Goal: Task Accomplishment & Management: Manage account settings

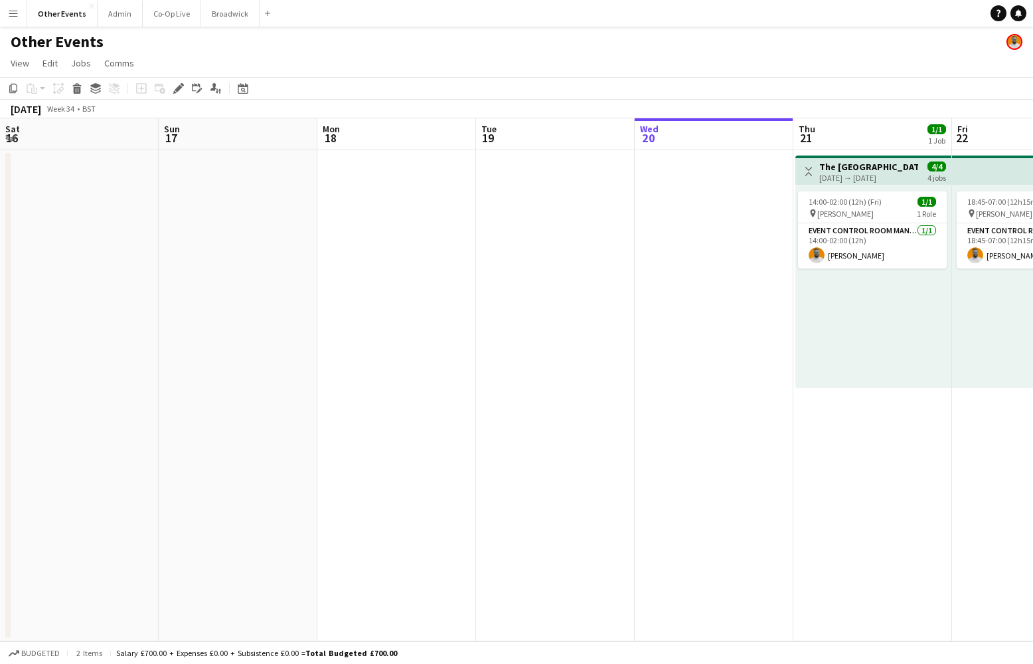
scroll to position [0, 602]
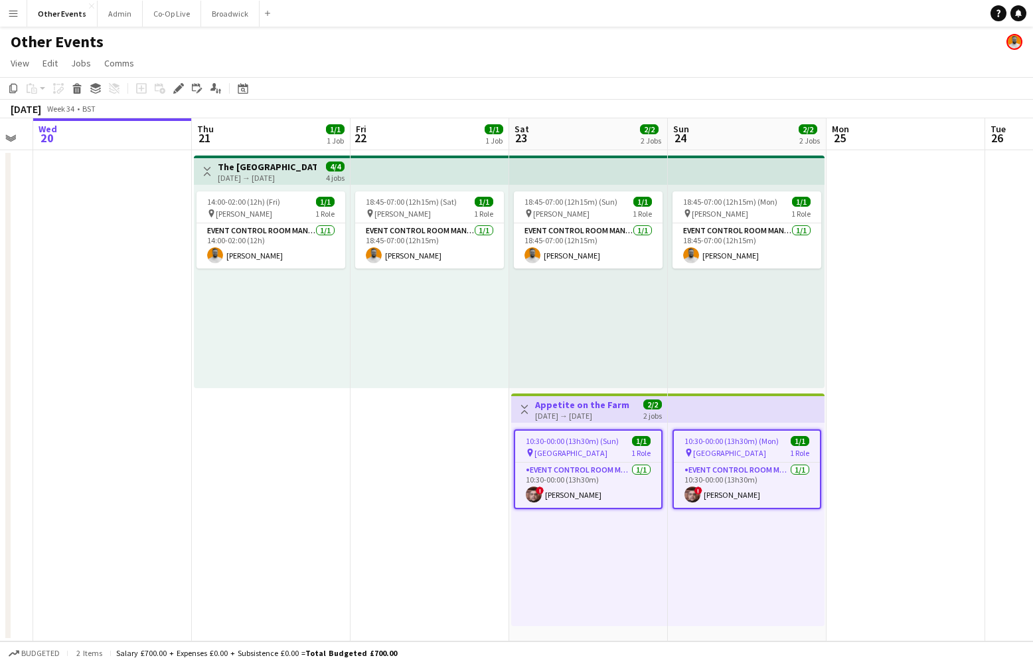
click at [890, 354] on app-date-cell at bounding box center [906, 395] width 159 height 491
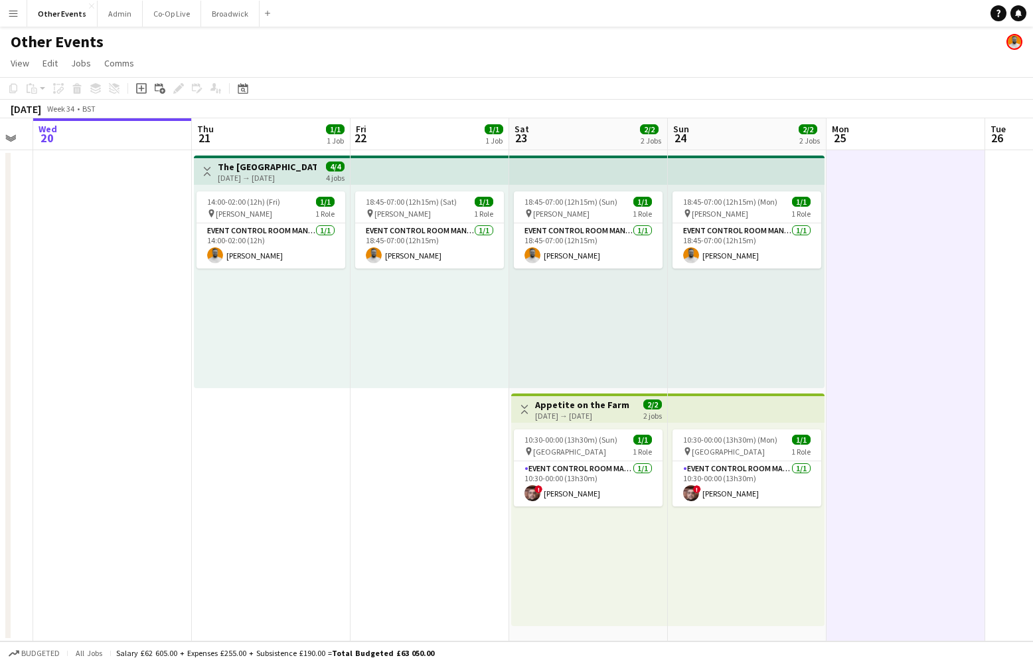
click at [846, 326] on app-date-cell at bounding box center [906, 395] width 159 height 491
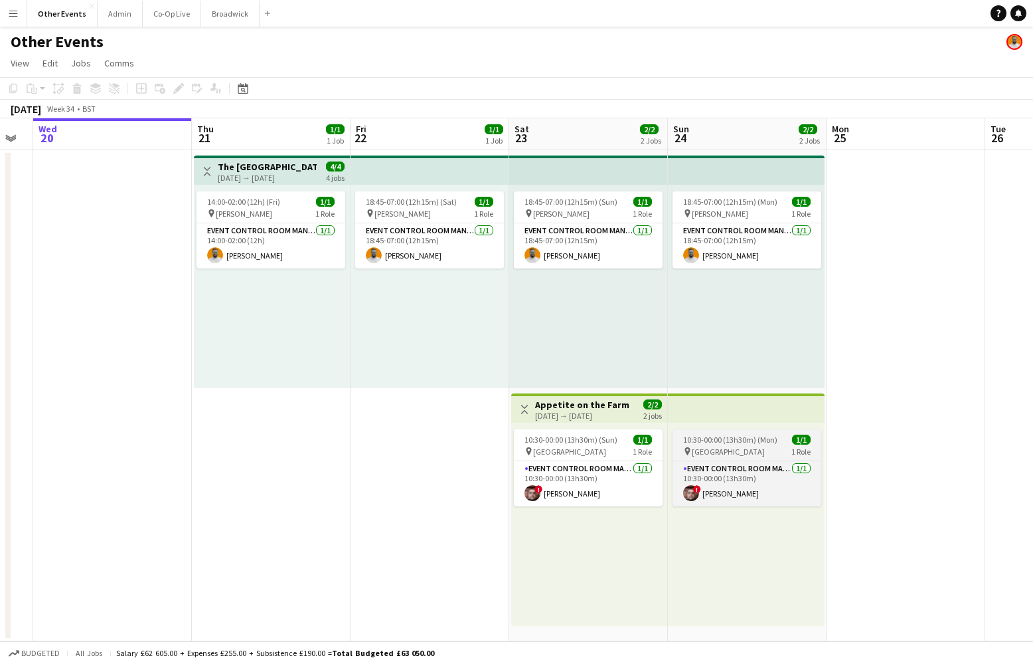
click at [755, 434] on app-job-card "10:30-00:00 (13h30m) (Mon) 1/1 pin [GEOGRAPHIC_DATA] 1 Role Event Control Room …" at bounding box center [747, 467] width 149 height 77
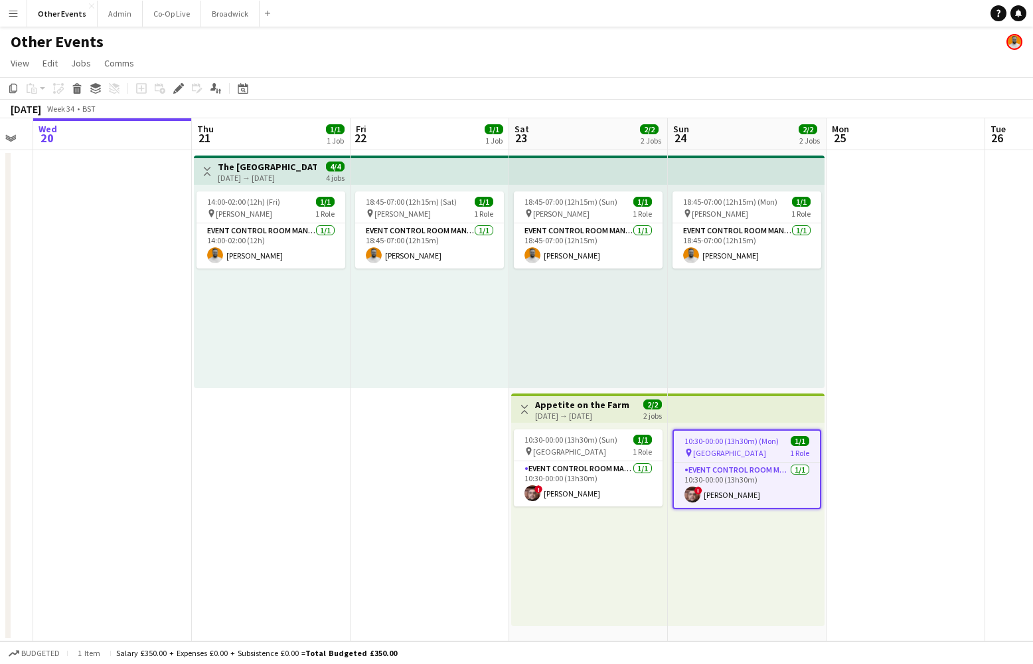
click at [596, 411] on div "[DATE] → [DATE]" at bounding box center [582, 415] width 94 height 10
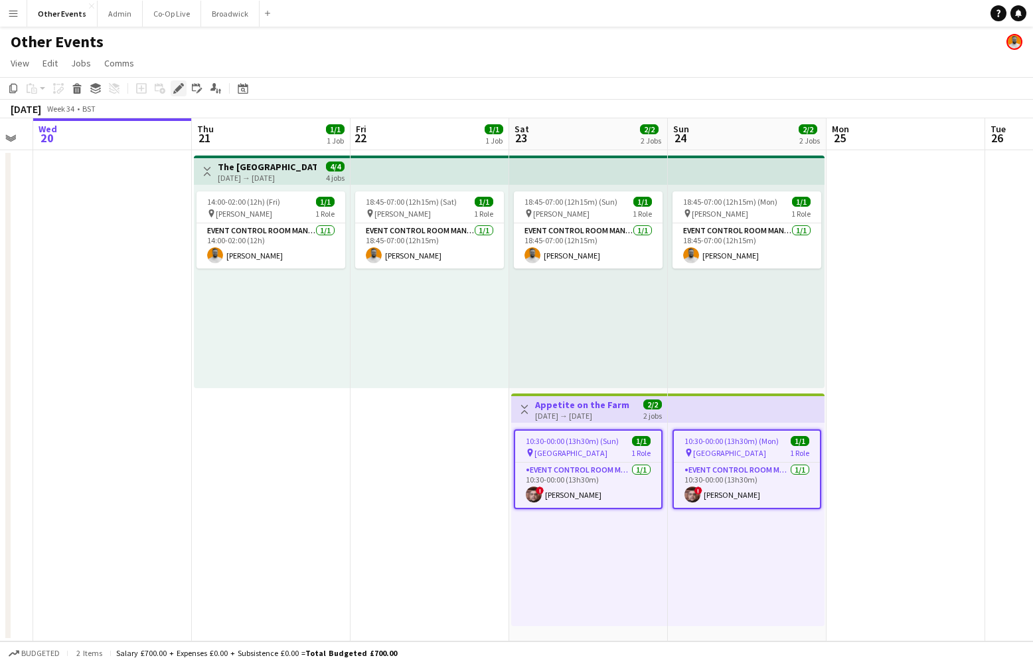
click at [184, 86] on div "Edit" at bounding box center [179, 88] width 16 height 16
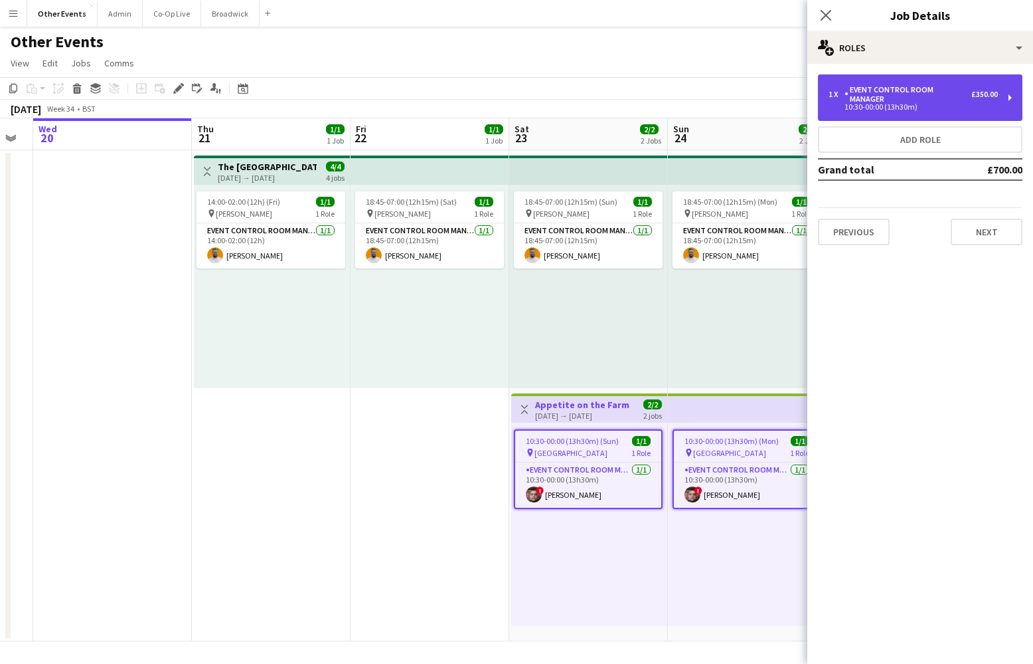
click at [930, 80] on div "1 x Event Control Room Manager £350.00 10:30-00:00 (13h30m)" at bounding box center [920, 97] width 205 height 46
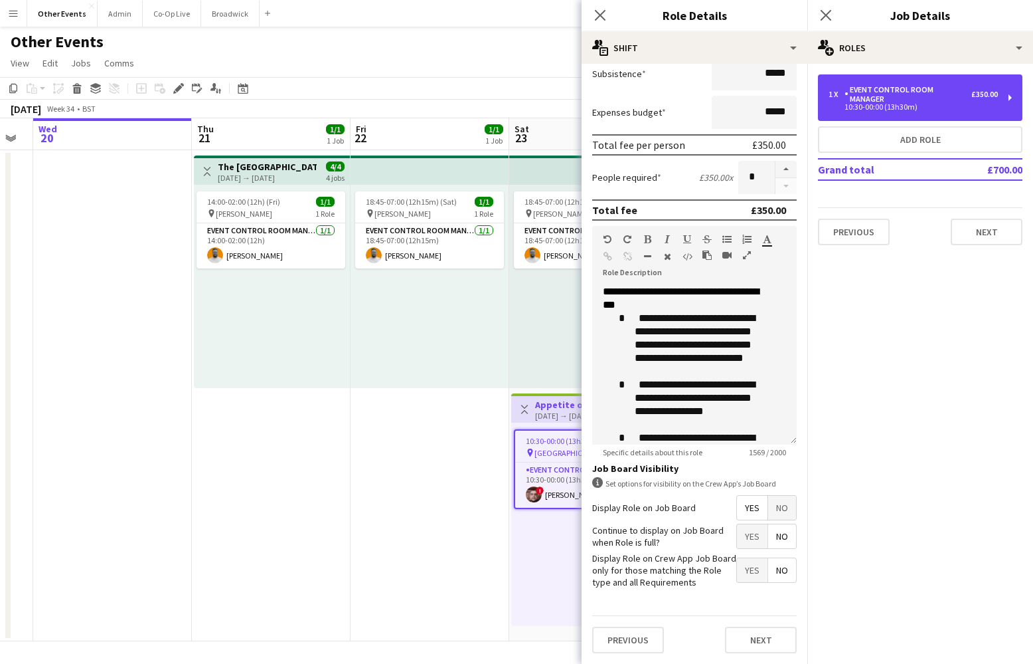
scroll to position [171, 0]
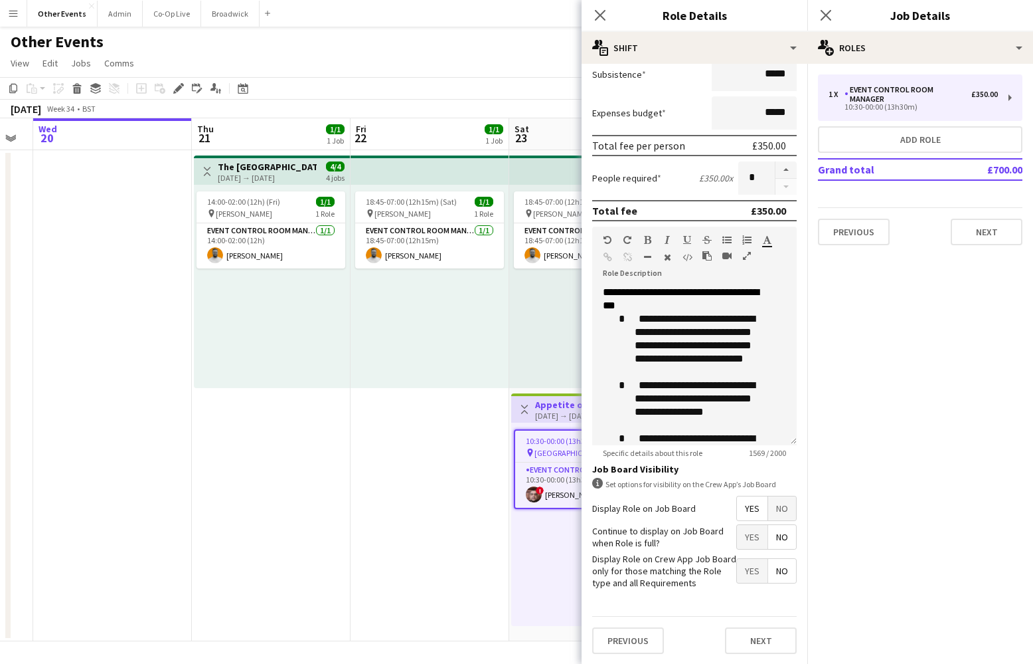
click at [744, 538] on span "Yes" at bounding box center [752, 537] width 31 height 24
click at [605, 9] on app-icon "Close pop-in" at bounding box center [600, 15] width 19 height 19
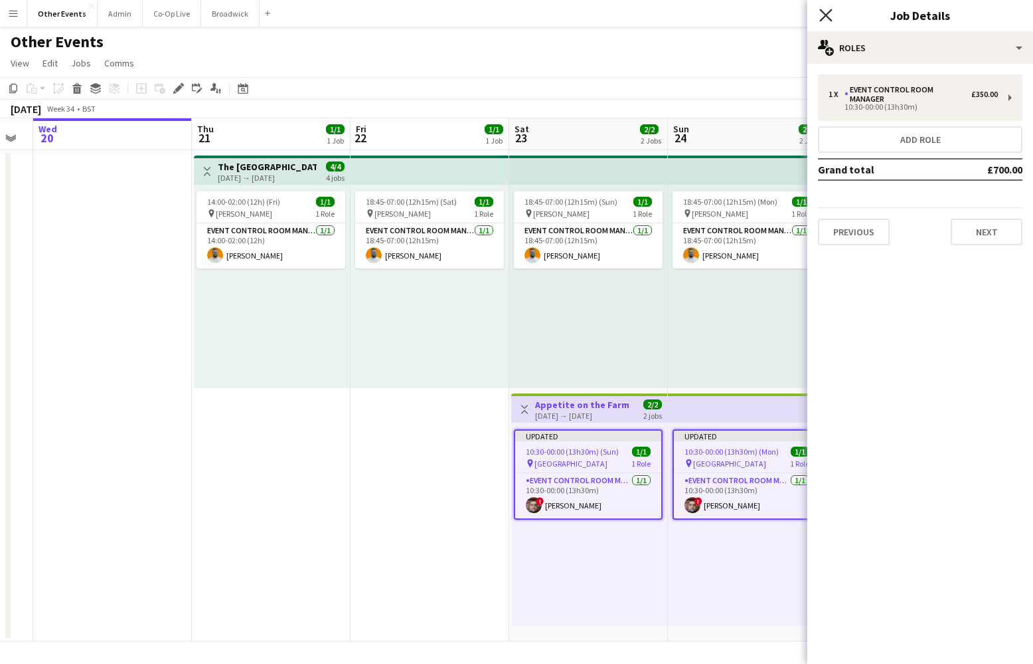
click at [823, 13] on icon at bounding box center [826, 15] width 13 height 13
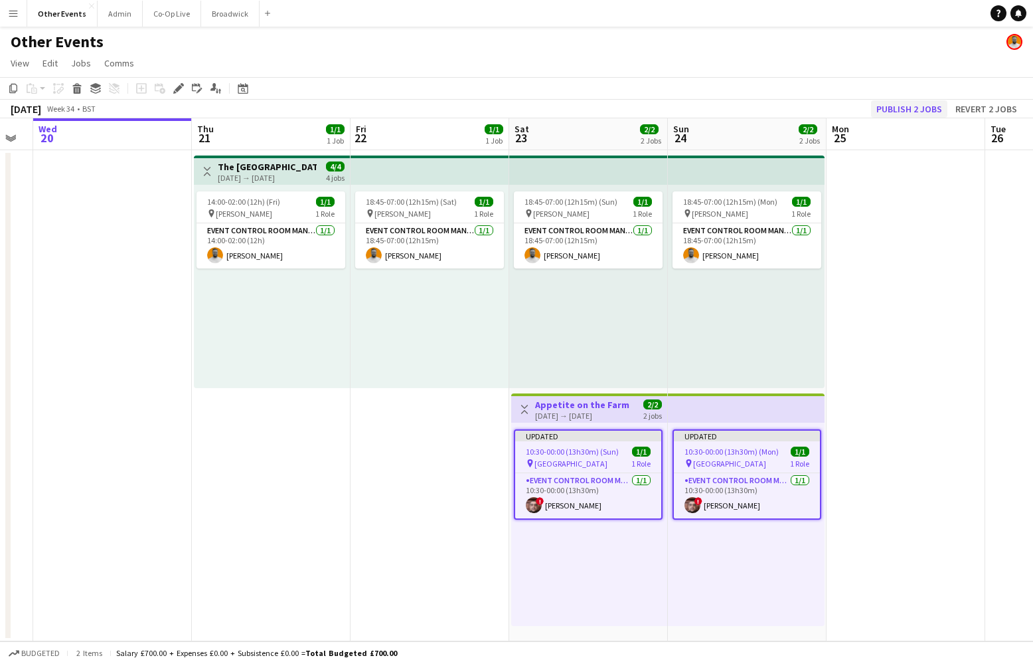
click at [911, 112] on button "Publish 2 jobs" at bounding box center [909, 108] width 76 height 17
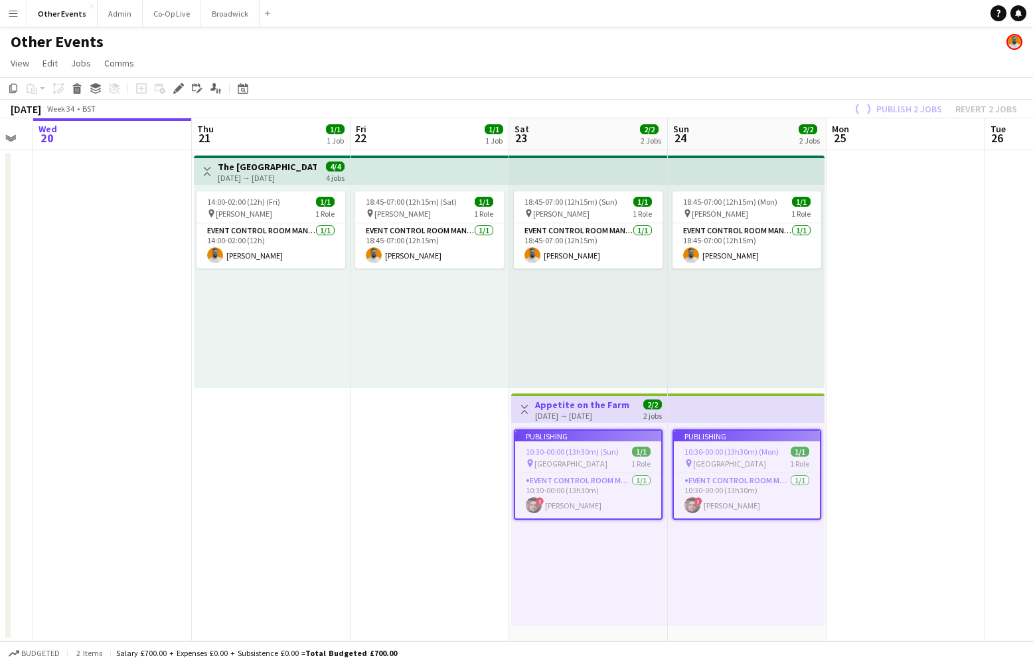
click at [952, 429] on app-date-cell at bounding box center [906, 395] width 159 height 491
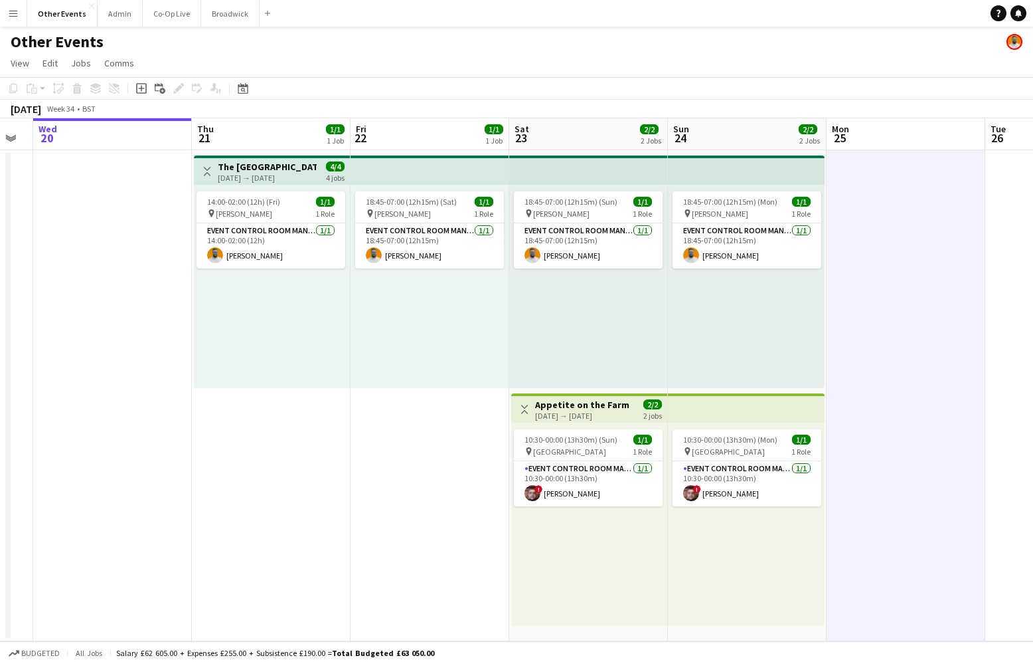
click at [537, 345] on div "18:45-07:00 (12h15m) (Sun) 1/1 pin [PERSON_NAME] 1 Role Event Control Room Mana…" at bounding box center [588, 286] width 159 height 203
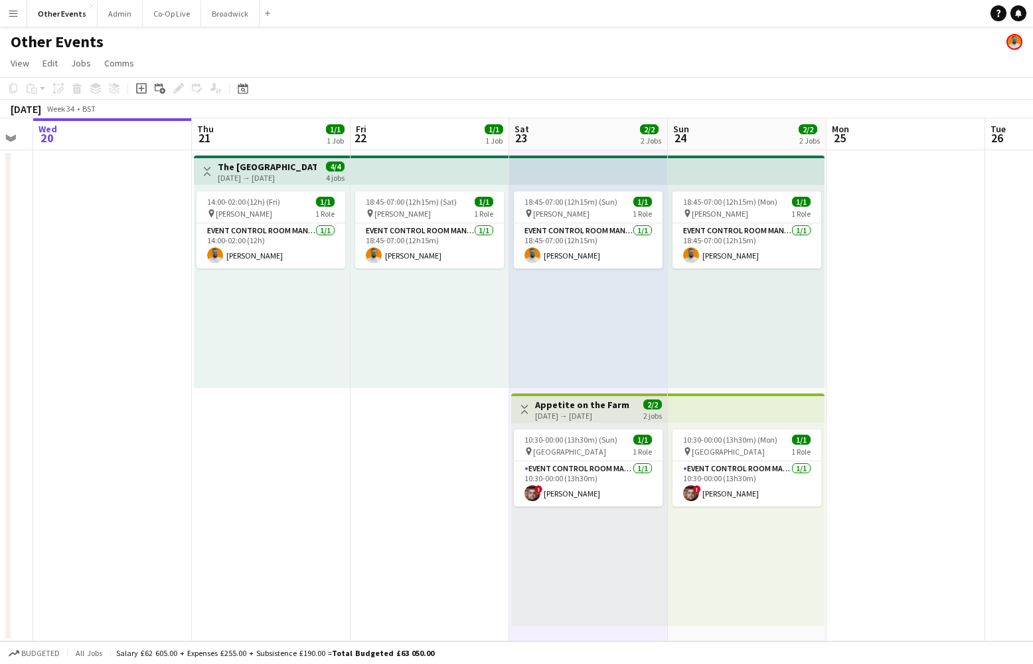
click at [507, 341] on div "18:45-07:00 (12h15m) (Sat) 1/1 pin [PERSON_NAME] 1 Role Event Control Room Mana…" at bounding box center [430, 286] width 159 height 203
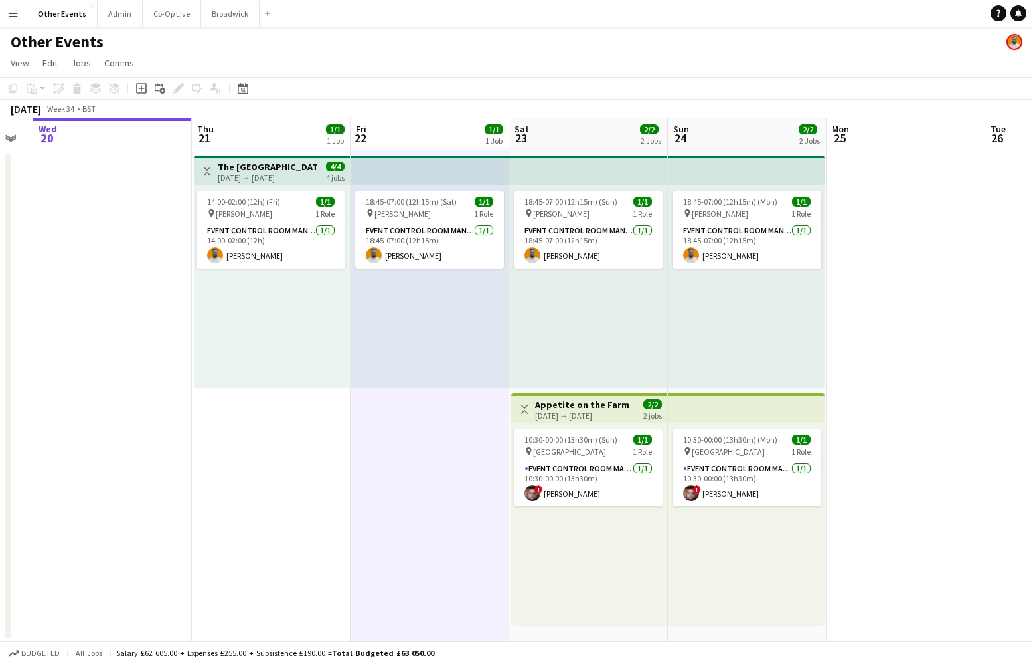
click at [527, 43] on div "Other Events" at bounding box center [516, 39] width 1033 height 25
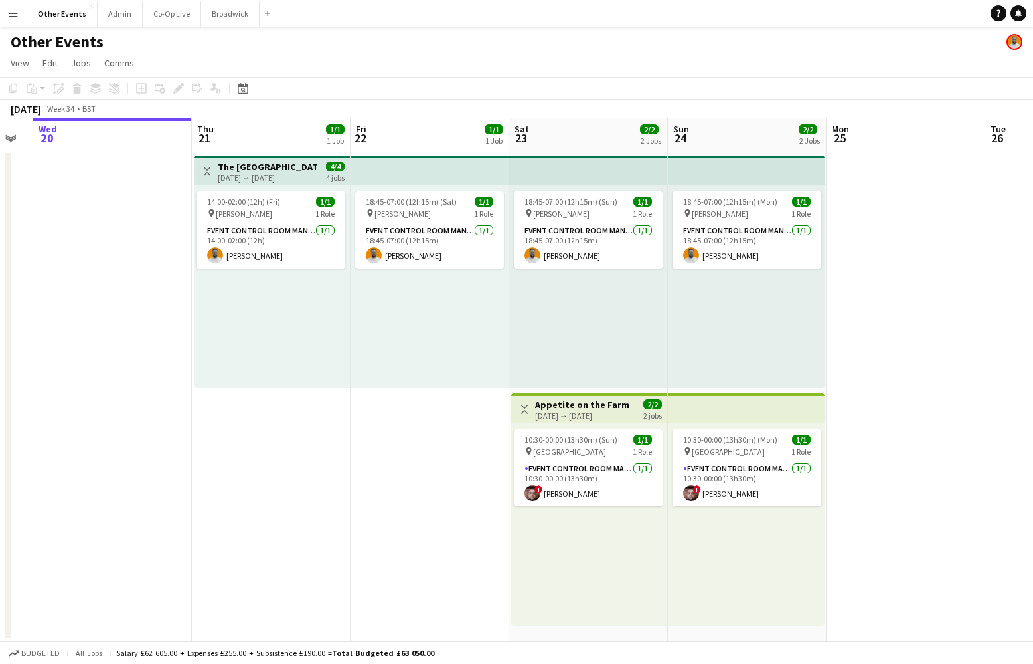
click at [517, 46] on div "Other Events" at bounding box center [516, 39] width 1033 height 25
click at [161, 19] on button "Co-Op Live Close" at bounding box center [172, 14] width 58 height 26
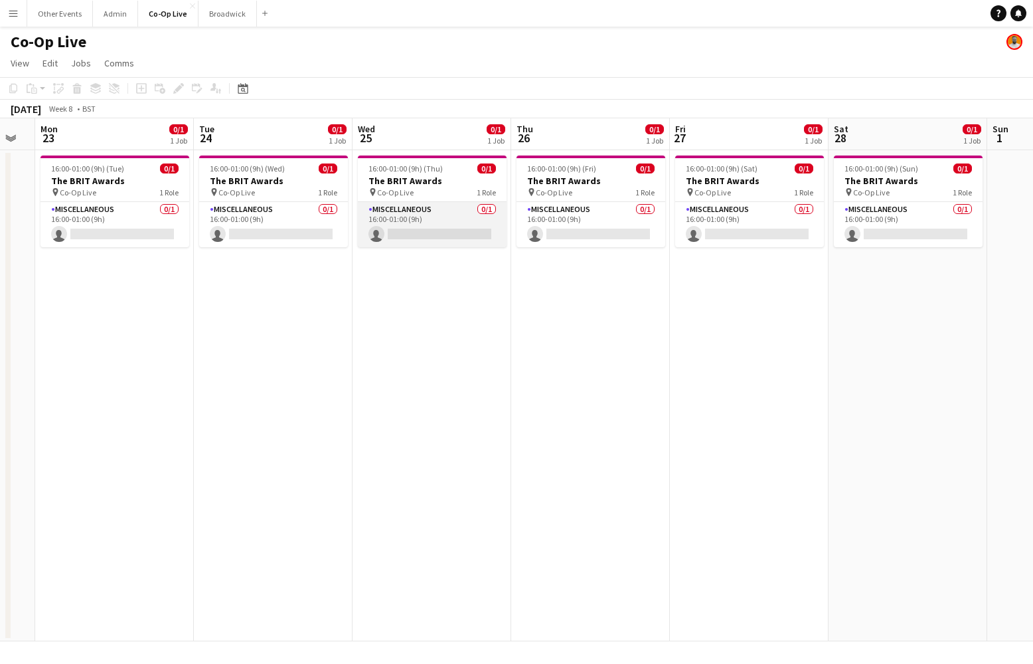
scroll to position [0, 438]
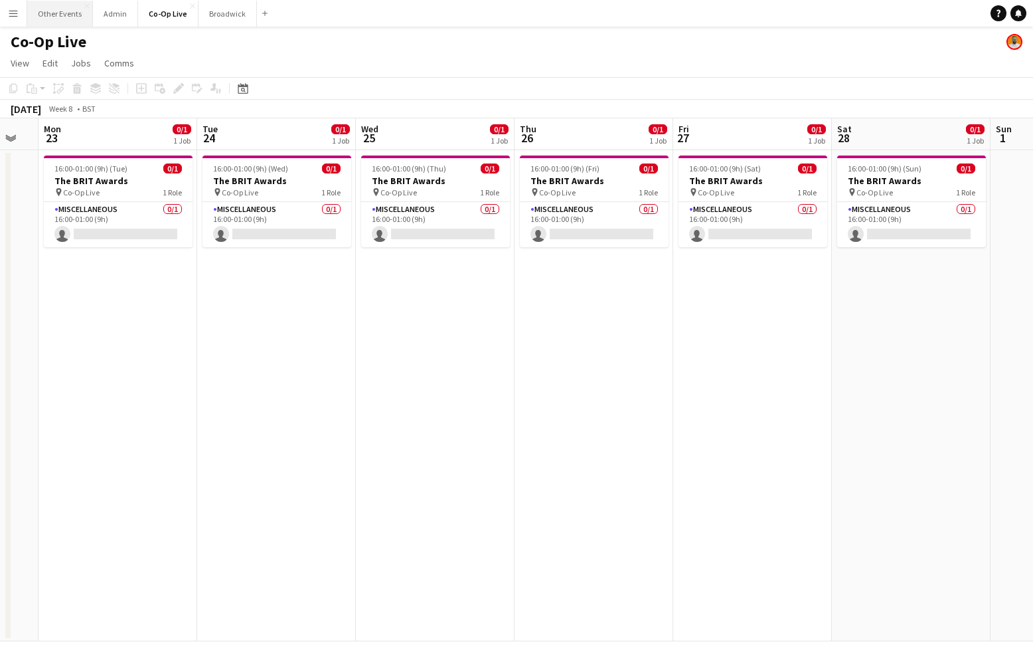
click at [72, 13] on button "Other Events Close" at bounding box center [60, 14] width 66 height 26
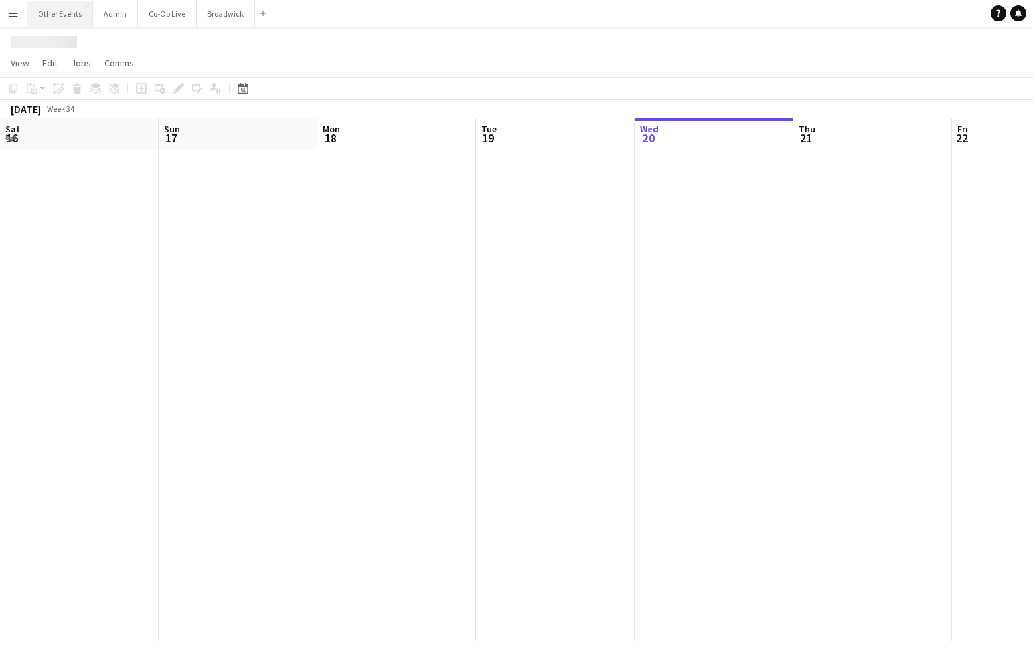
scroll to position [0, 602]
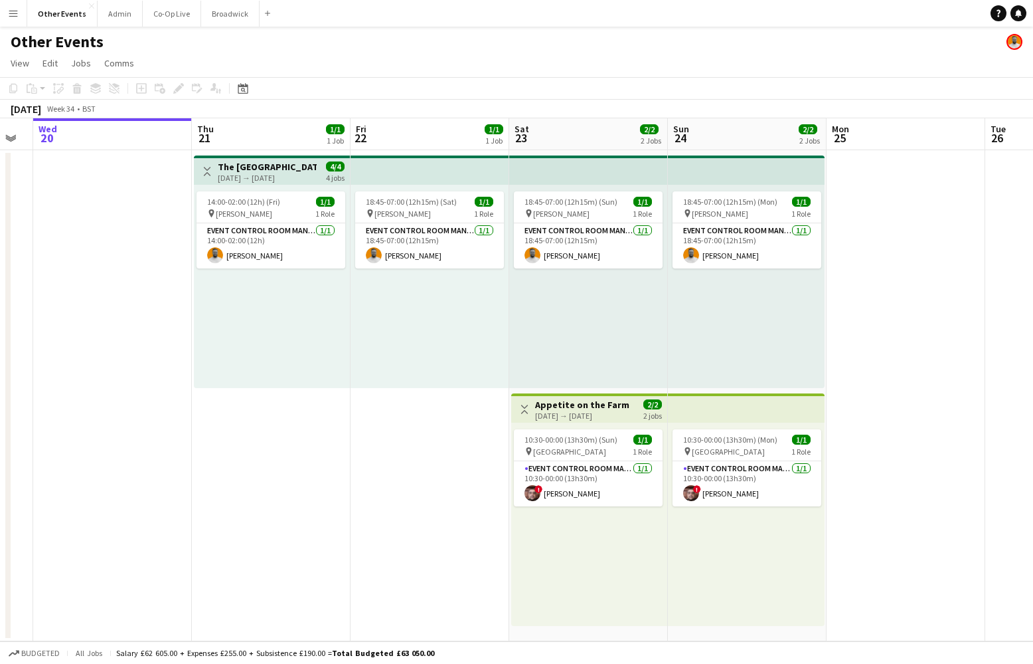
click at [383, 516] on app-date-cell "18:45-07:00 (12h15m) (Sat) 1/1 pin [PERSON_NAME] 1 Role Event Control Room Mana…" at bounding box center [430, 395] width 159 height 491
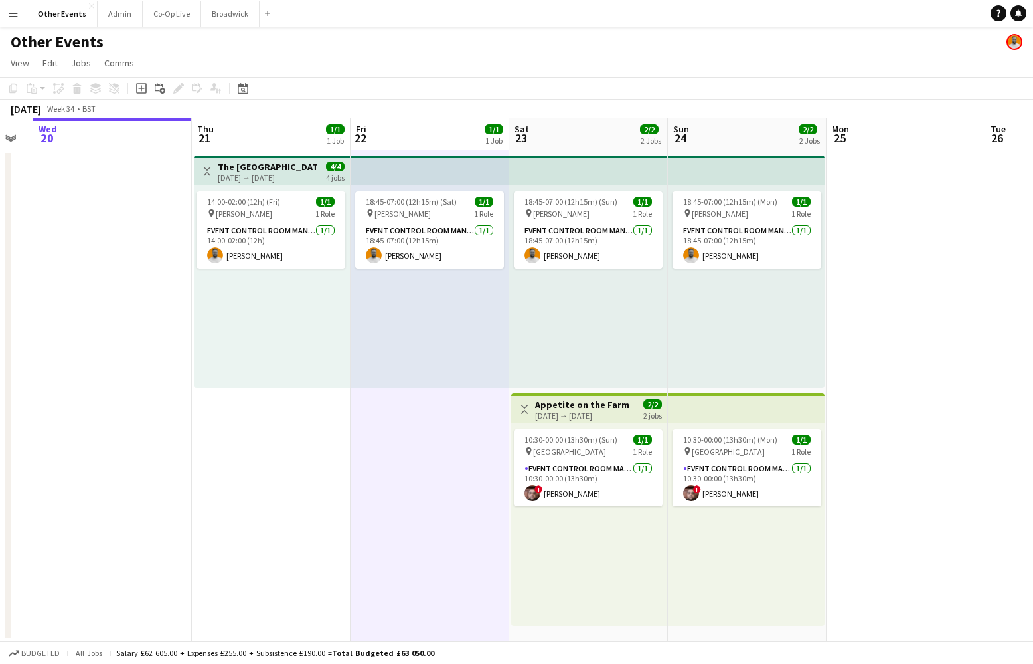
click at [311, 486] on app-date-cell "Toggle View The [GEOGRAPHIC_DATA] [DATE] → [DATE] 4/4 4 jobs 14:00-02:00 (12h) …" at bounding box center [271, 395] width 159 height 491
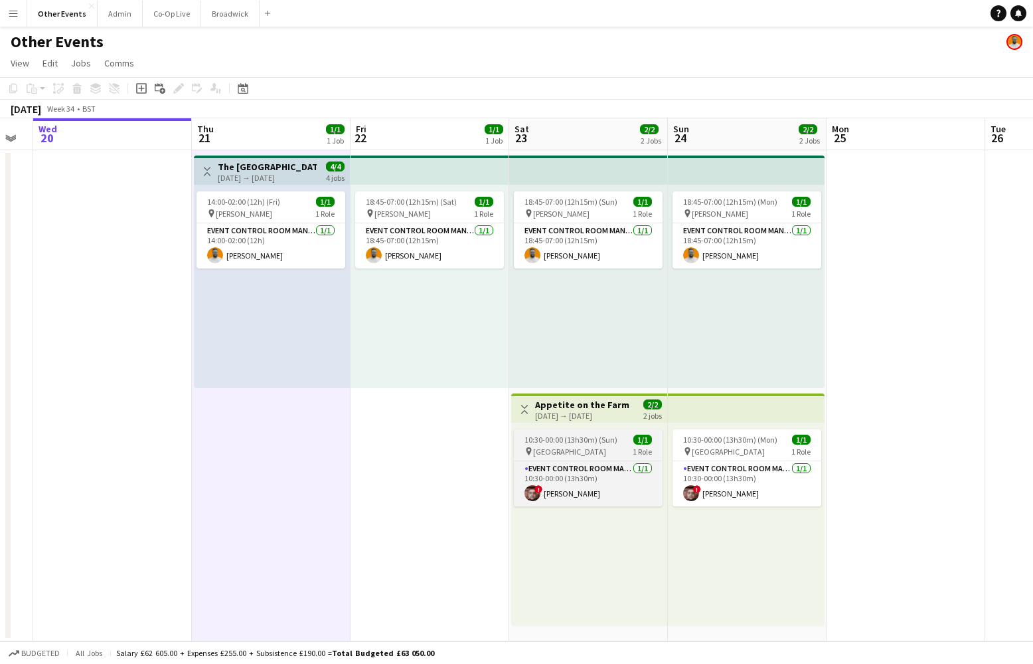
click at [578, 446] on span "[GEOGRAPHIC_DATA]" at bounding box center [569, 451] width 73 height 10
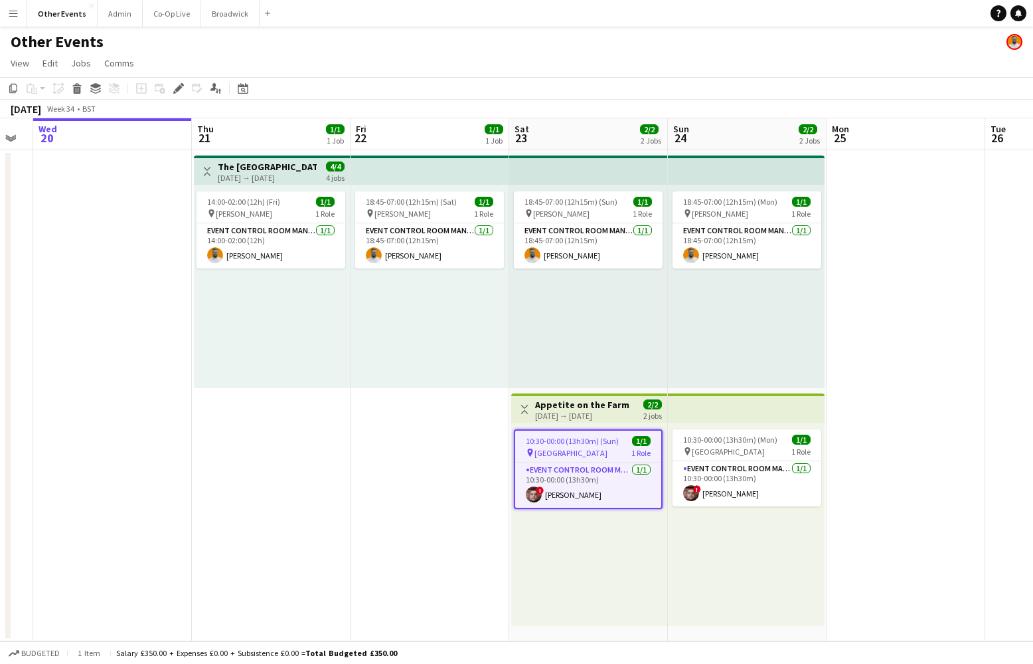
click at [605, 415] on div "[DATE] → [DATE]" at bounding box center [582, 415] width 94 height 10
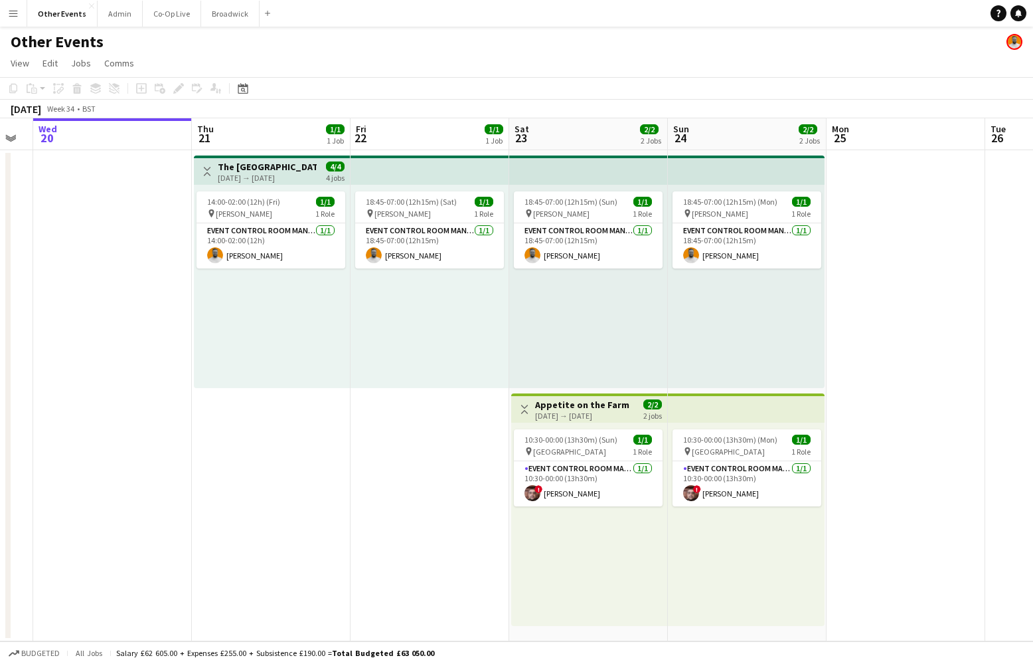
click at [697, 414] on app-top-bar at bounding box center [746, 407] width 157 height 29
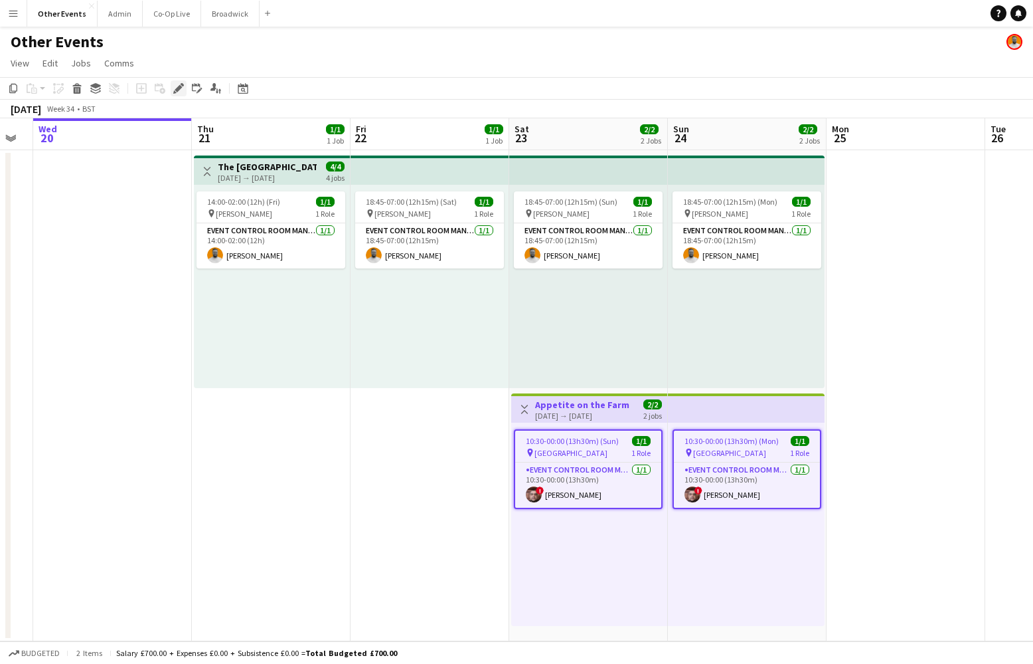
click at [172, 89] on div "Edit" at bounding box center [179, 88] width 16 height 16
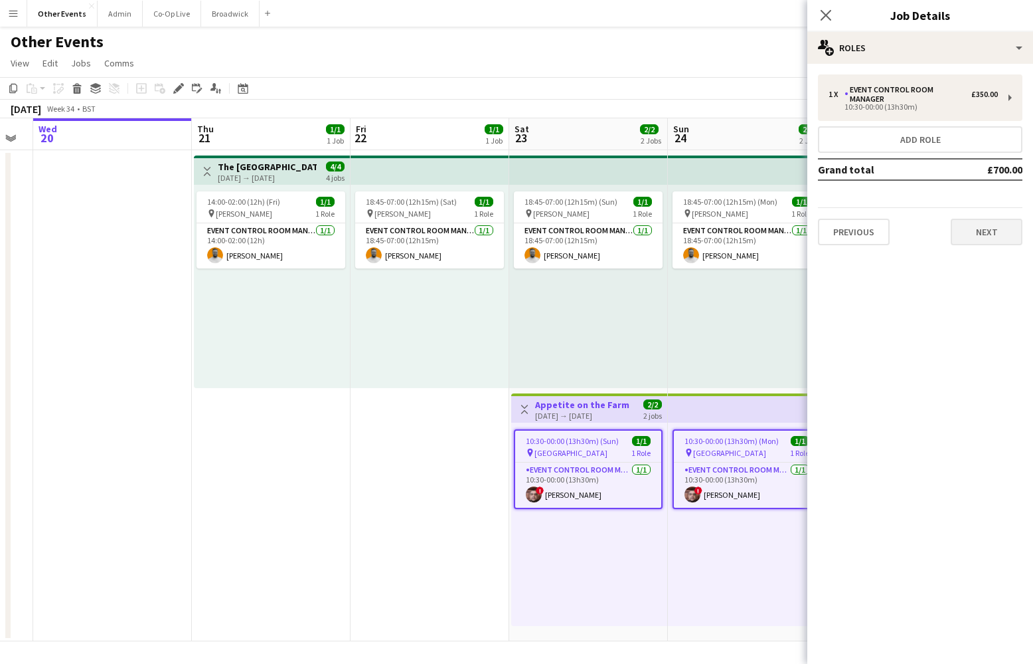
click at [997, 231] on button "Next" at bounding box center [987, 232] width 72 height 27
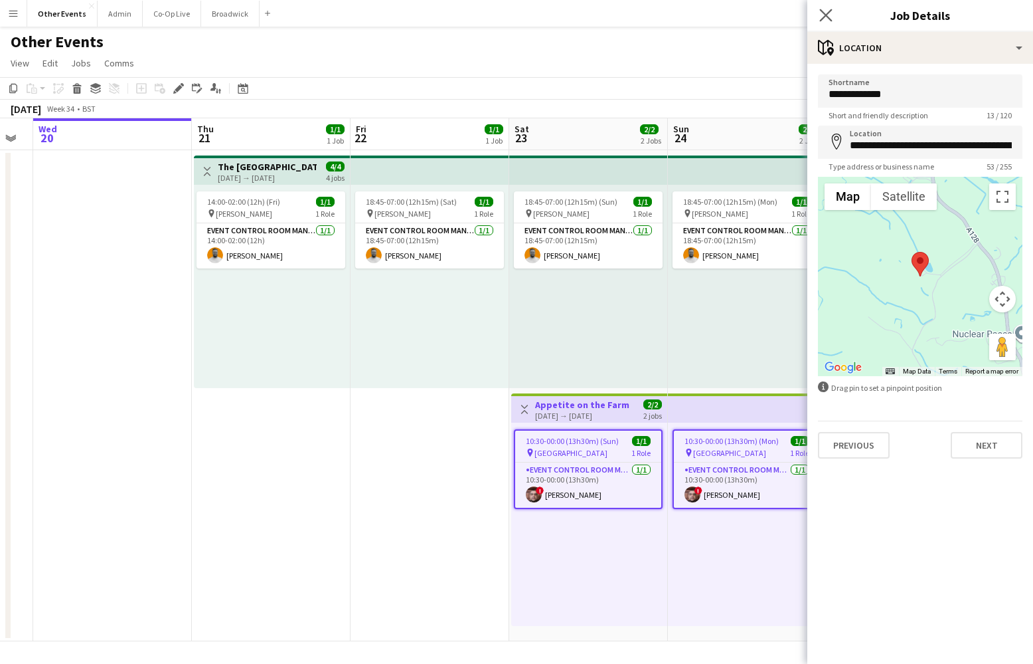
click at [833, 11] on app-icon "Close pop-in" at bounding box center [826, 15] width 19 height 19
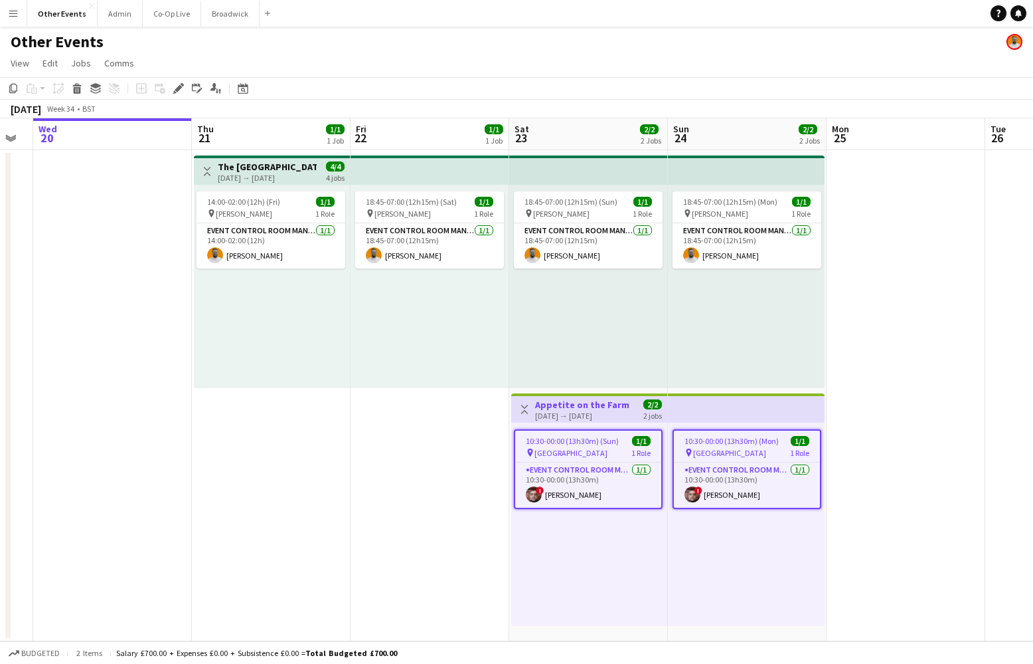
click at [862, 261] on app-date-cell at bounding box center [906, 395] width 159 height 491
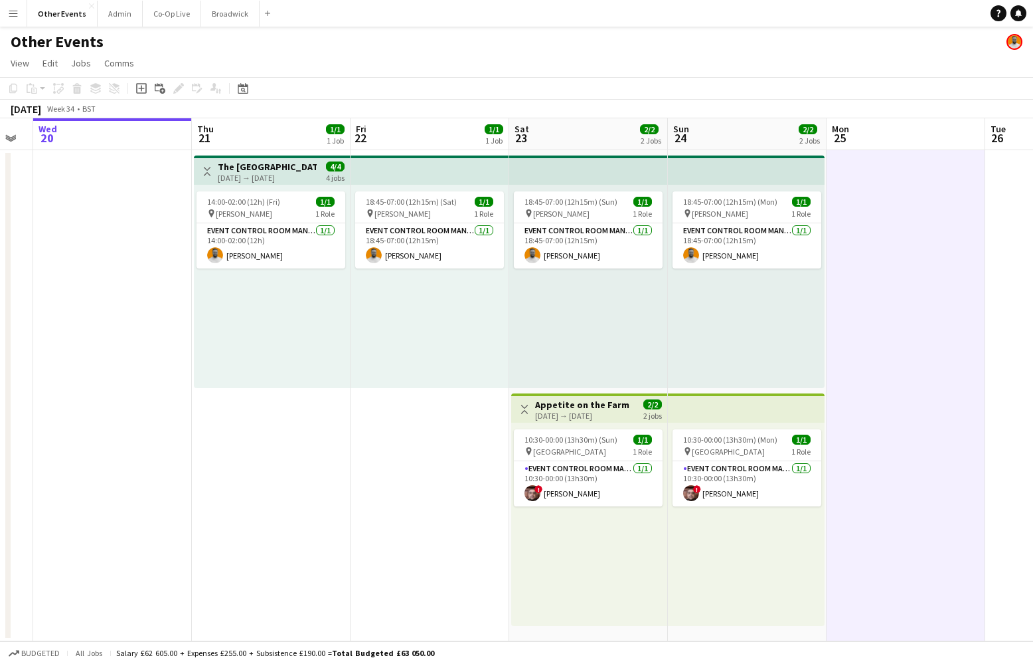
click at [692, 411] on app-top-bar at bounding box center [746, 407] width 157 height 29
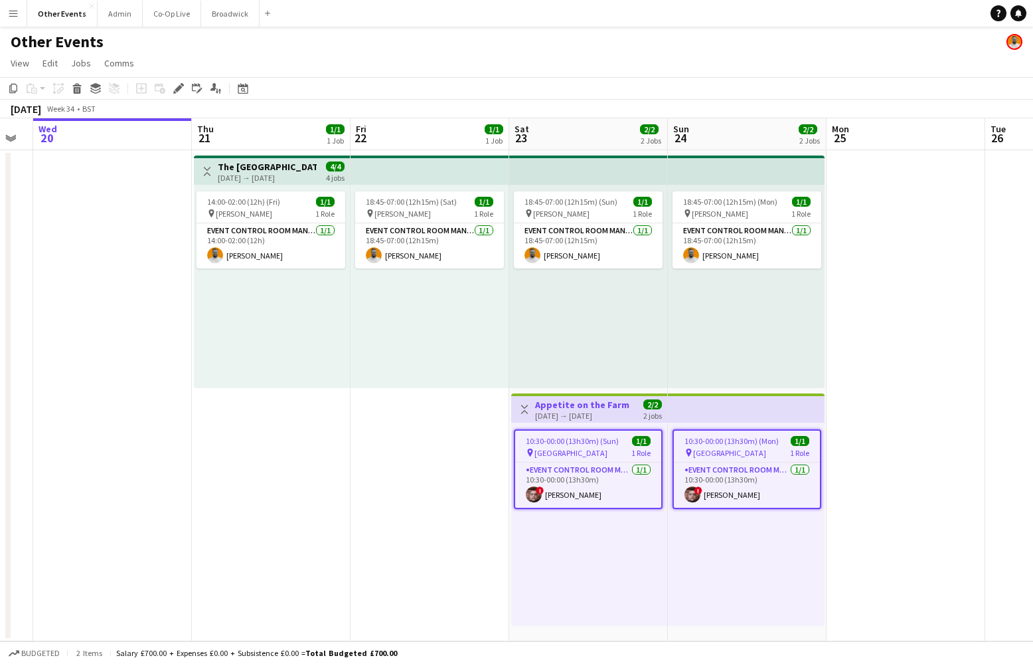
click at [170, 84] on div "Add job Add linked Job Edit Edit linked Job Applicants" at bounding box center [173, 88] width 102 height 16
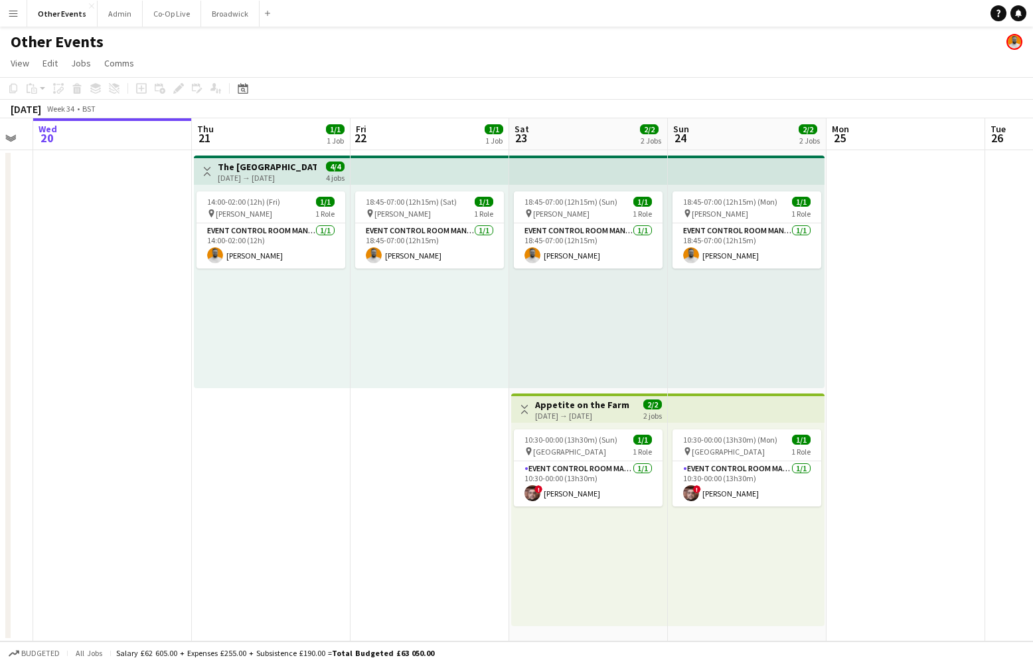
click at [597, 411] on div "[DATE] → [DATE]" at bounding box center [582, 415] width 94 height 10
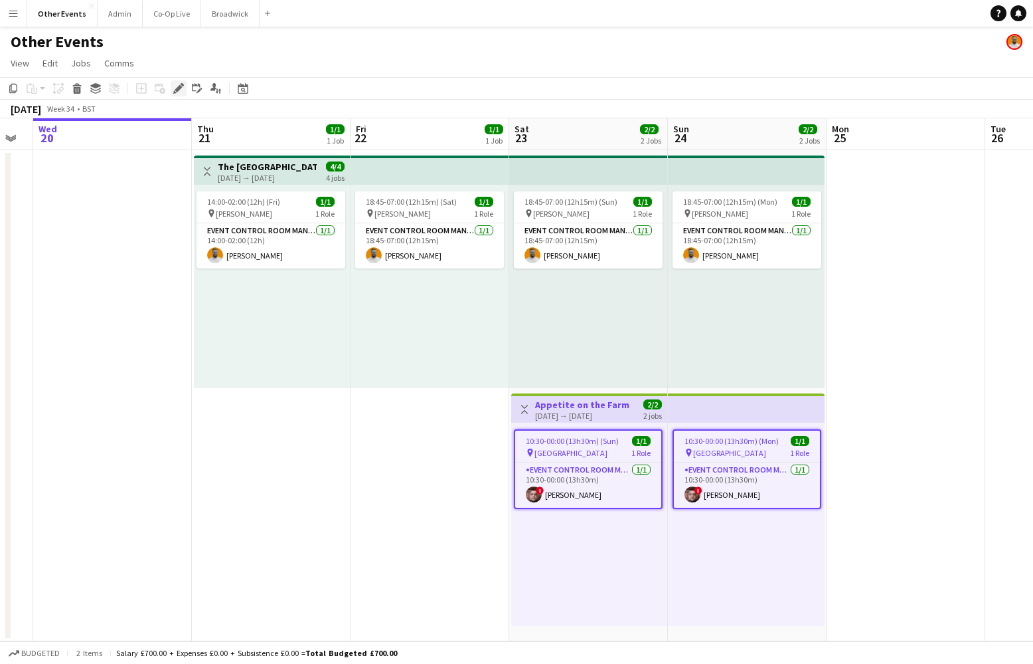
click at [180, 86] on icon at bounding box center [178, 88] width 7 height 7
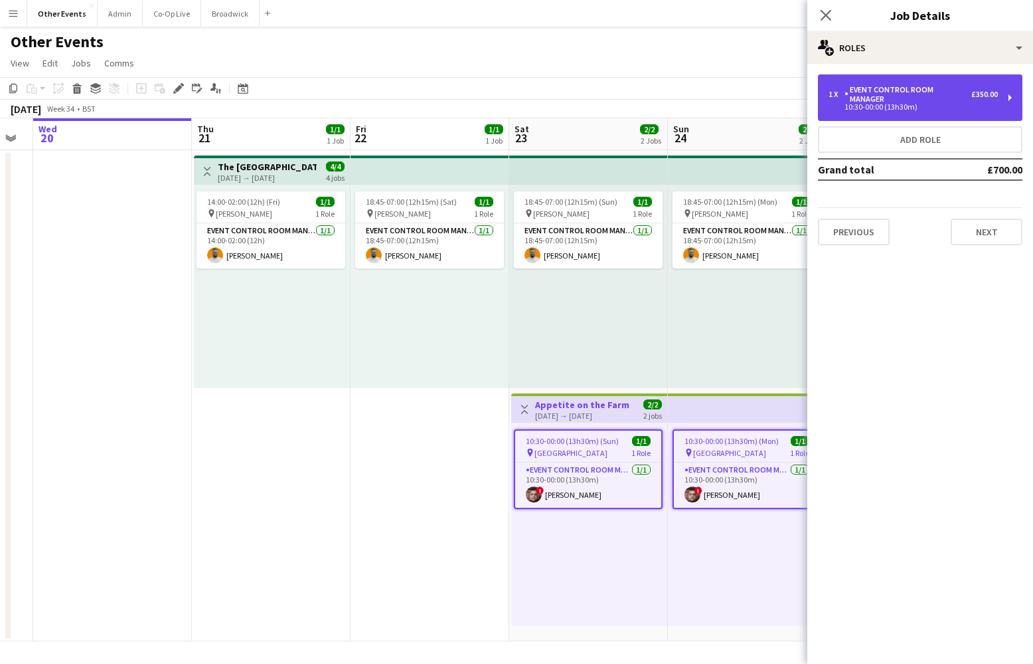
click at [919, 101] on div "1 x Event Control Room Manager £350.00 10:30-00:00 (13h30m)" at bounding box center [920, 97] width 205 height 46
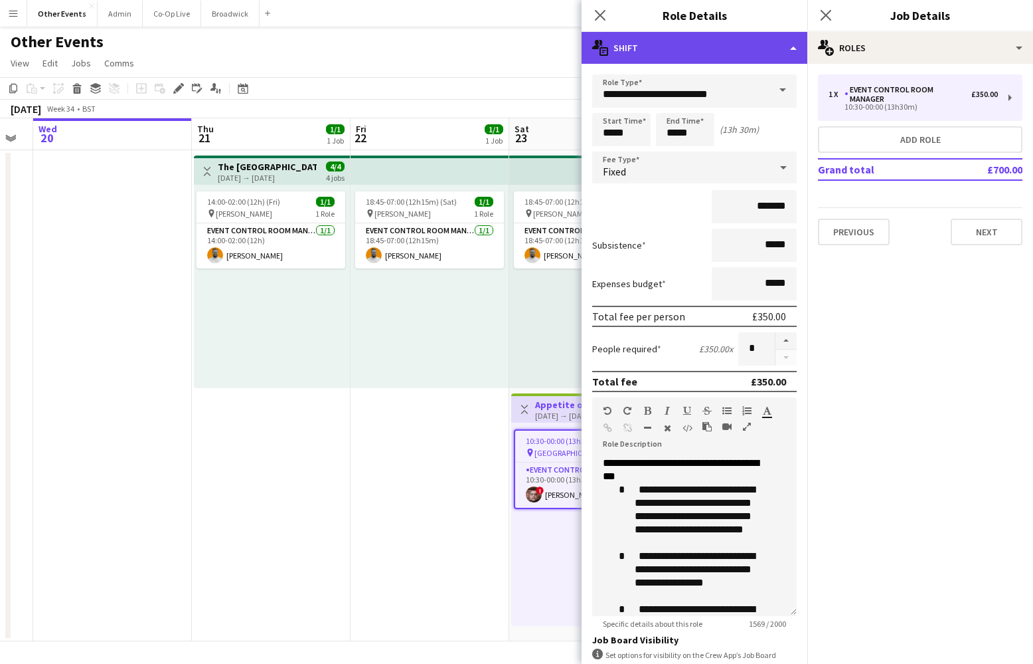
click at [767, 48] on div "multiple-actions-text Shift" at bounding box center [695, 48] width 226 height 32
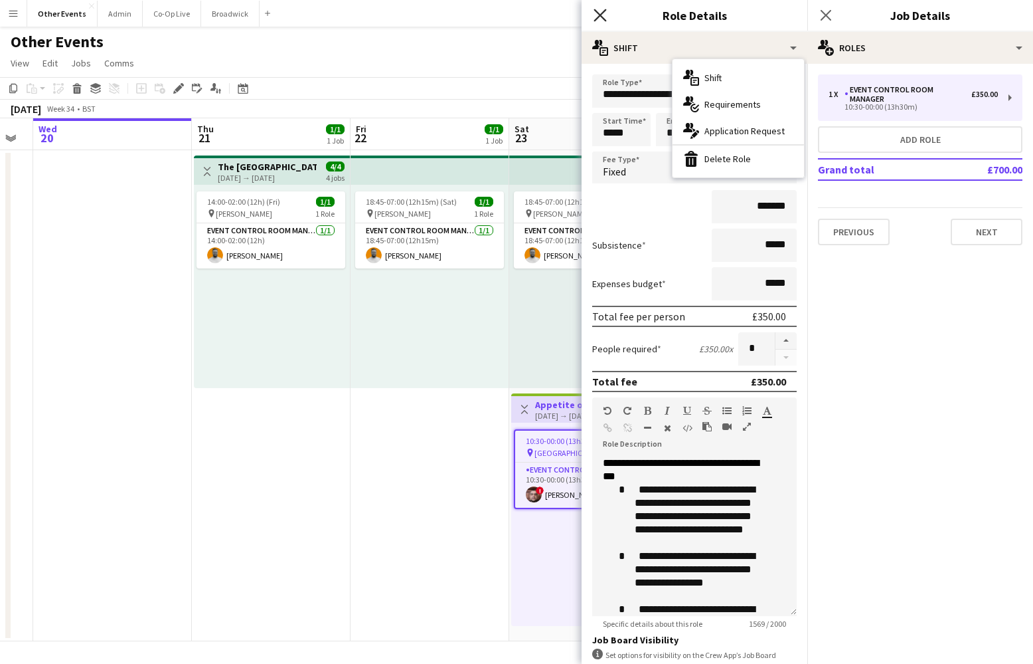
click at [596, 19] on icon at bounding box center [600, 15] width 13 height 13
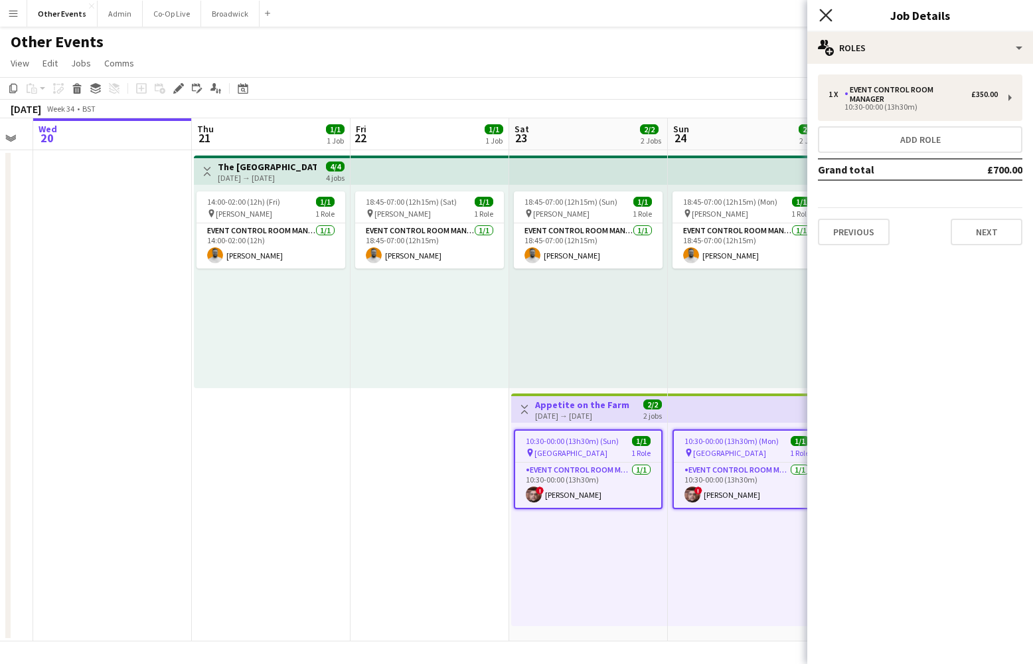
click at [827, 19] on icon "Close pop-in" at bounding box center [826, 15] width 13 height 13
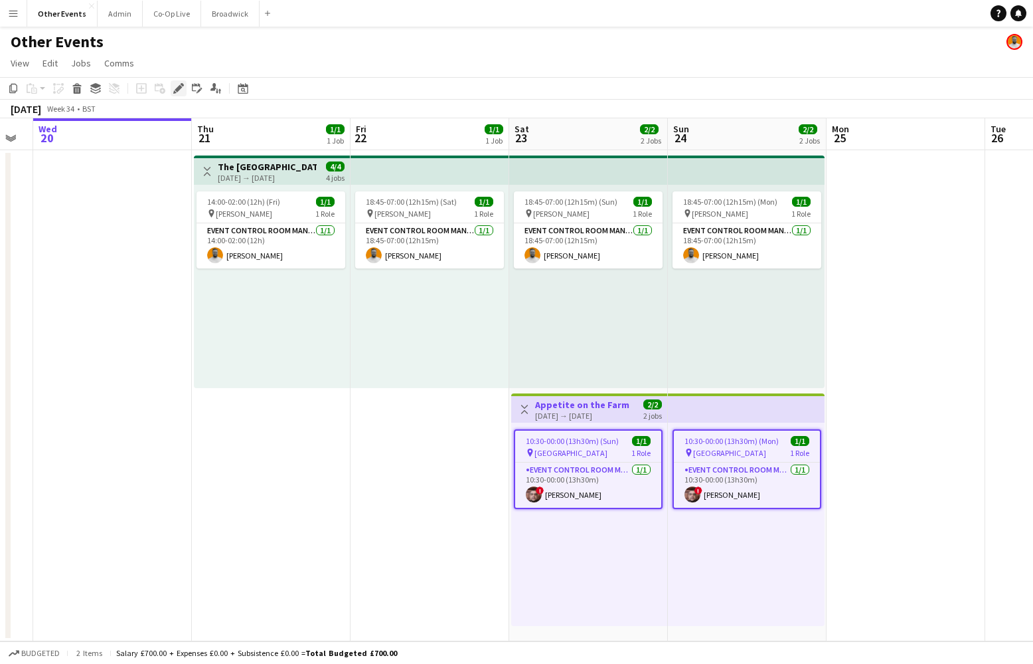
click at [182, 86] on icon at bounding box center [182, 84] width 3 height 3
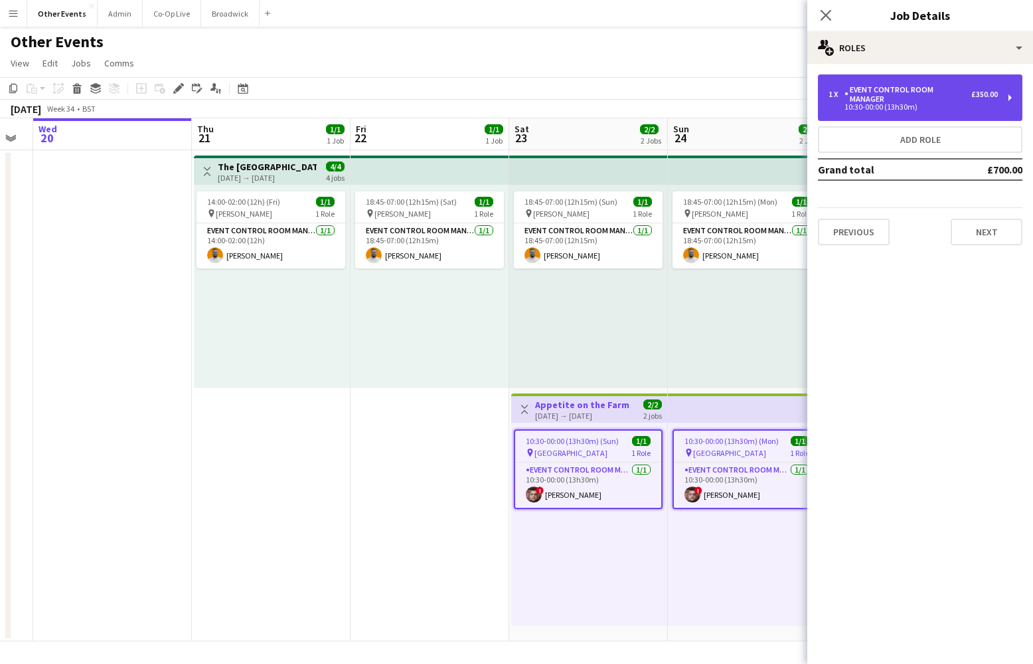
click at [948, 88] on div "Event Control Room Manager" at bounding box center [908, 94] width 127 height 19
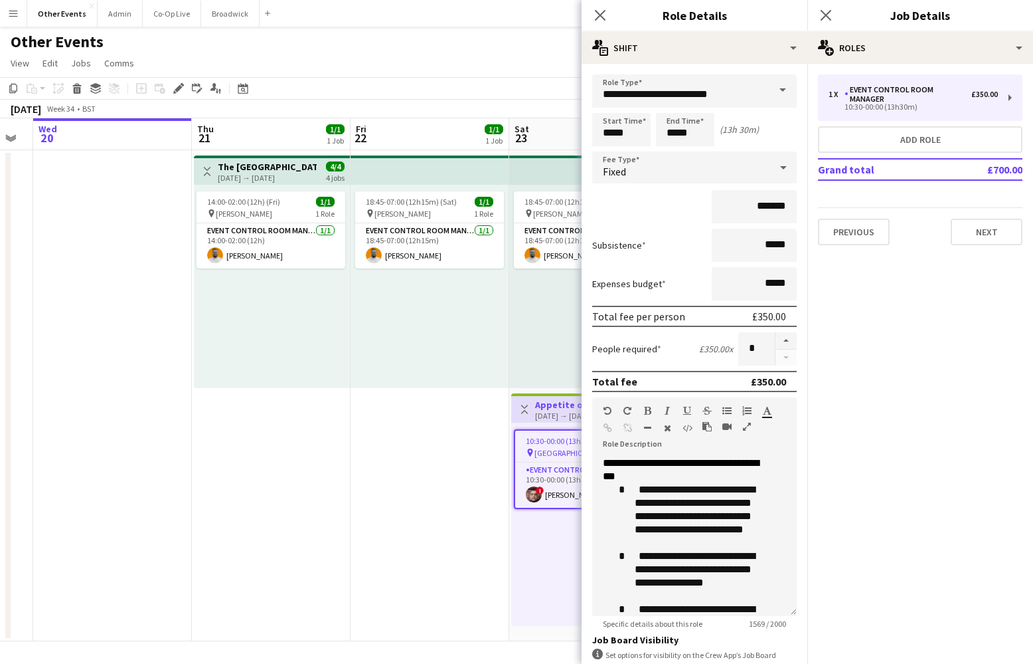
click at [775, 92] on span at bounding box center [783, 90] width 28 height 32
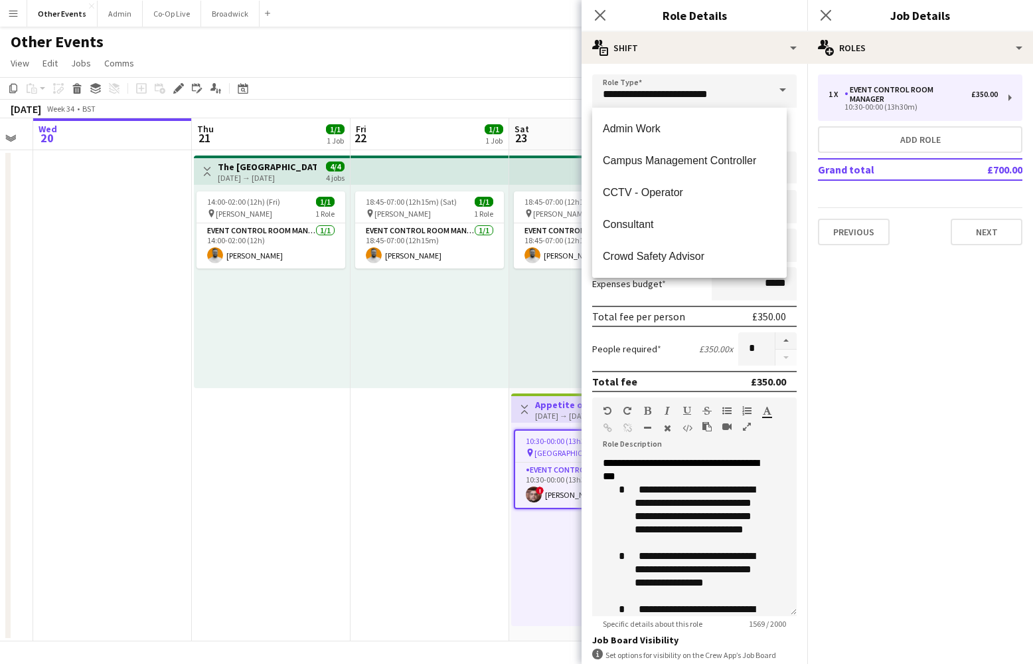
click at [773, 92] on span at bounding box center [783, 90] width 28 height 32
click at [770, 92] on span at bounding box center [783, 90] width 28 height 32
click at [776, 85] on span at bounding box center [783, 90] width 28 height 32
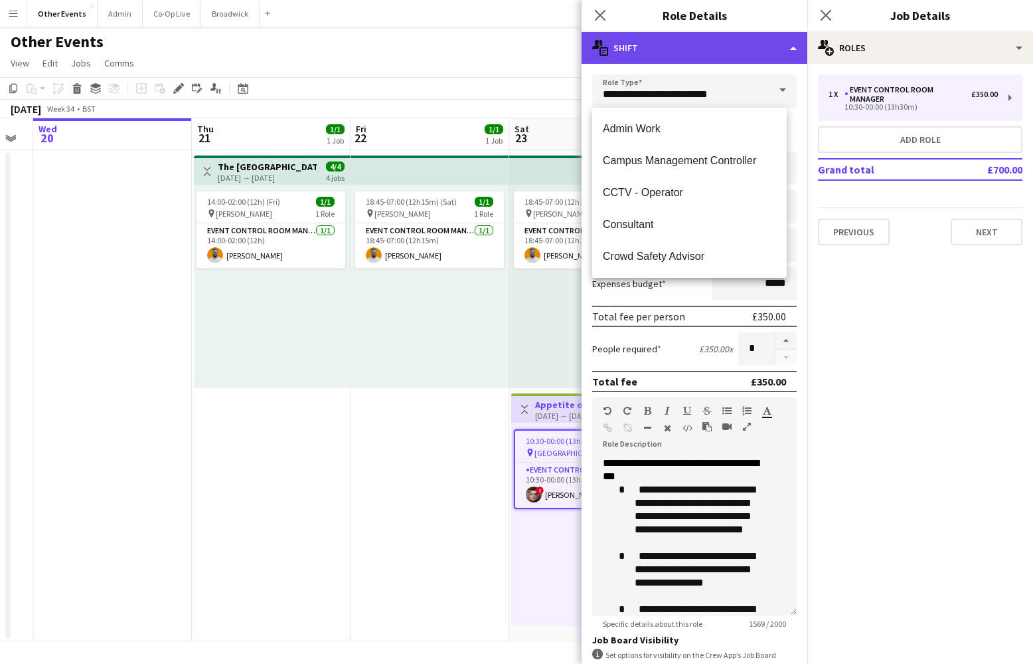
click at [768, 61] on div "multiple-actions-text Shift" at bounding box center [695, 48] width 226 height 32
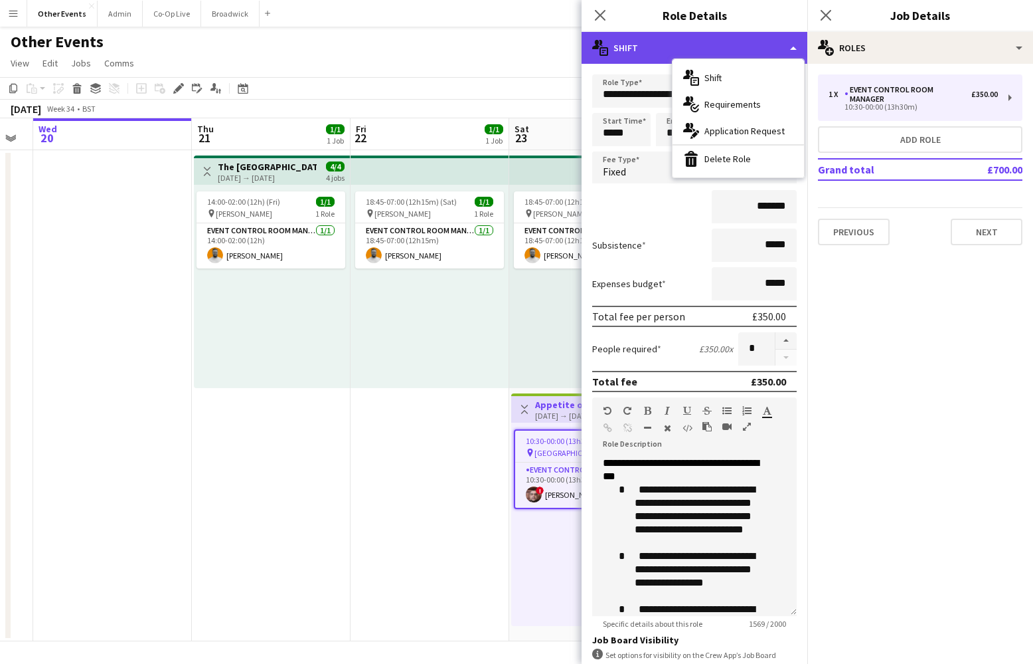
click at [772, 45] on div "multiple-actions-text Shift" at bounding box center [695, 48] width 226 height 32
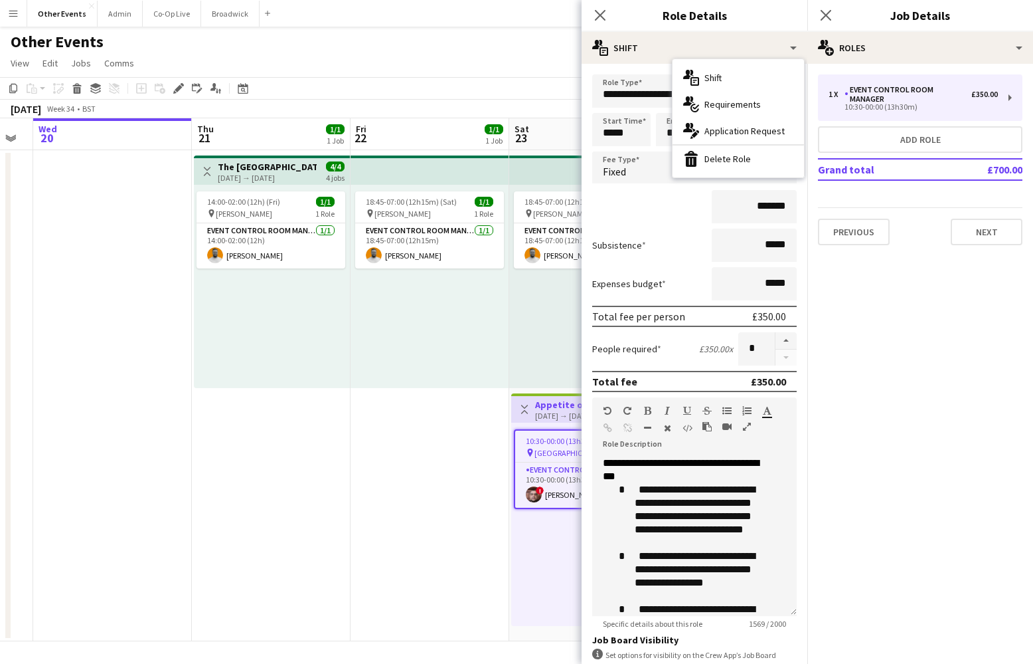
click at [768, 13] on h3 "Role Details" at bounding box center [695, 15] width 226 height 17
click at [600, 16] on icon at bounding box center [600, 15] width 13 height 13
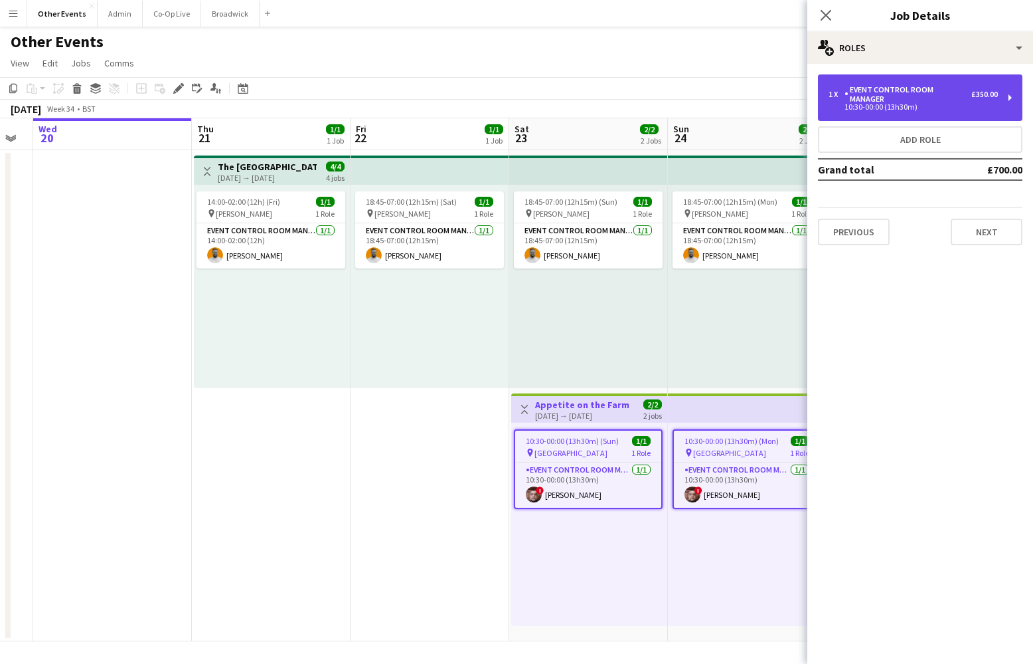
click at [992, 104] on div "10:30-00:00 (13h30m)" at bounding box center [913, 107] width 169 height 7
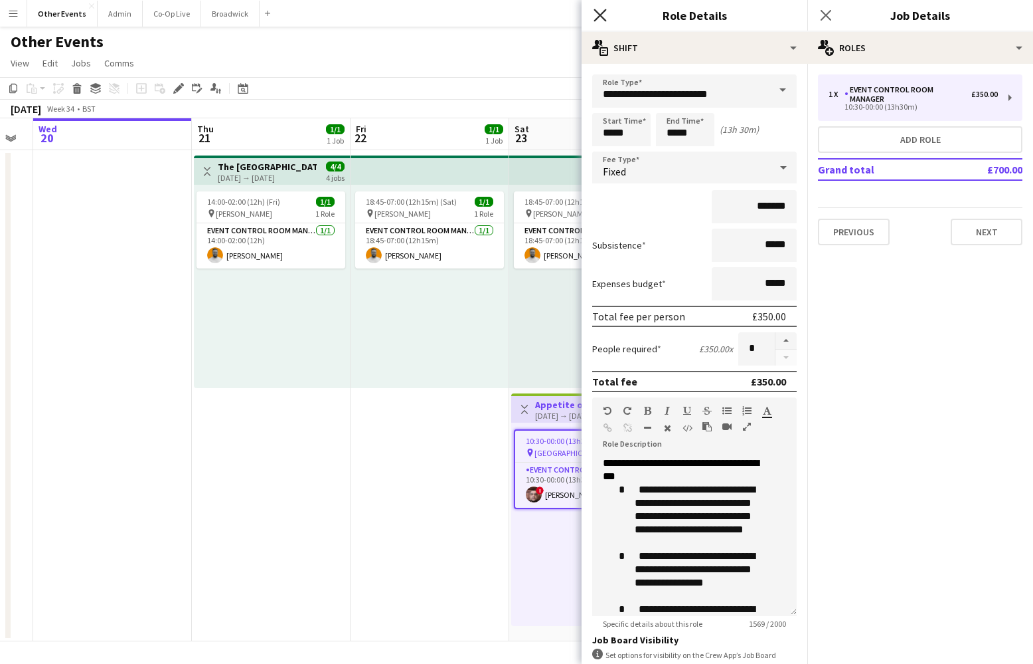
click at [598, 18] on icon at bounding box center [600, 15] width 13 height 13
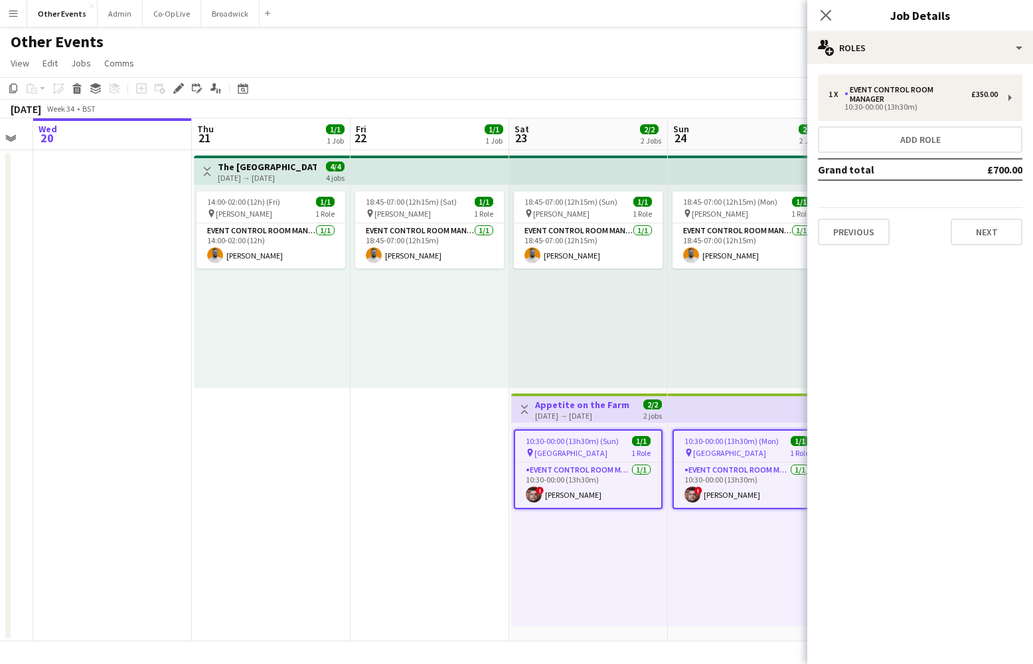
click at [580, 42] on div "Other Events" at bounding box center [516, 39] width 1033 height 25
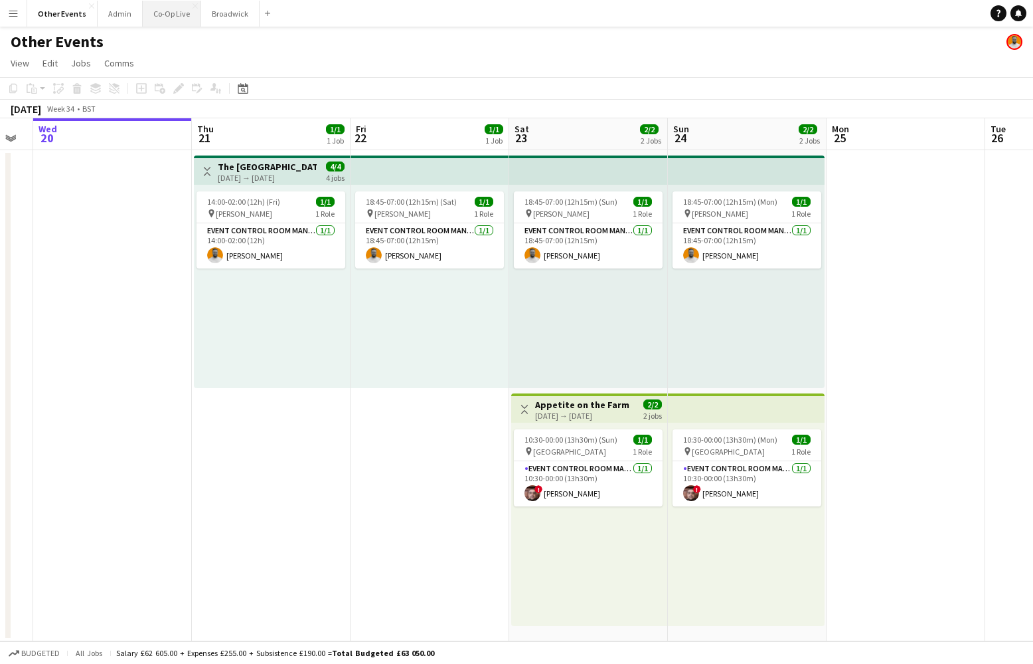
click at [166, 15] on button "Co-Op Live Close" at bounding box center [172, 14] width 58 height 26
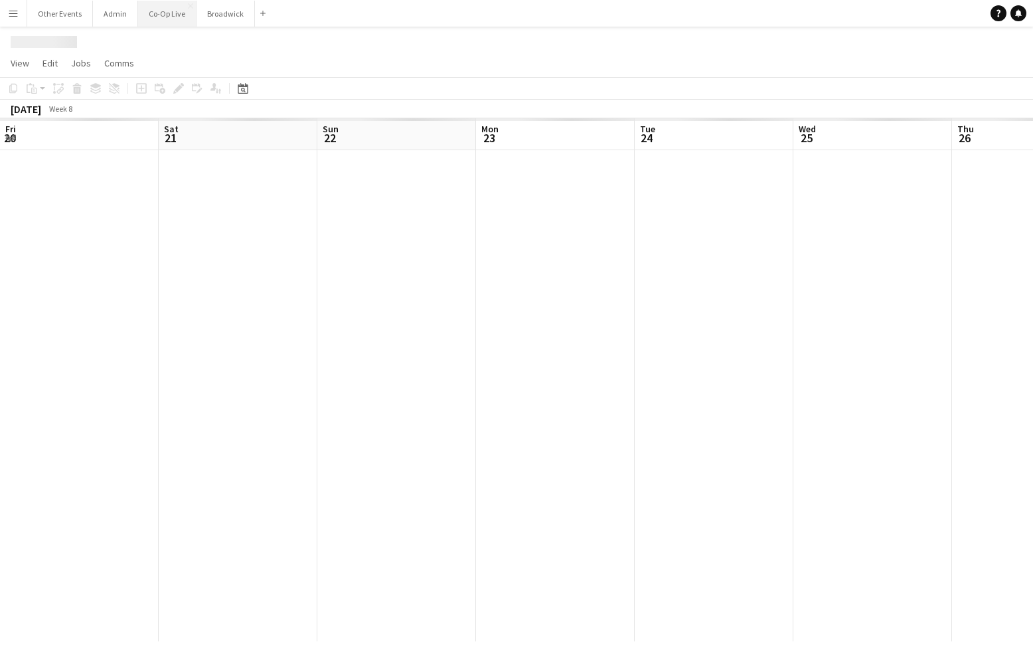
scroll to position [0, 438]
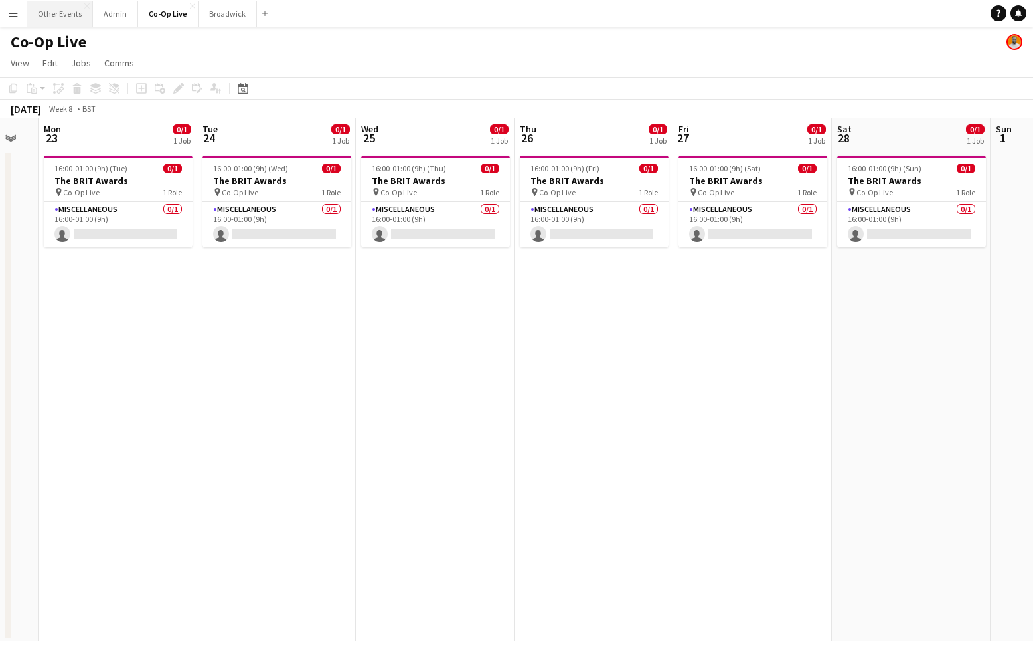
click at [62, 17] on button "Other Events Close" at bounding box center [60, 14] width 66 height 26
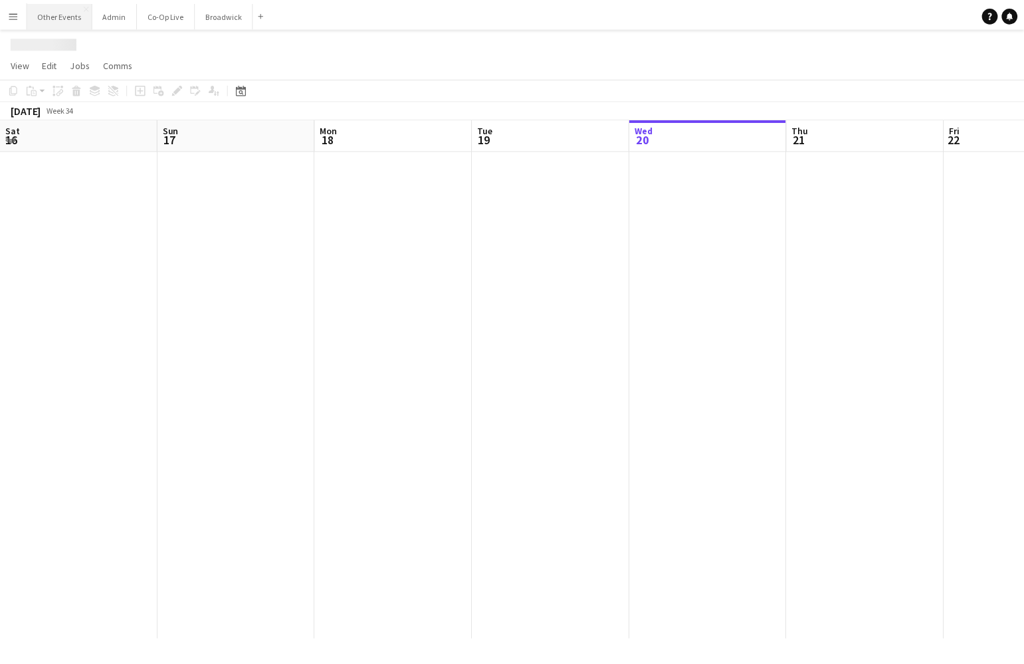
scroll to position [0, 602]
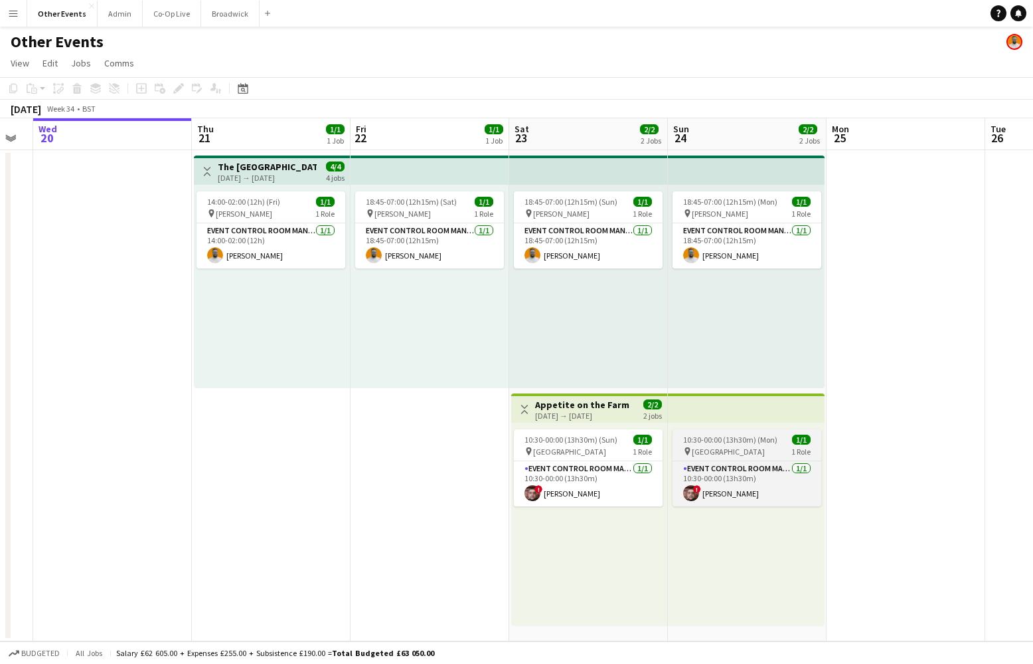
click at [700, 453] on span "[GEOGRAPHIC_DATA]" at bounding box center [728, 451] width 73 height 10
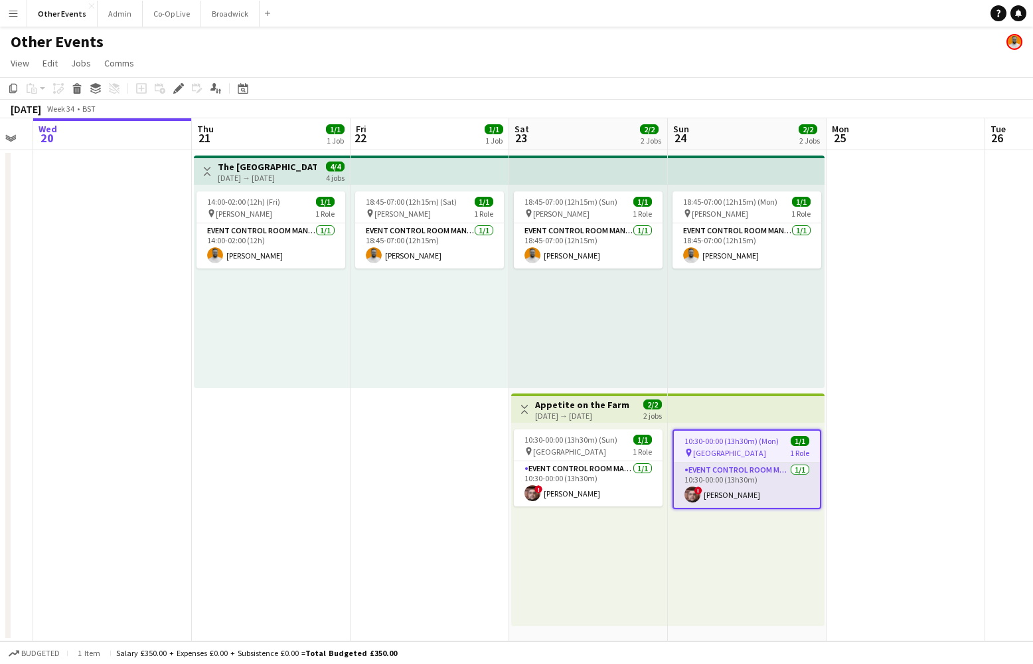
click at [728, 490] on app-card-role "Event Control Room Manager [DATE] 10:30-00:00 (13h30m) ! [PERSON_NAME]" at bounding box center [747, 484] width 146 height 45
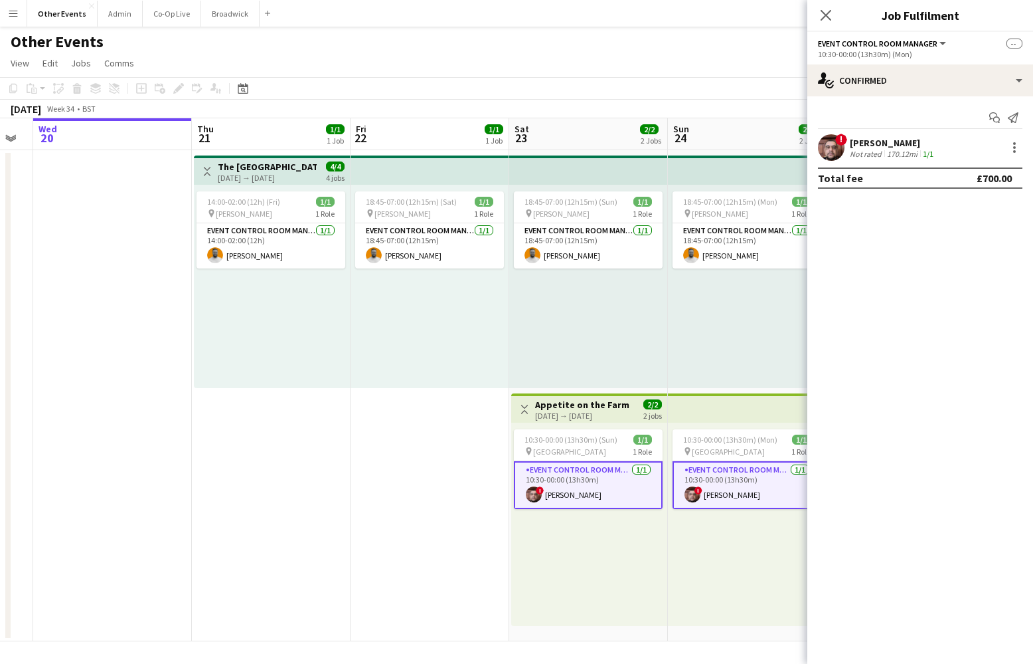
click at [746, 486] on app-card-role "Event Control Room Manager [DATE] 10:30-00:00 (13h30m) ! [PERSON_NAME]" at bounding box center [747, 485] width 149 height 48
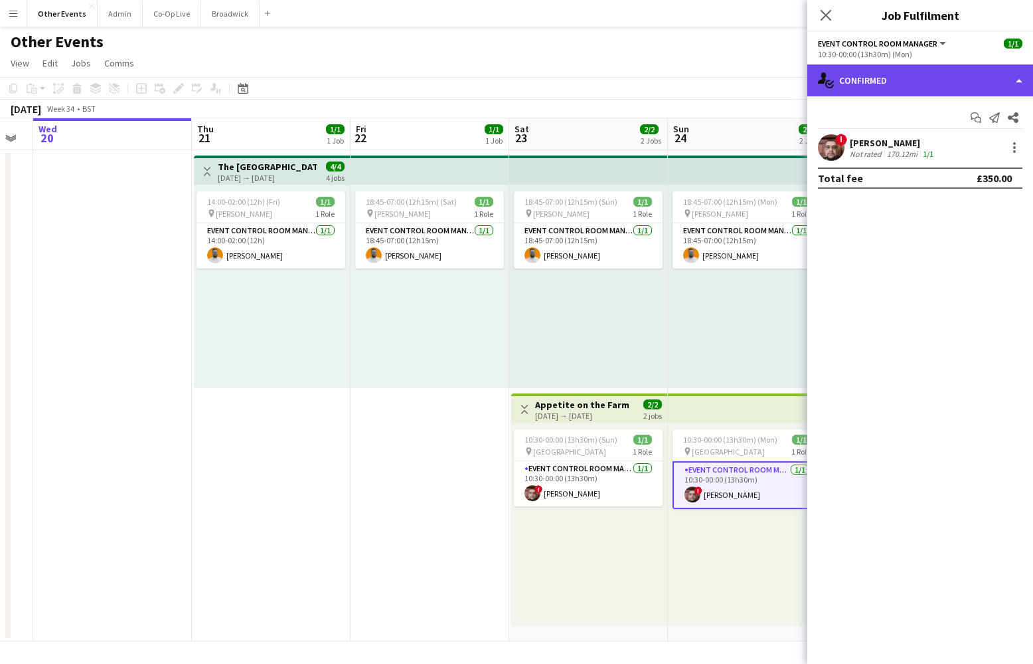
click at [988, 80] on div "single-neutral-actions-check-2 Confirmed" at bounding box center [921, 80] width 226 height 32
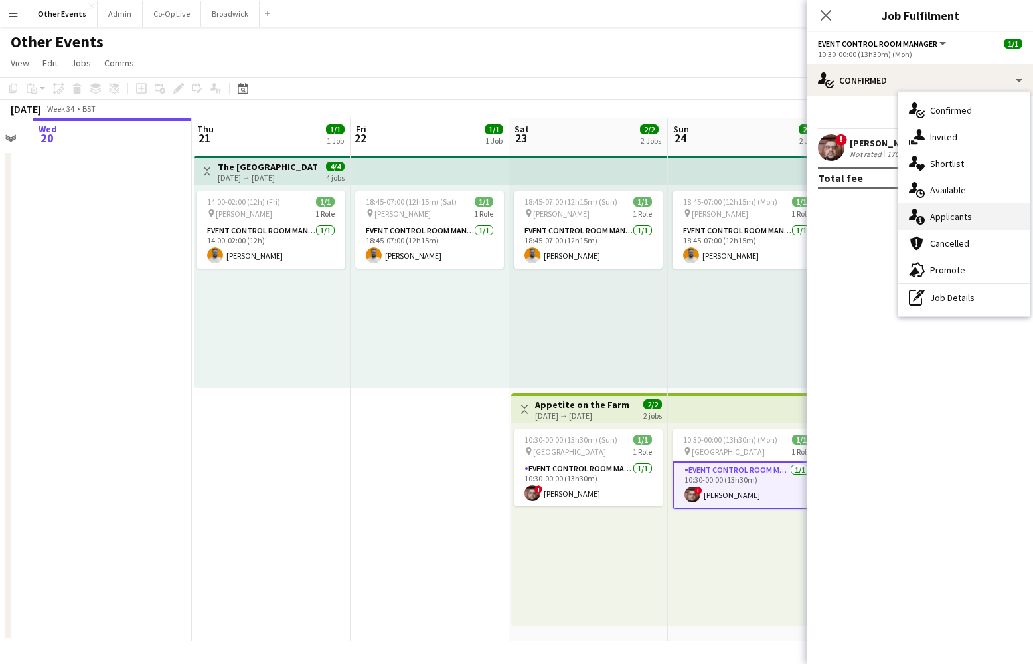
click at [974, 216] on div "single-neutral-actions-information Applicants" at bounding box center [965, 216] width 132 height 27
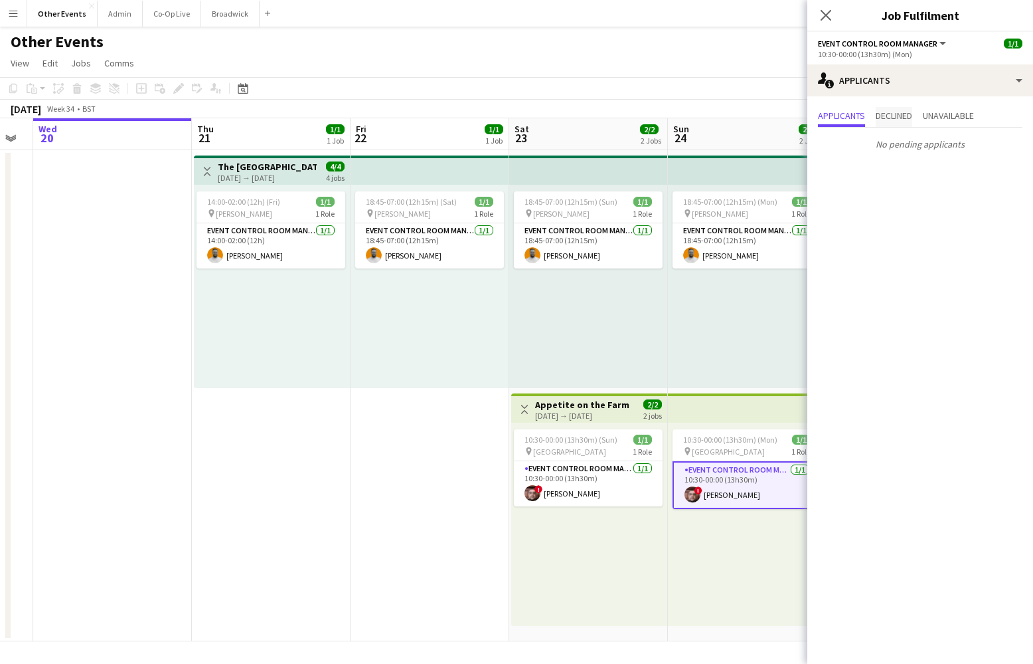
click at [902, 118] on span "Declined" at bounding box center [894, 115] width 37 height 9
click at [974, 122] on span "Unavailable" at bounding box center [948, 117] width 51 height 20
click at [860, 119] on span "Applicants" at bounding box center [841, 115] width 47 height 9
click at [824, 17] on icon "Close pop-in" at bounding box center [826, 15] width 13 height 13
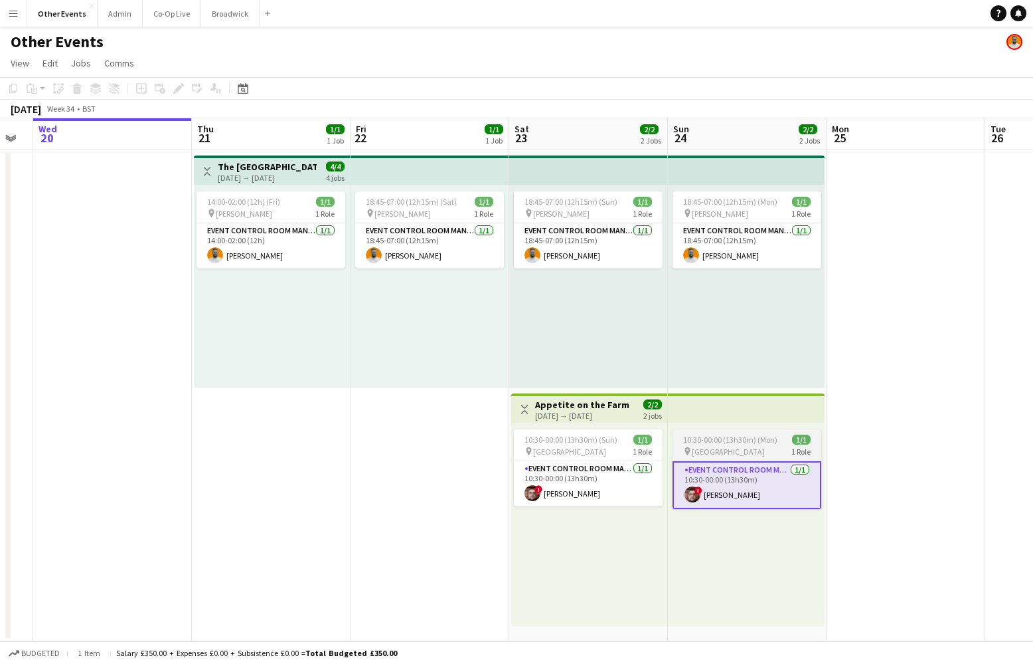
click at [763, 449] on div "pin [GEOGRAPHIC_DATA] 1 Role" at bounding box center [747, 451] width 149 height 11
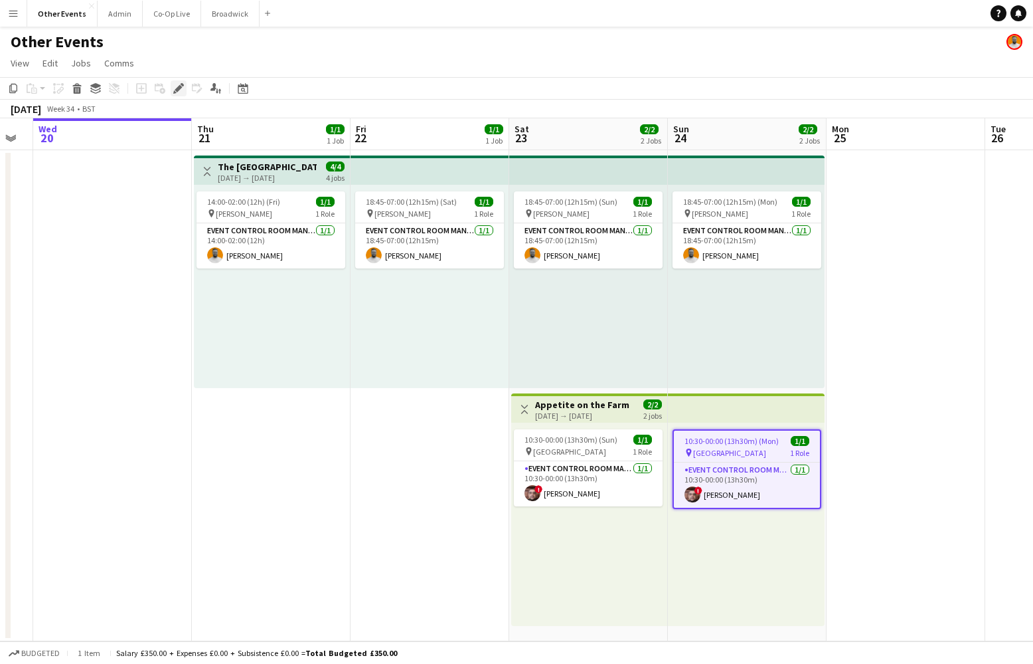
click at [183, 88] on icon "Edit" at bounding box center [178, 88] width 11 height 11
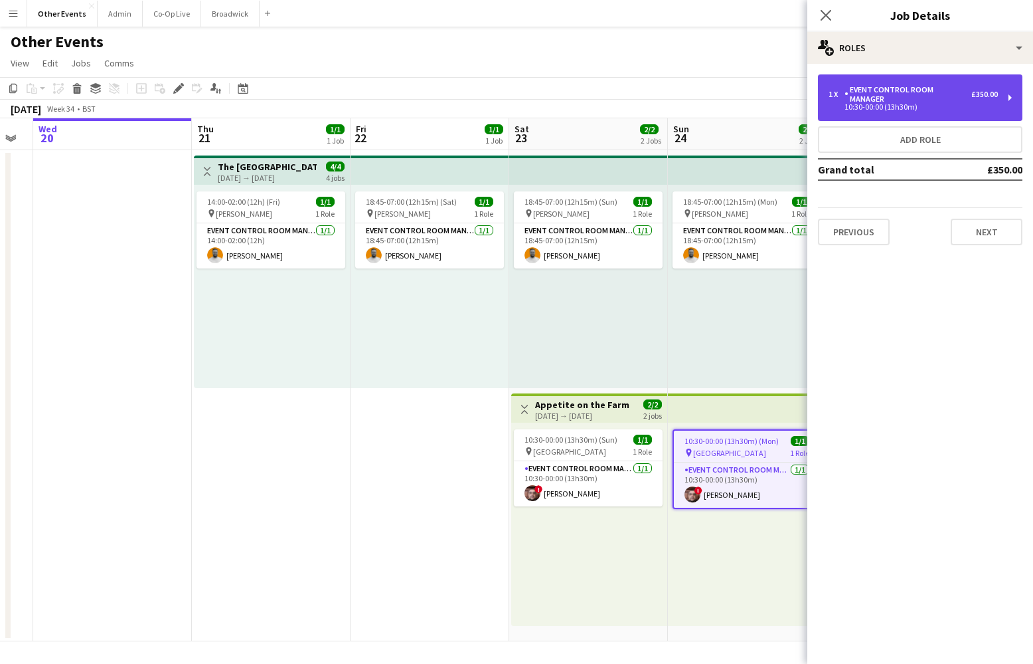
click at [959, 102] on div "1 x Event Control Room Manager £350.00 10:30-00:00 (13h30m)" at bounding box center [920, 97] width 205 height 46
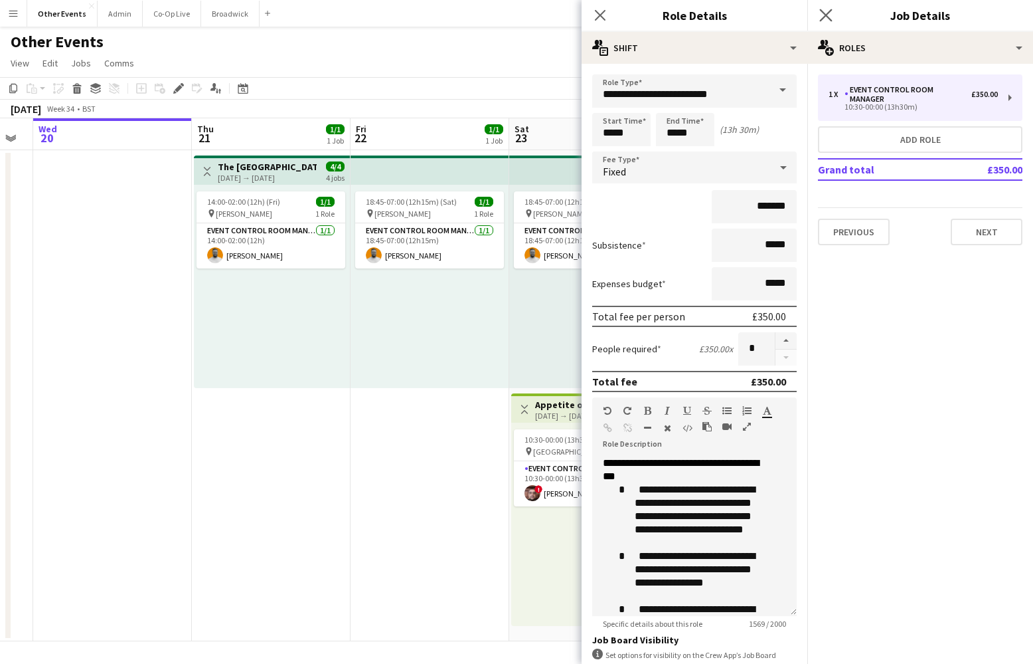
click at [834, 21] on div "Close pop-in" at bounding box center [826, 15] width 37 height 31
click at [829, 19] on icon at bounding box center [826, 15] width 13 height 13
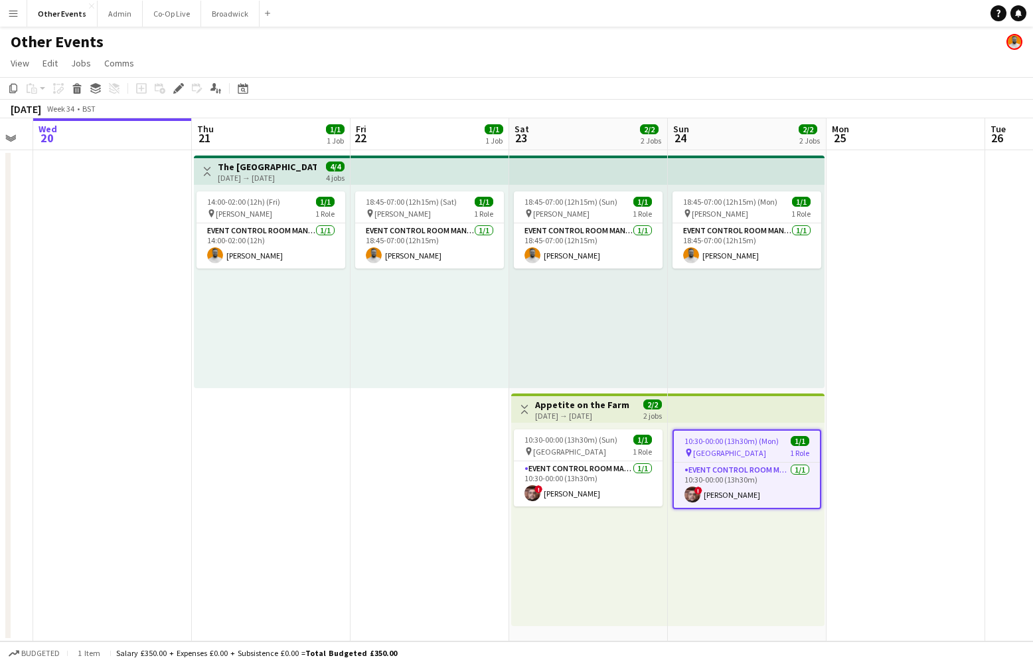
click at [891, 299] on app-date-cell at bounding box center [906, 395] width 159 height 491
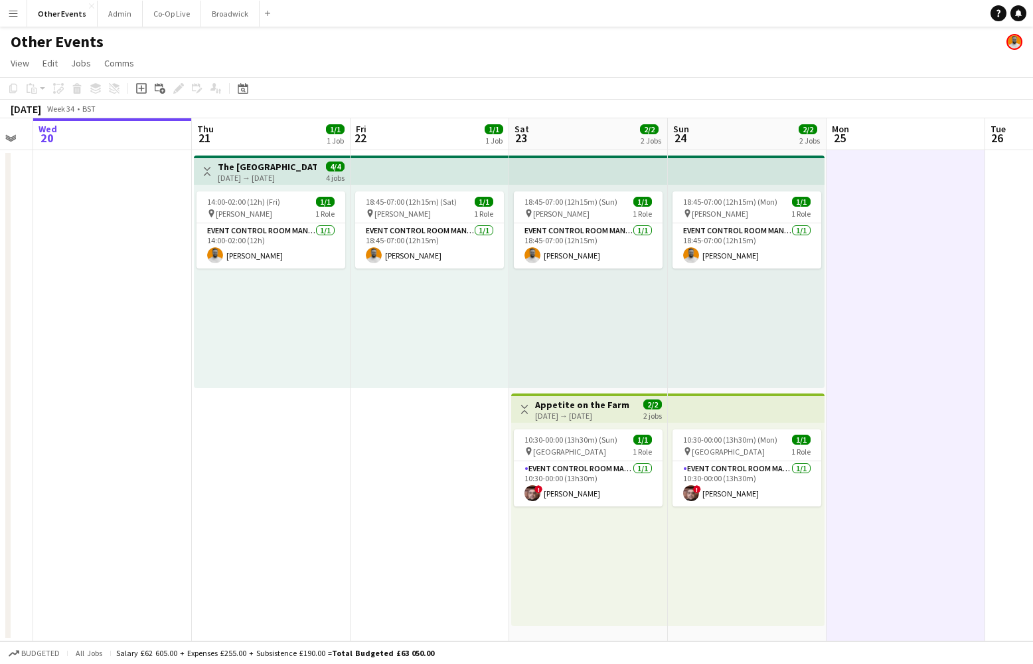
click at [122, 319] on app-date-cell at bounding box center [112, 395] width 159 height 491
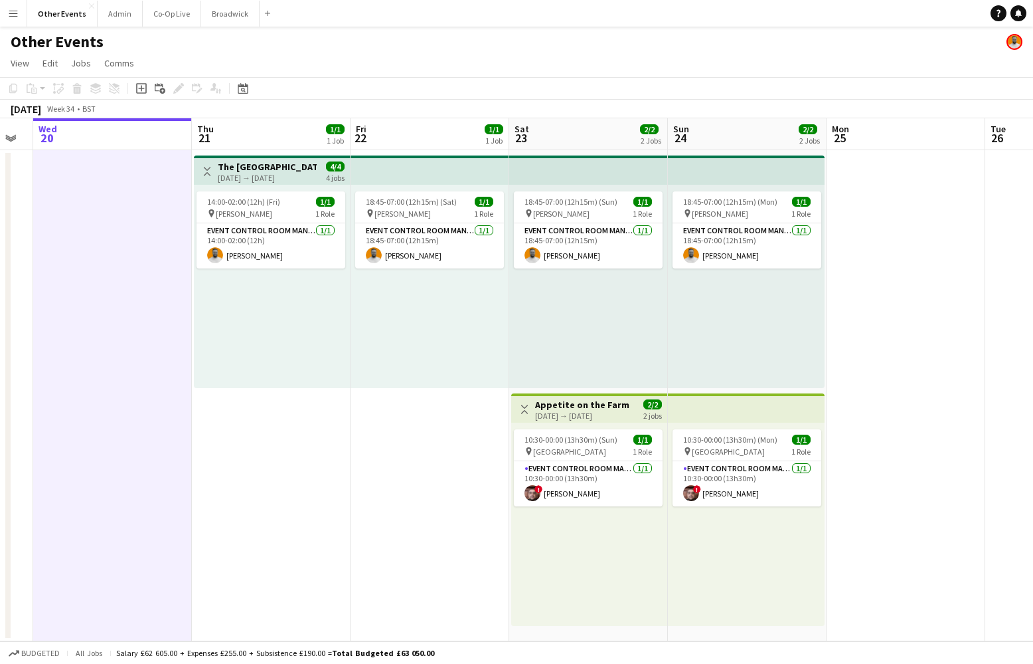
click at [432, 345] on div "18:45-07:00 (12h15m) (Sat) 1/1 pin [PERSON_NAME] 1 Role Event Control Room Mana…" at bounding box center [430, 286] width 159 height 203
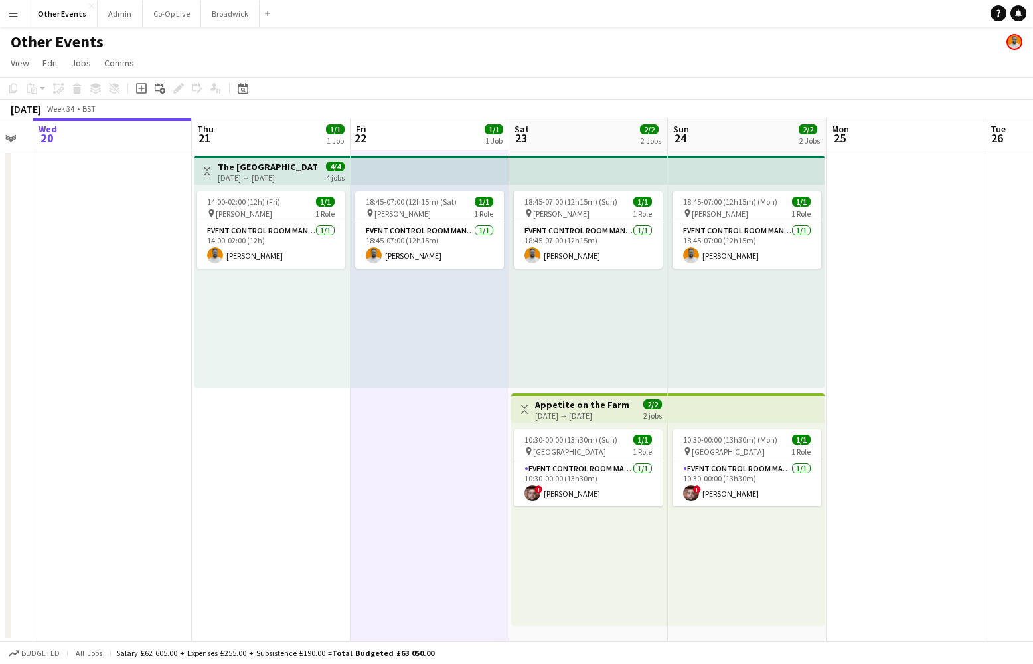
click at [592, 318] on div "18:45-07:00 (12h15m) (Sun) 1/1 pin [PERSON_NAME] 1 Role Event Control Room Mana…" at bounding box center [588, 286] width 159 height 203
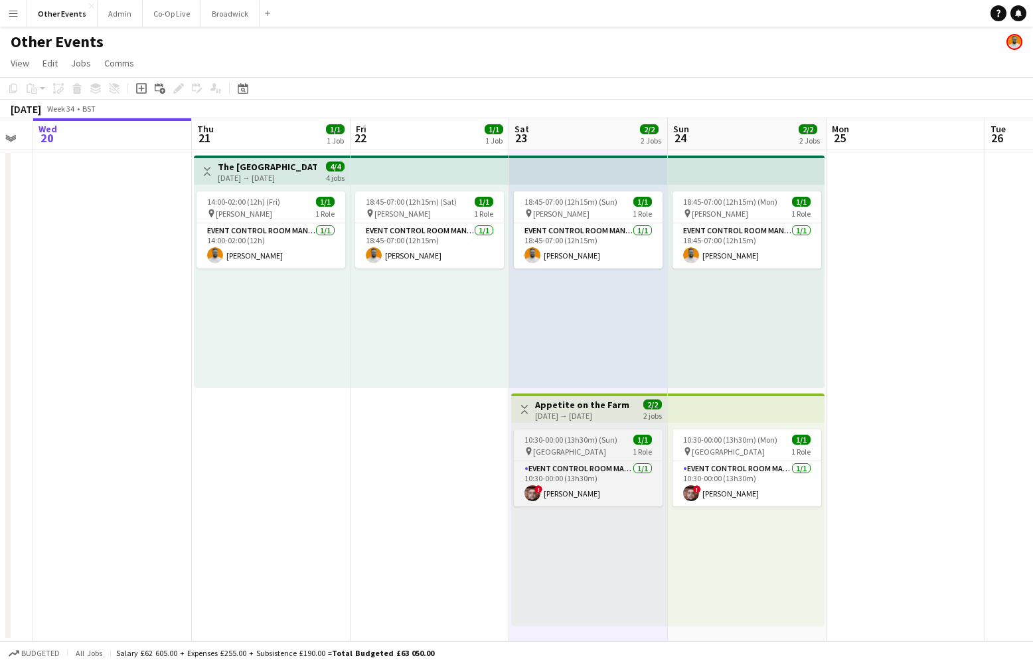
click at [587, 453] on div "pin [GEOGRAPHIC_DATA] 1 Role" at bounding box center [588, 451] width 149 height 11
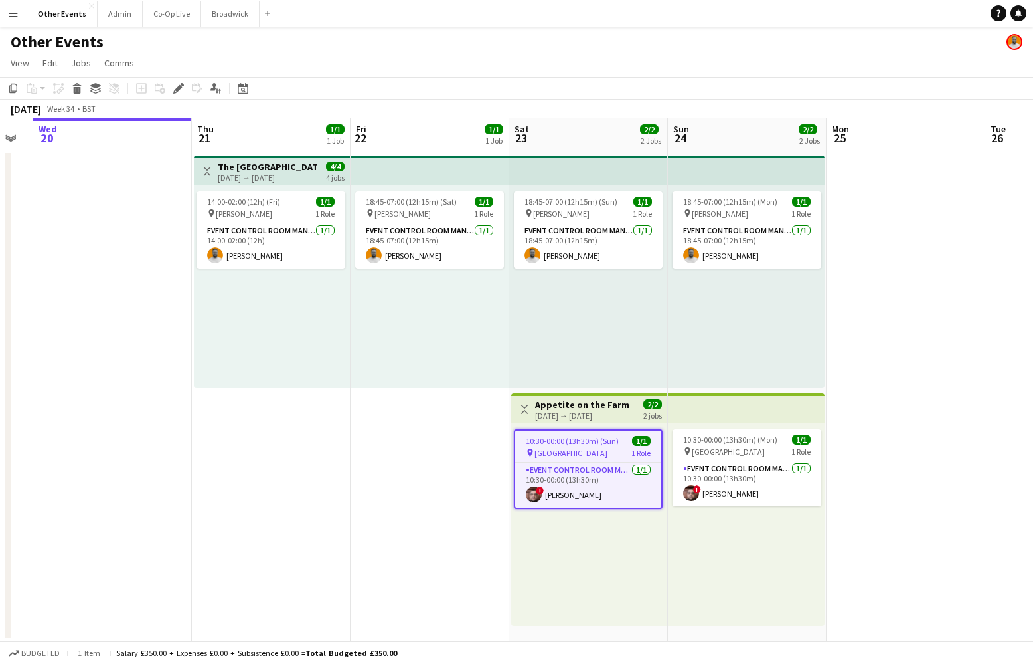
click at [606, 428] on div "10:30-00:00 (13h30m) (Sun) 1/1 pin [GEOGRAPHIC_DATA] 1 Role Event Control Room …" at bounding box center [589, 523] width 156 height 203
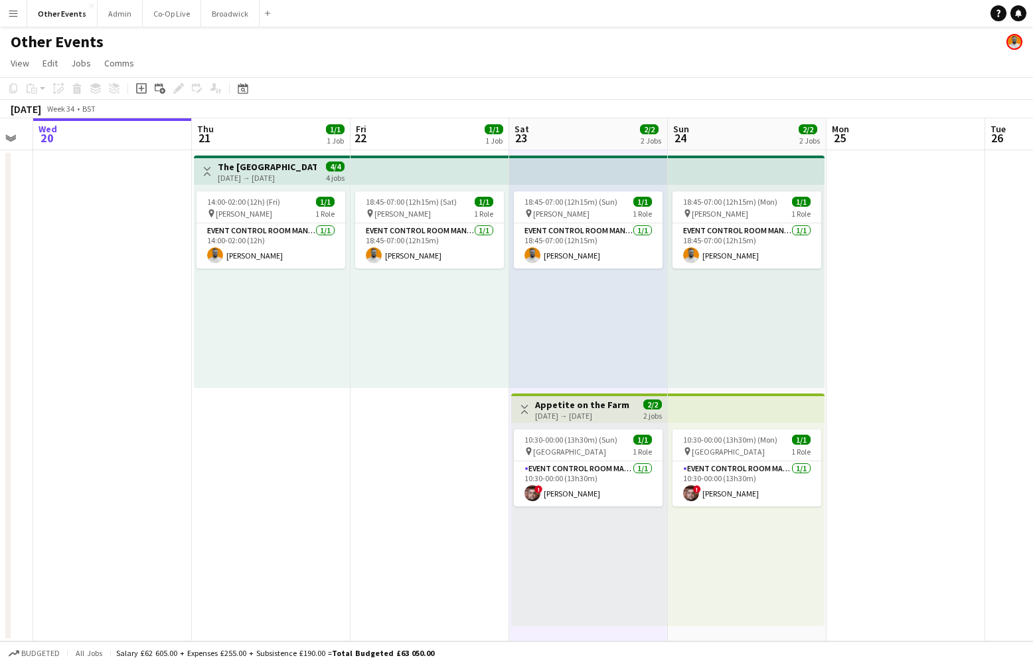
click at [596, 410] on div "[DATE] → [DATE]" at bounding box center [582, 415] width 94 height 10
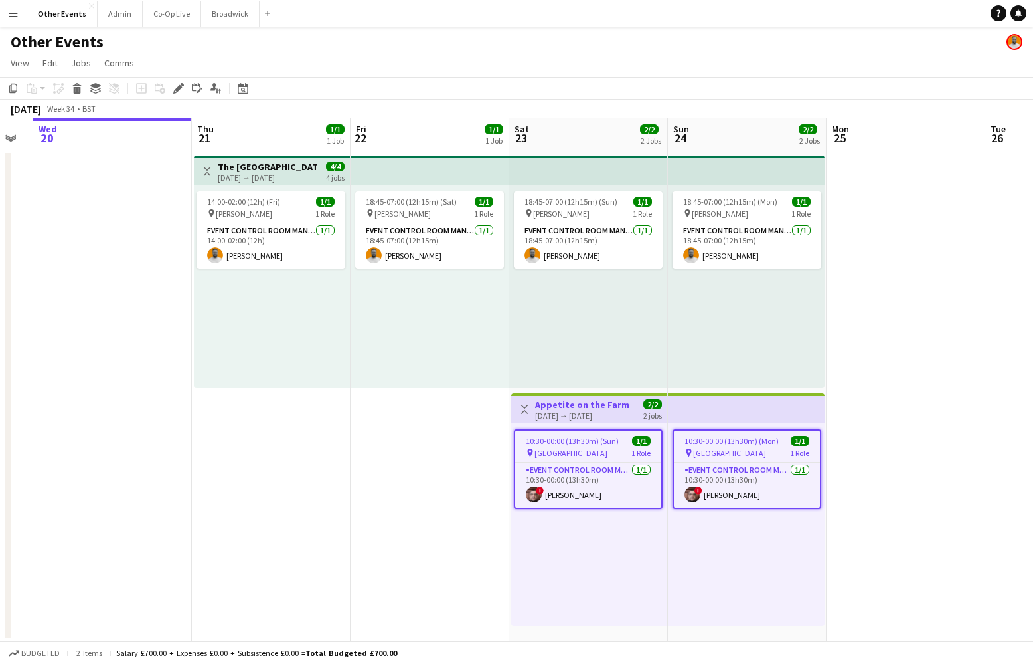
click at [538, 556] on div "10:30-00:00 (13h30m) (Sun) 1/1 pin [GEOGRAPHIC_DATA] 1 Role Event Control Room …" at bounding box center [589, 523] width 156 height 203
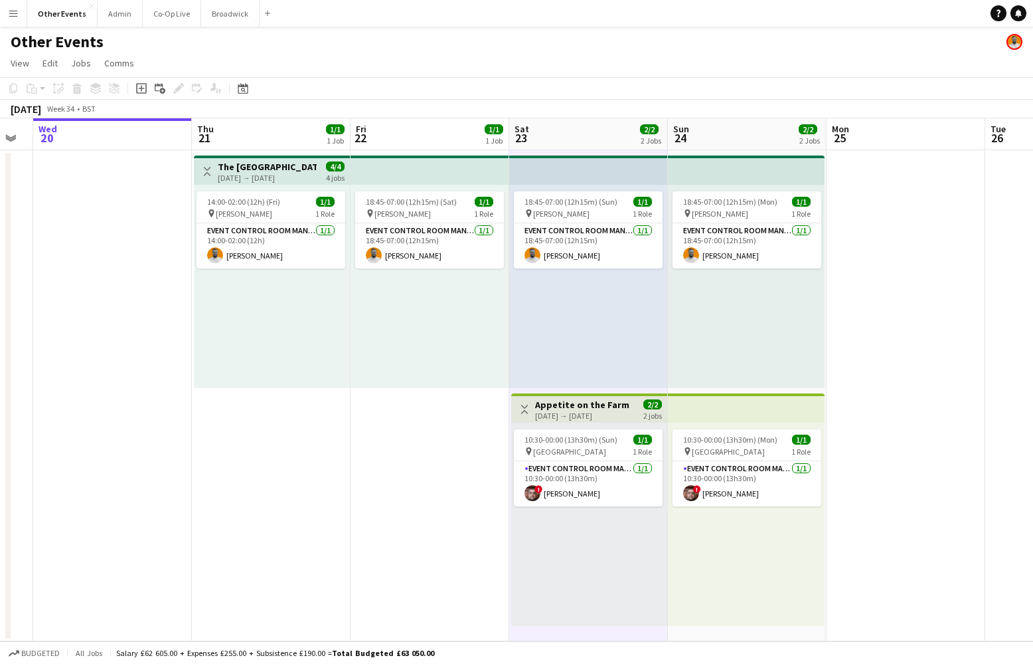
click at [753, 292] on div "18:45-07:00 (12h15m) (Mon) 1/1 pin [PERSON_NAME] 1 Role Event Control Room Mana…" at bounding box center [746, 286] width 157 height 203
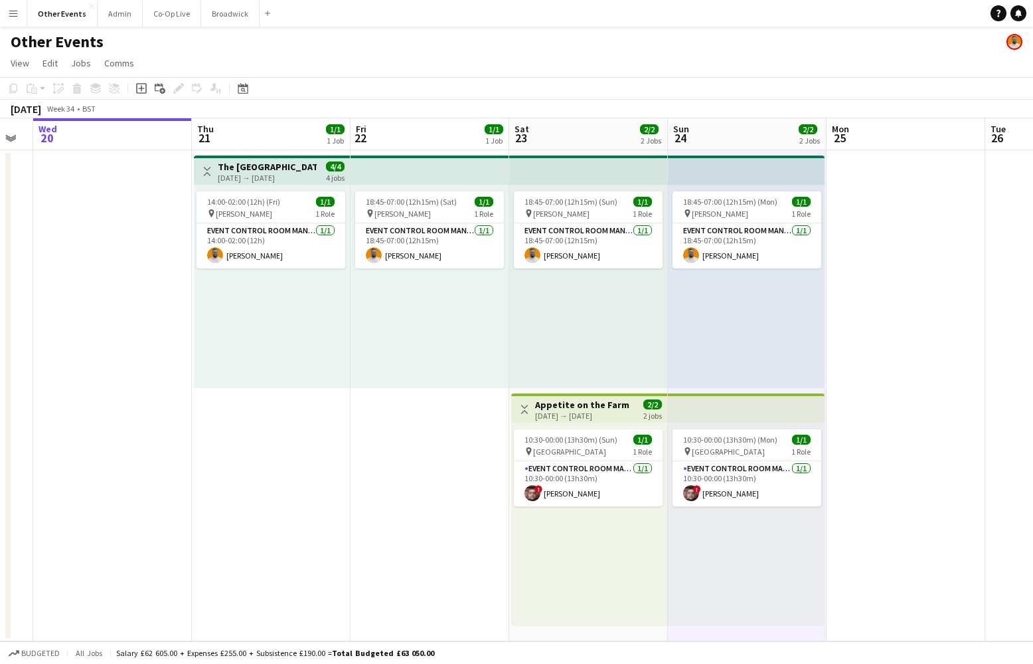
click at [678, 544] on div "10:30-00:00 (13h30m) (Mon) 1/1 pin [GEOGRAPHIC_DATA] 1 Role Event Control Room …" at bounding box center [746, 523] width 157 height 203
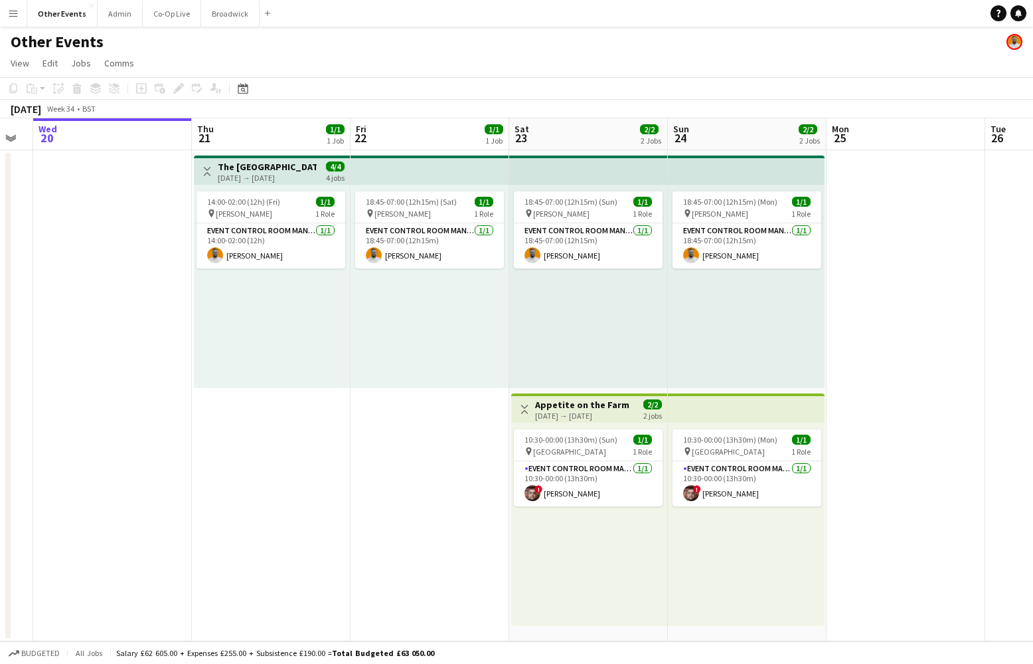
click at [707, 539] on div "10:30-00:00 (13h30m) (Mon) 1/1 pin [GEOGRAPHIC_DATA] 1 Role Event Control Room …" at bounding box center [746, 523] width 157 height 203
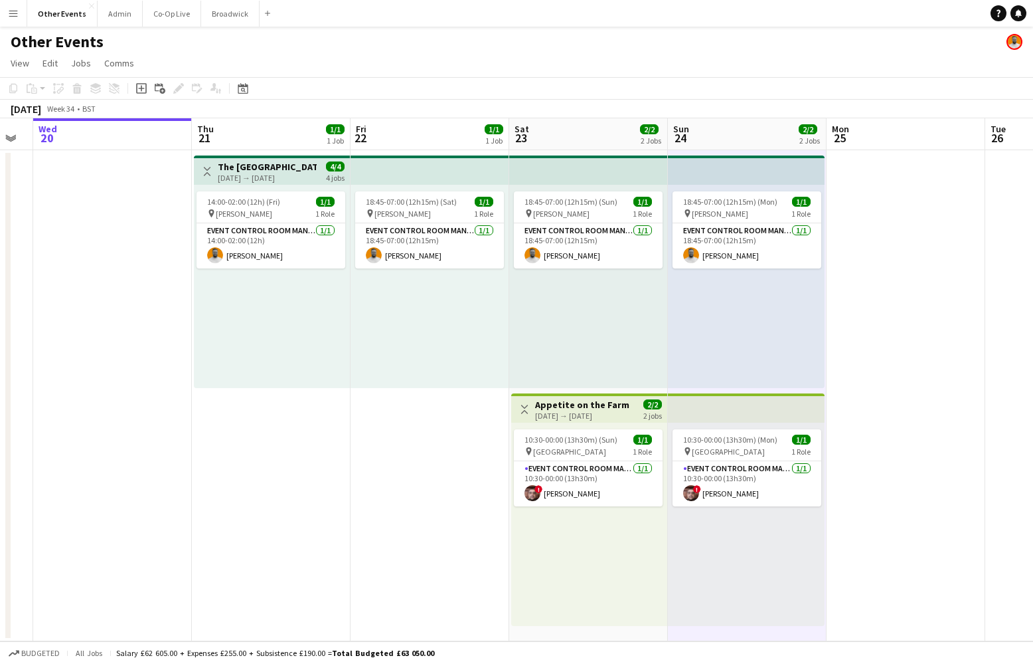
click at [636, 414] on div "Toggle View Appetite on the Farm [DATE] → [DATE] 2/2 2 jobs" at bounding box center [589, 409] width 145 height 23
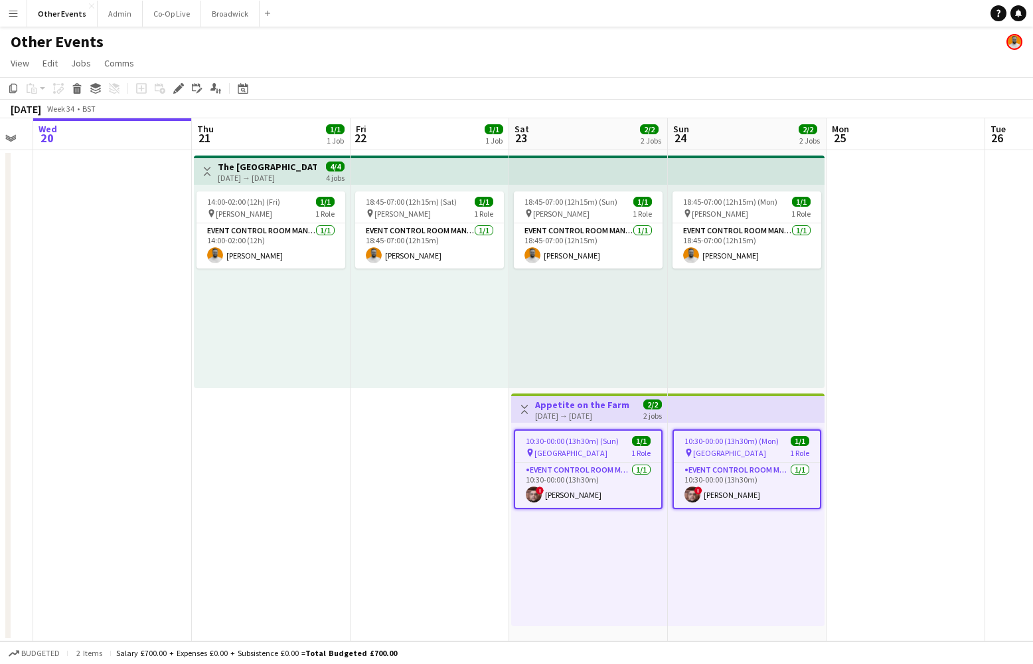
click at [674, 533] on div "10:30-00:00 (13h30m) (Mon) 1/1 pin [GEOGRAPHIC_DATA] 1 Role Event Control Room …" at bounding box center [746, 523] width 157 height 203
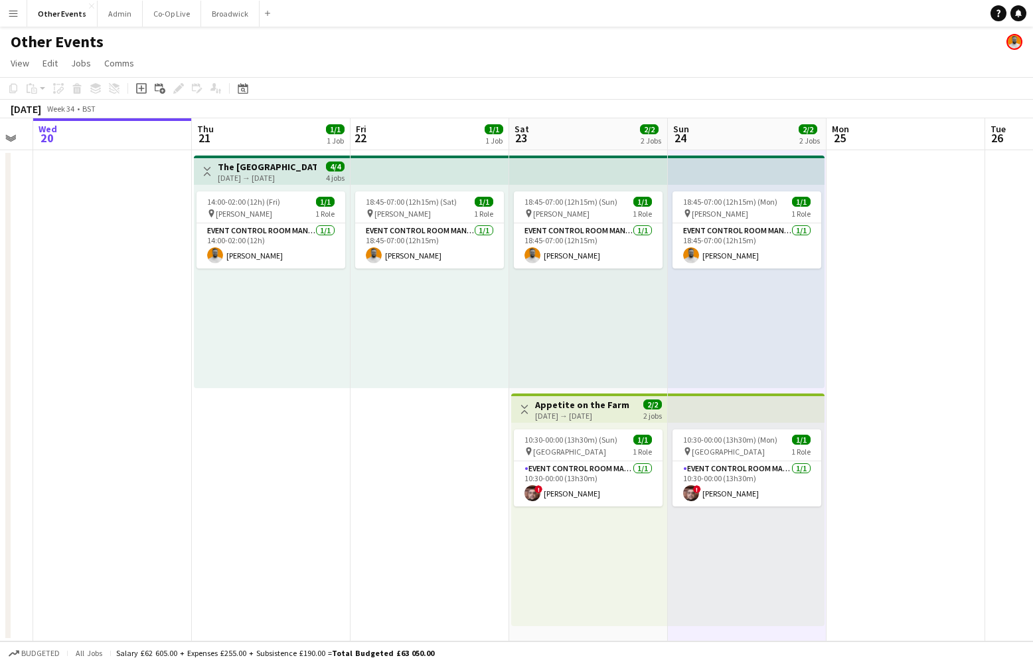
click at [606, 404] on h3 "Appetite on the Farm" at bounding box center [582, 405] width 94 height 12
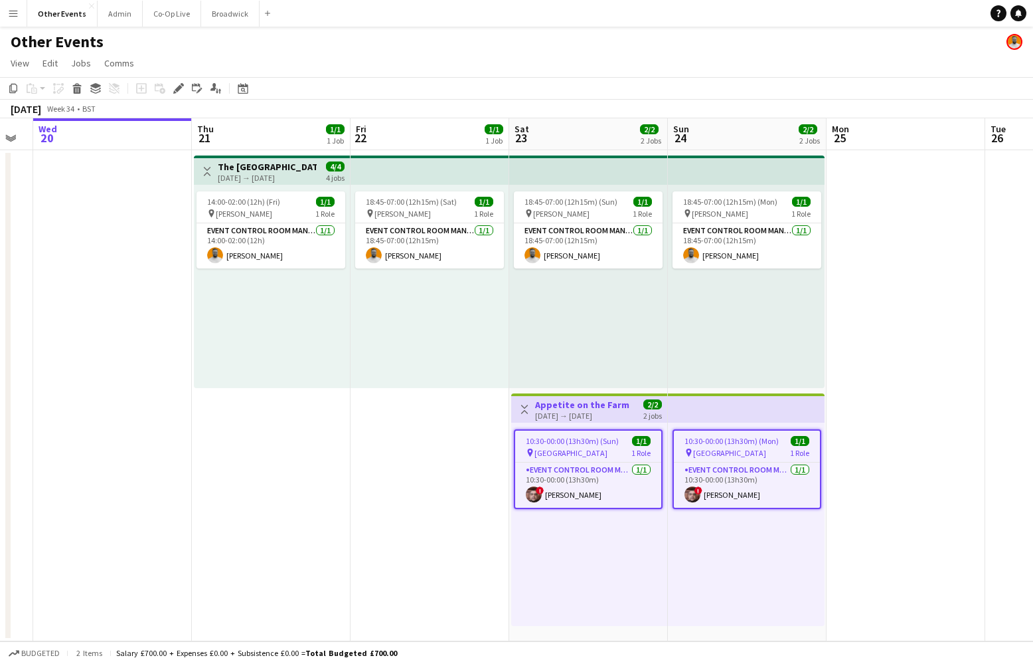
click at [602, 448] on div "pin [GEOGRAPHIC_DATA] 1 Role" at bounding box center [588, 452] width 146 height 11
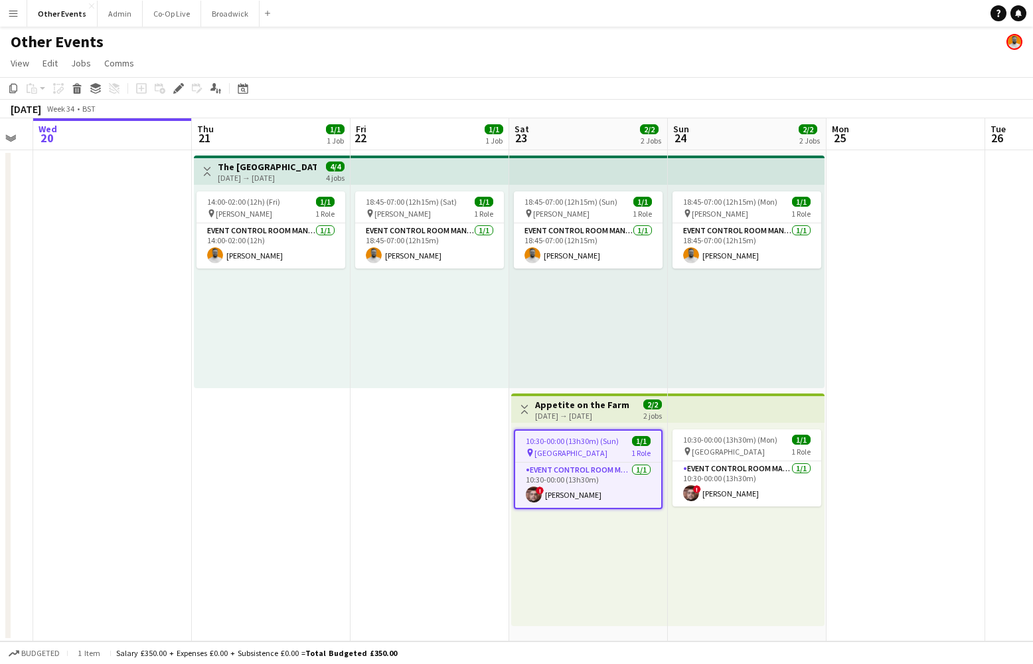
click at [621, 422] on div "10:30-00:00 (13h30m) (Sun) 1/1 pin [GEOGRAPHIC_DATA] 1 Role Event Control Room …" at bounding box center [589, 523] width 156 height 203
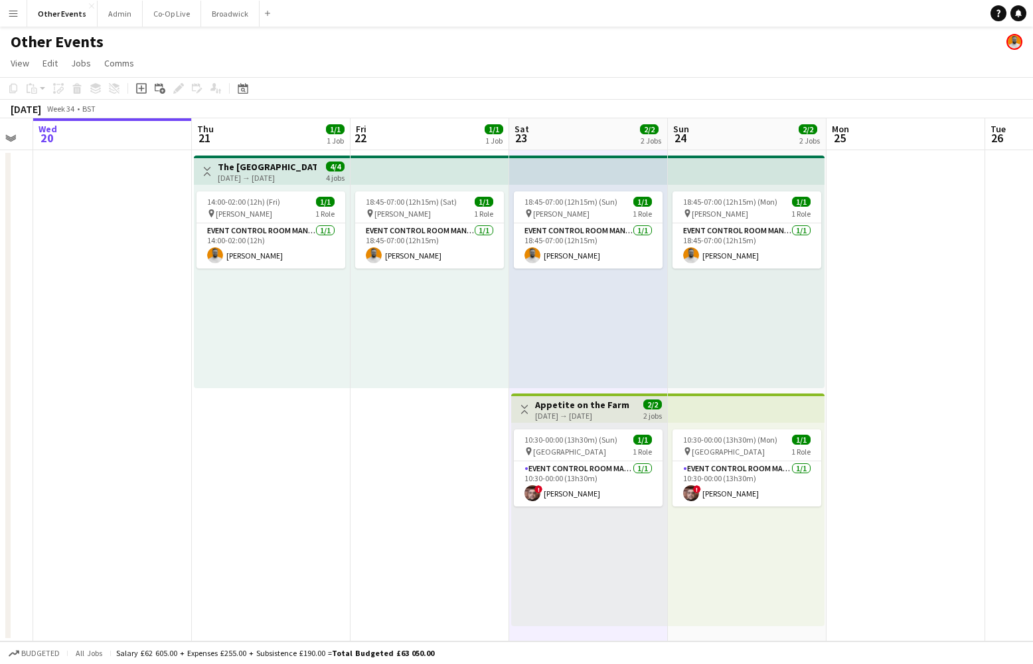
click at [621, 409] on h3 "Appetite on the Farm" at bounding box center [582, 405] width 94 height 12
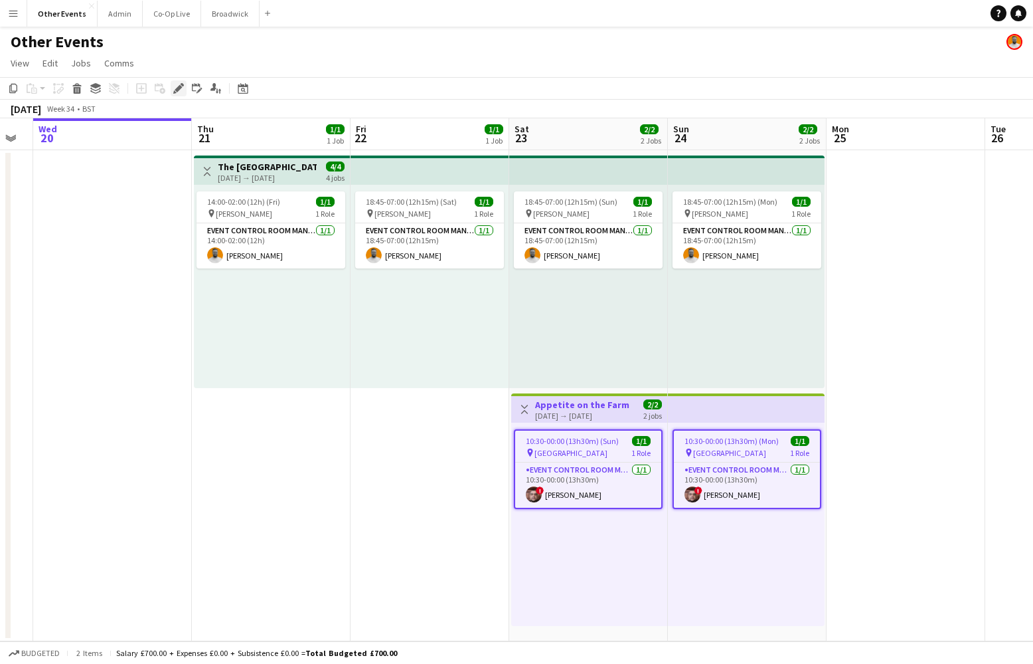
click at [177, 84] on icon "Edit" at bounding box center [178, 88] width 11 height 11
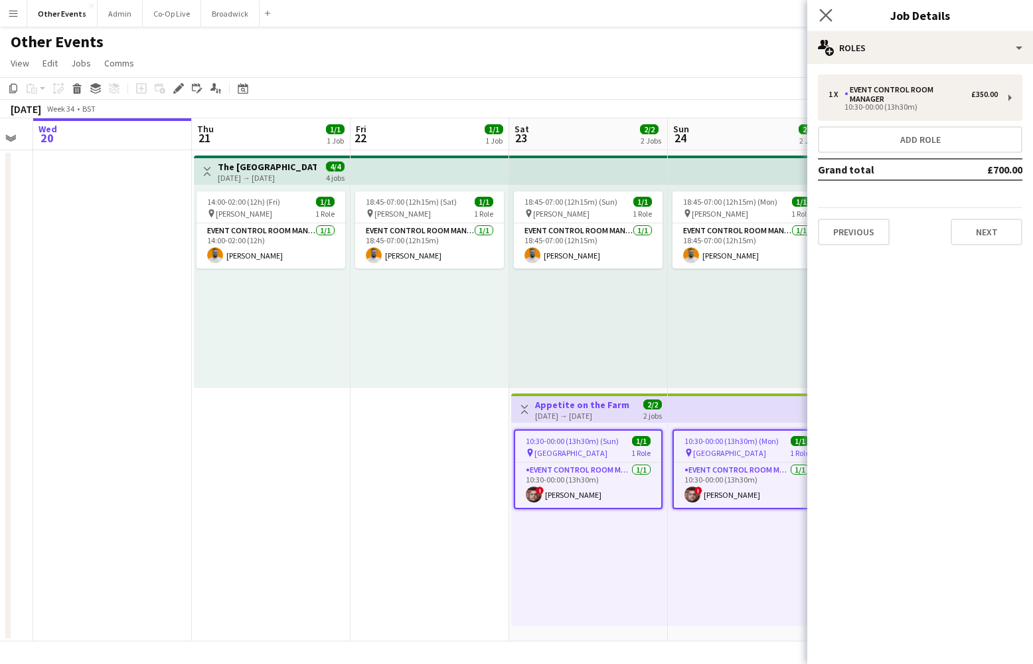
click at [821, 7] on app-icon "Close pop-in" at bounding box center [826, 15] width 19 height 19
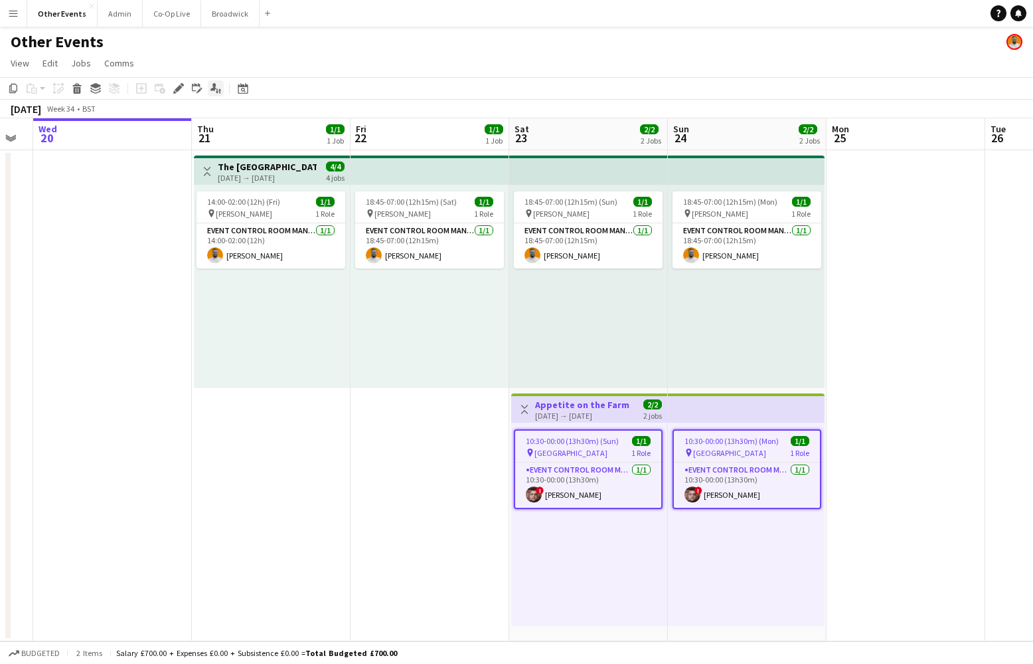
click at [219, 89] on icon "Applicants" at bounding box center [216, 88] width 11 height 11
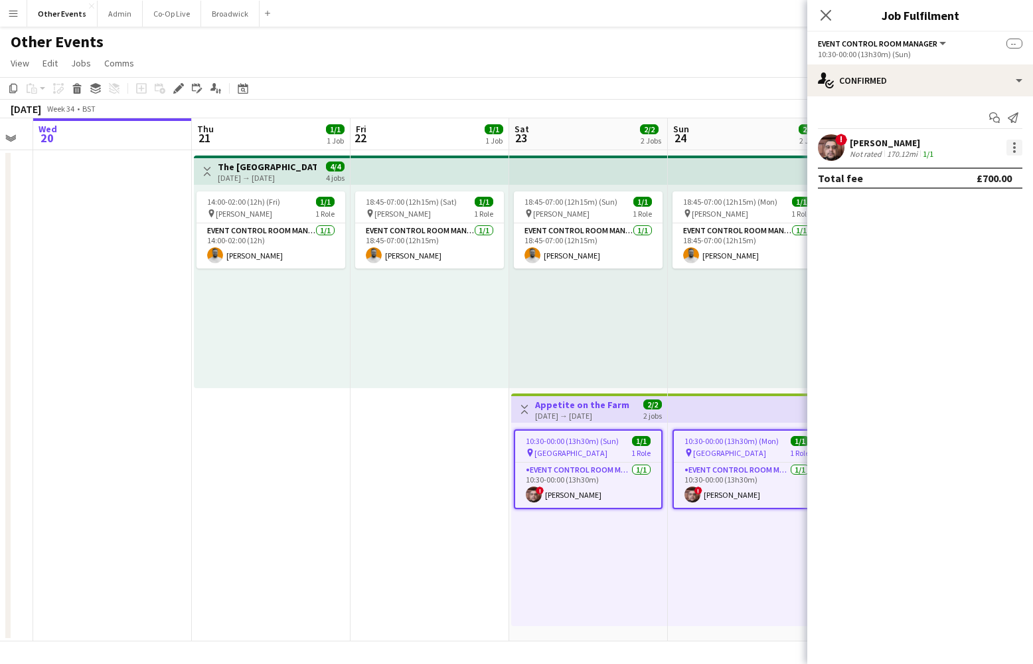
click at [1014, 150] on div at bounding box center [1015, 151] width 3 height 3
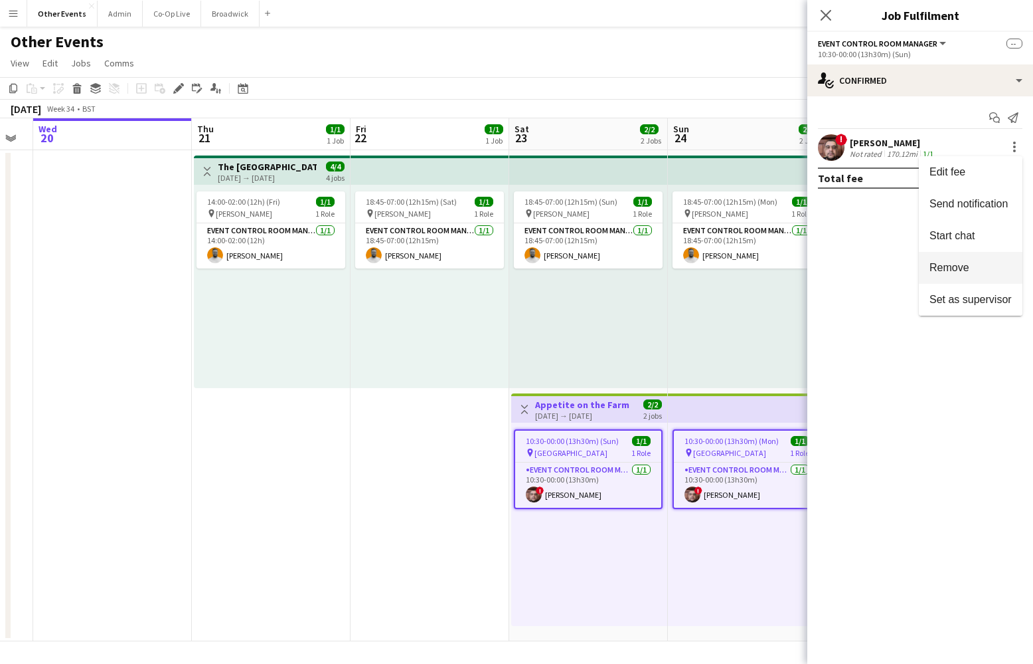
click at [978, 259] on button "Remove" at bounding box center [971, 268] width 104 height 32
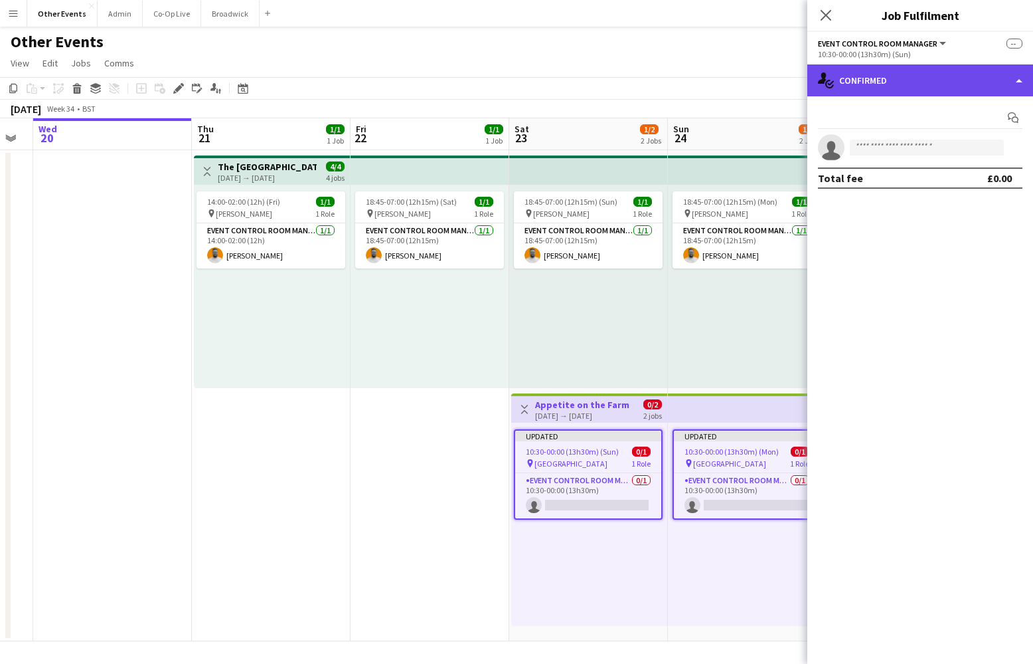
click at [946, 78] on div "single-neutral-actions-check-2 Confirmed" at bounding box center [921, 80] width 226 height 32
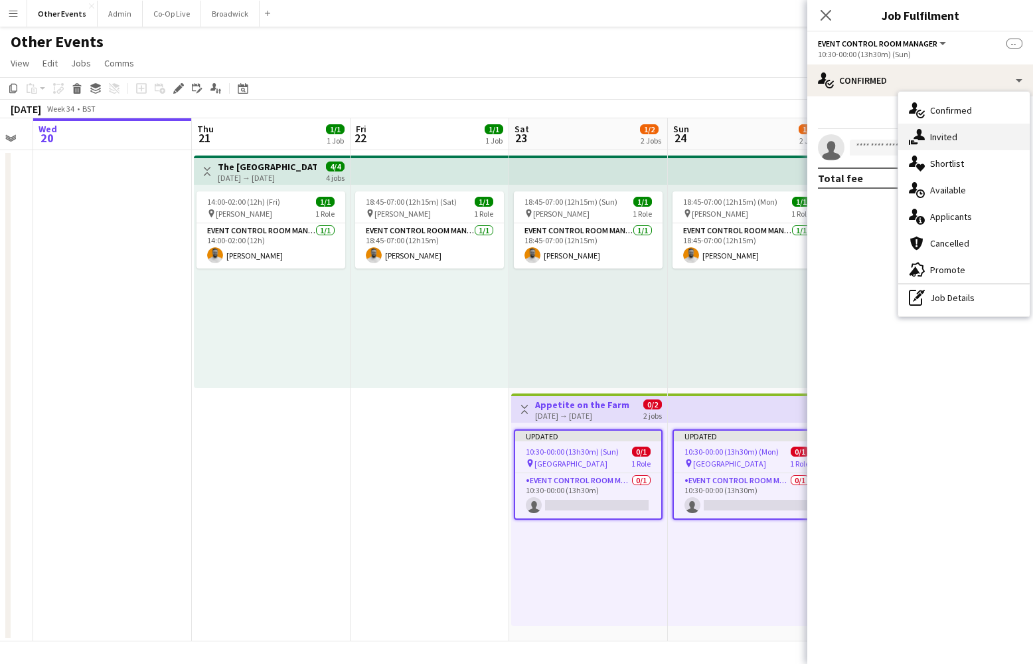
click at [966, 148] on div "single-neutral-actions-share-1 Invited" at bounding box center [965, 137] width 132 height 27
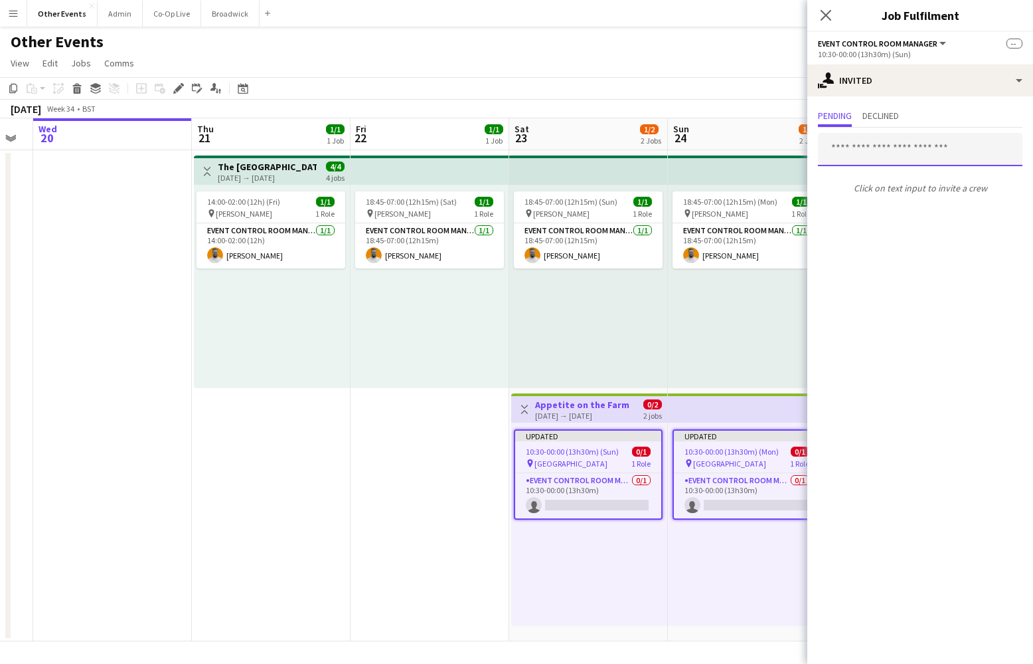
click at [906, 145] on input "text" at bounding box center [920, 149] width 205 height 33
click at [907, 128] on div "Click on text input to invite a crew" at bounding box center [921, 164] width 226 height 72
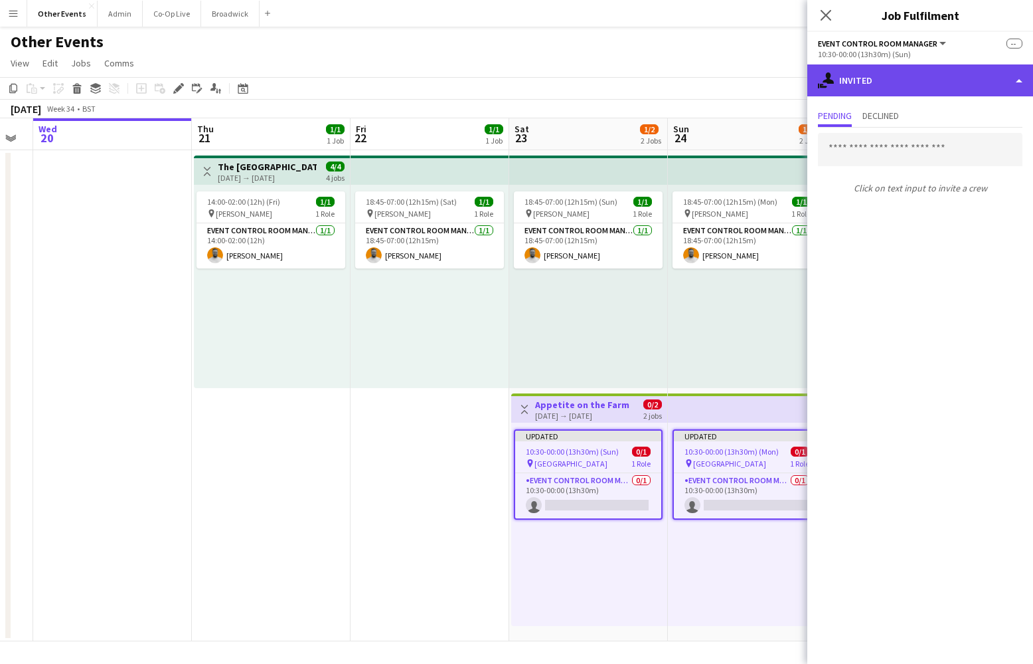
click at [901, 80] on div "single-neutral-actions-share-1 Invited" at bounding box center [921, 80] width 226 height 32
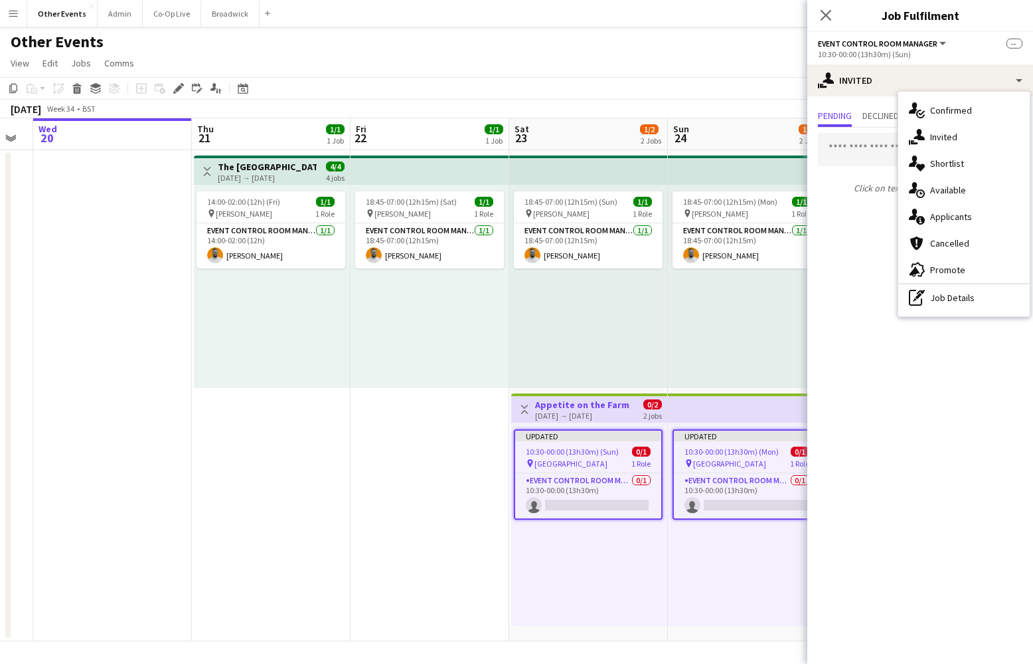
click at [847, 256] on mat-expansion-panel "user-plus Invited Pending Declined Click on text input to invite a crew" at bounding box center [921, 379] width 226 height 567
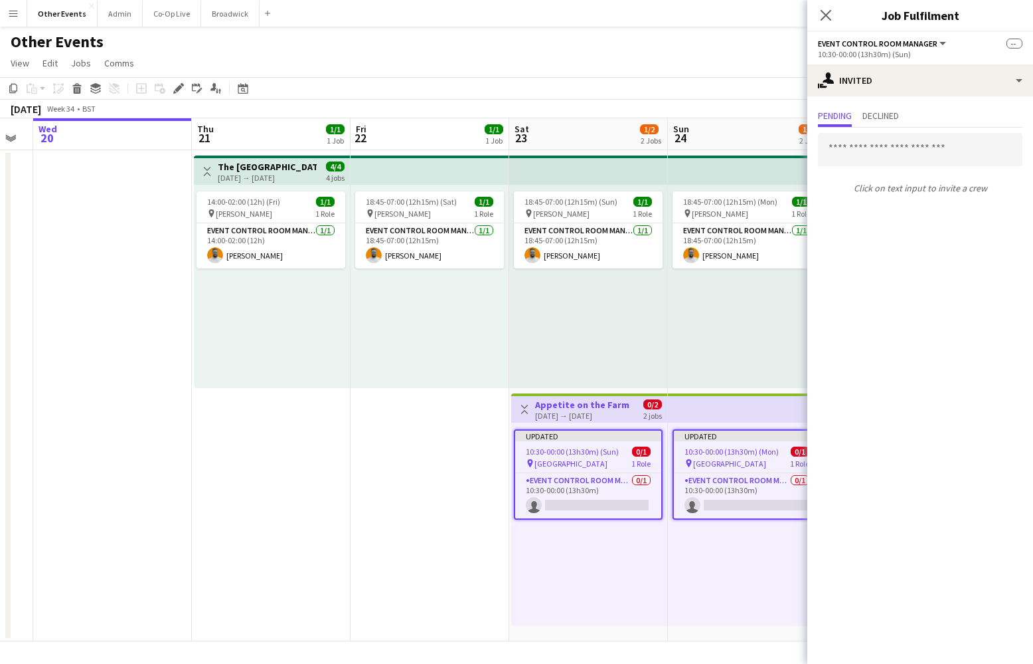
click at [617, 299] on div "18:45-07:00 (12h15m) (Sun) 1/1 pin [PERSON_NAME] 1 Role Event Control Room Mana…" at bounding box center [588, 286] width 159 height 203
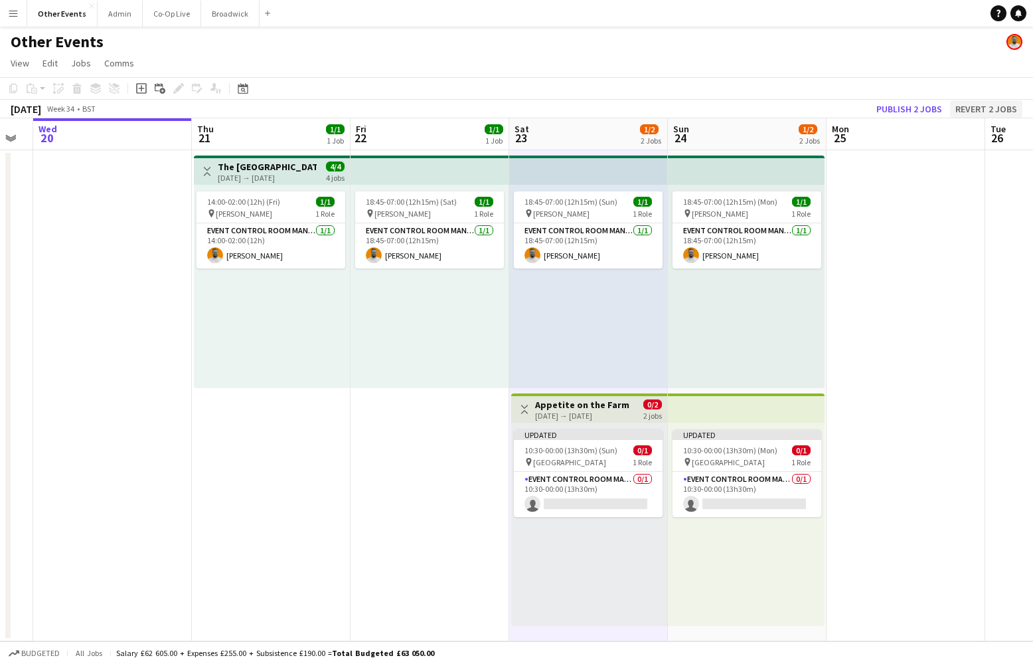
click at [972, 108] on button "Revert 2 jobs" at bounding box center [986, 108] width 72 height 17
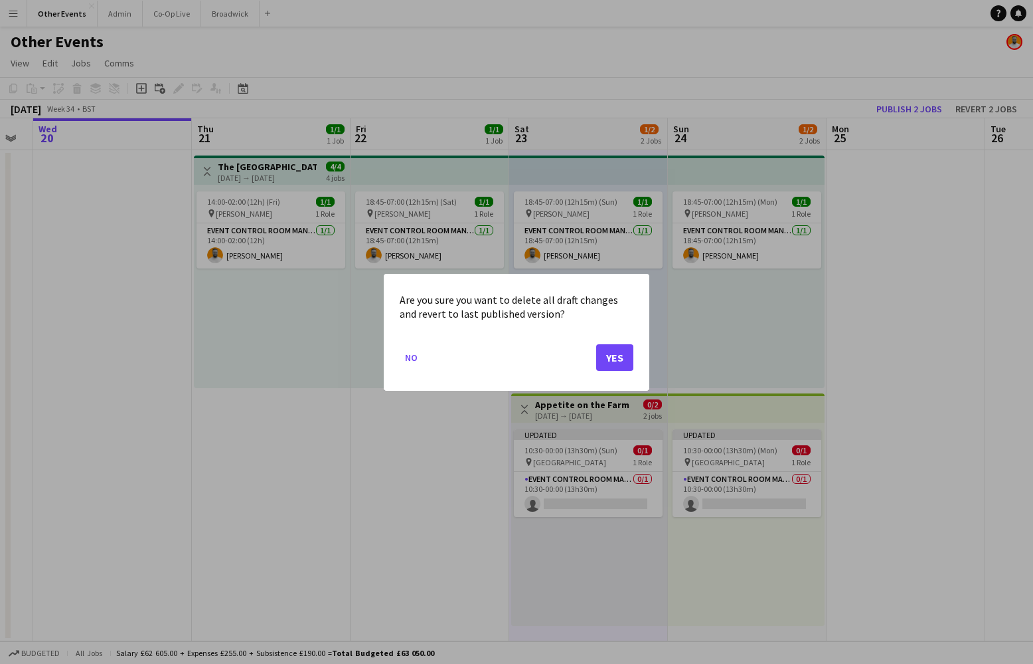
click at [606, 358] on button "Yes" at bounding box center [614, 356] width 37 height 27
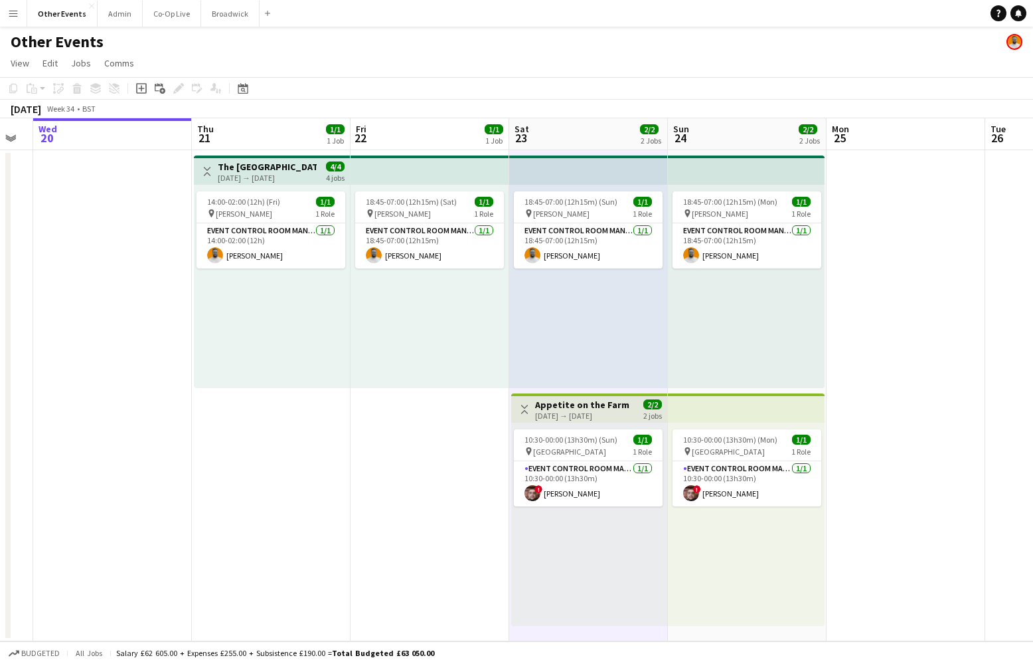
click at [648, 322] on div "18:45-07:00 (12h15m) (Sun) 1/1 pin [PERSON_NAME] 1 Role Event Control Room Mana…" at bounding box center [588, 286] width 159 height 203
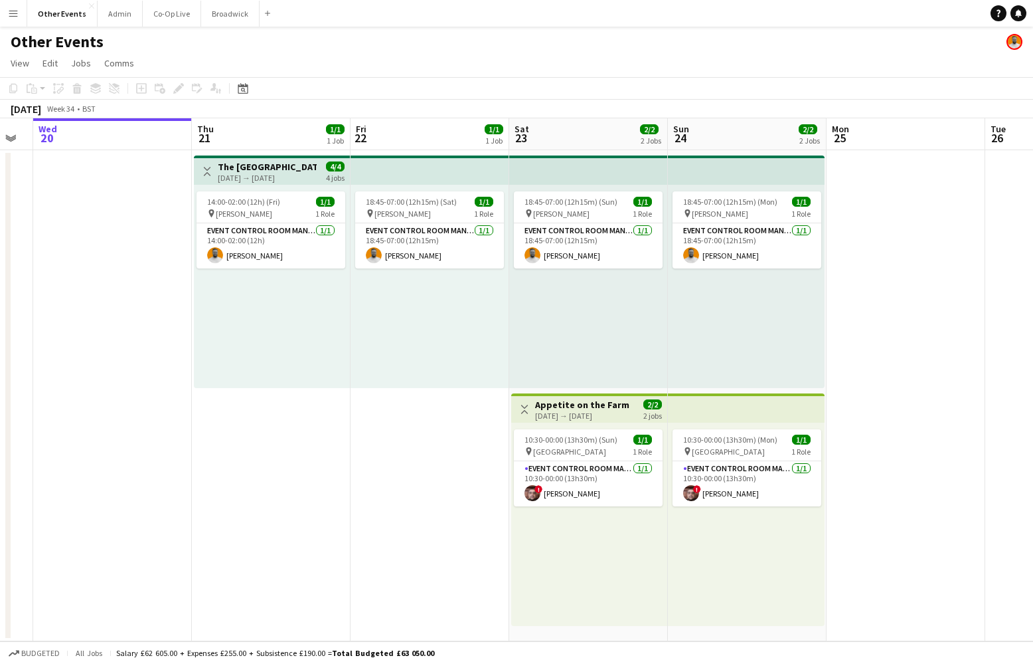
click at [701, 312] on div "18:45-07:00 (12h15m) (Mon) 1/1 pin [PERSON_NAME] 1 Role Event Control Room Mana…" at bounding box center [746, 286] width 157 height 203
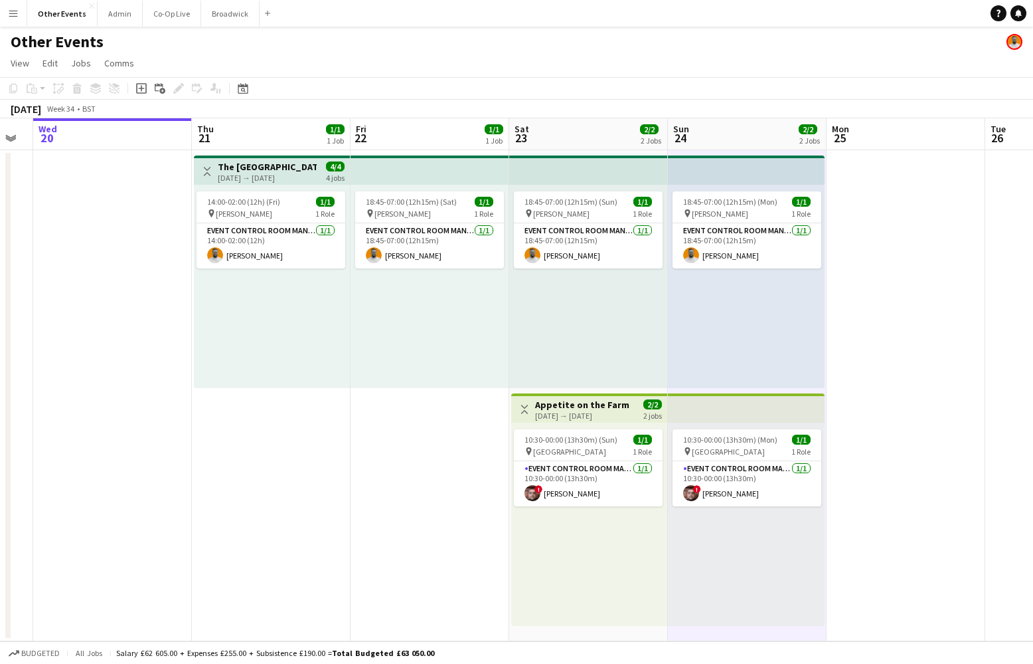
click at [727, 320] on div "18:45-07:00 (12h15m) (Mon) 1/1 pin [PERSON_NAME] 1 Role Event Control Room Mana…" at bounding box center [746, 286] width 157 height 203
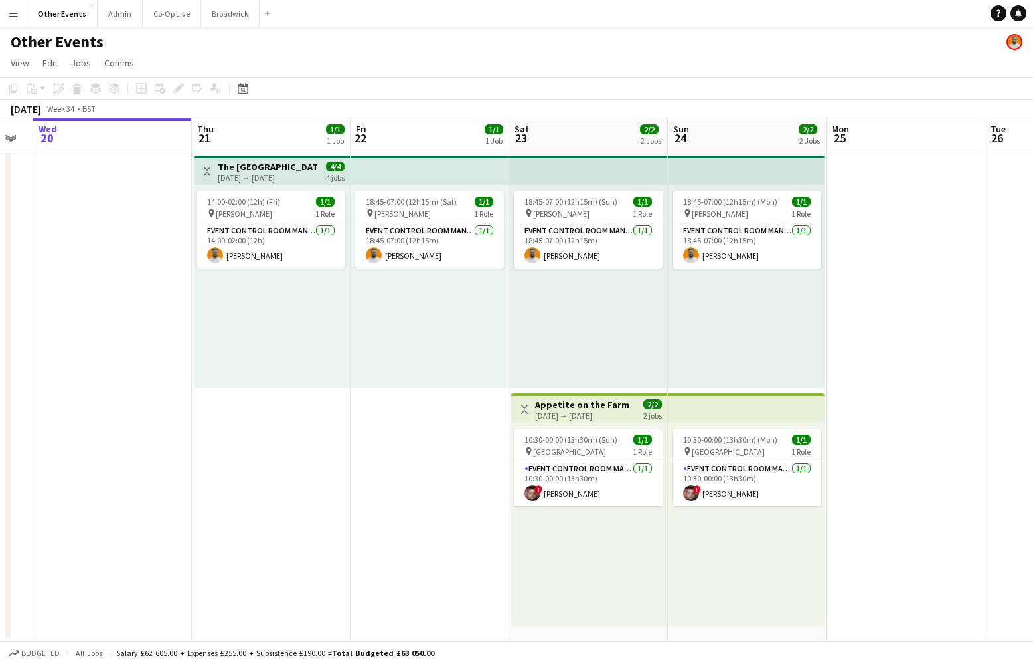
click at [385, 327] on div "18:45-07:00 (12h15m) (Sat) 1/1 pin [PERSON_NAME] 1 Role Event Control Room Mana…" at bounding box center [430, 286] width 159 height 203
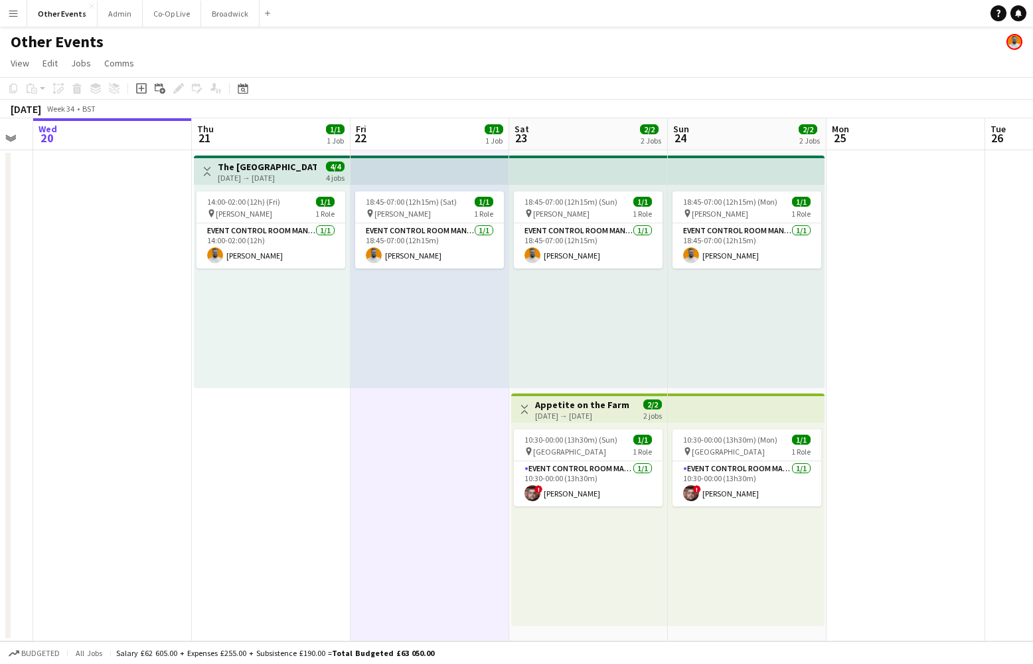
click at [411, 329] on div "18:45-07:00 (12h15m) (Sat) 1/1 pin [PERSON_NAME] 1 Role Event Control Room Mana…" at bounding box center [430, 286] width 159 height 203
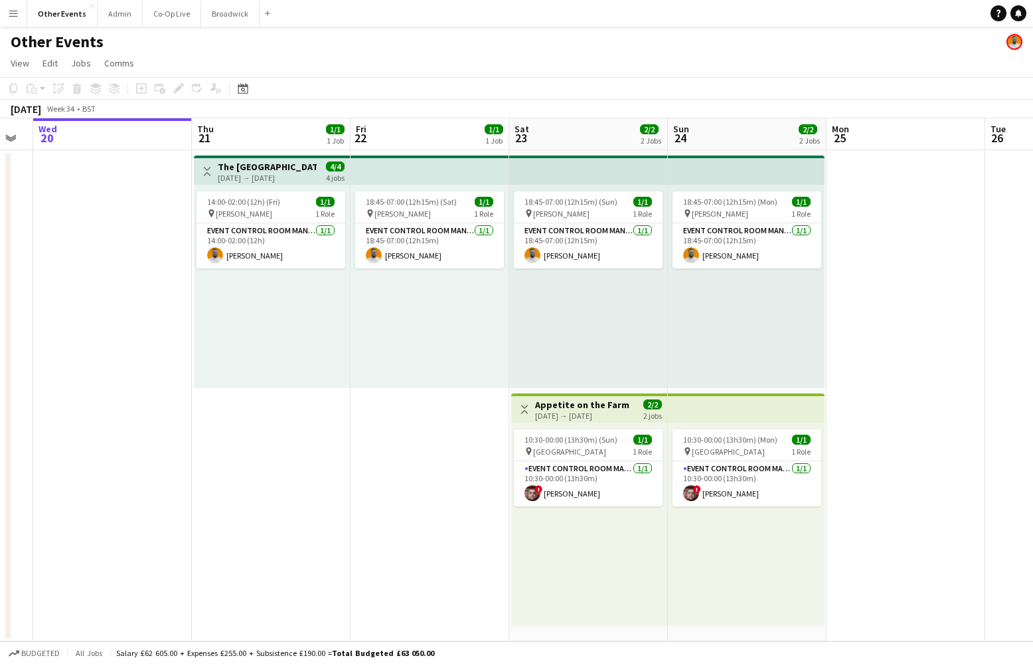
click at [280, 315] on div "14:00-02:00 (12h) (Fri) 1/1 pin [PERSON_NAME] 1 Role Event Control Room Manager…" at bounding box center [272, 286] width 156 height 203
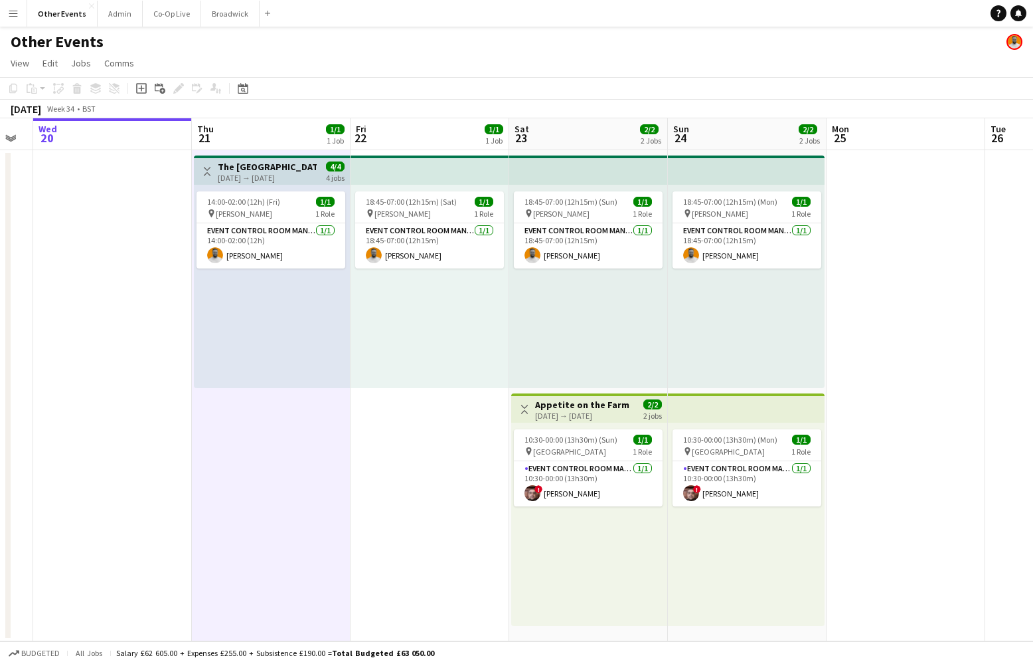
click at [275, 325] on div "14:00-02:00 (12h) (Fri) 1/1 pin [PERSON_NAME] 1 Role Event Control Room Manager…" at bounding box center [272, 286] width 156 height 203
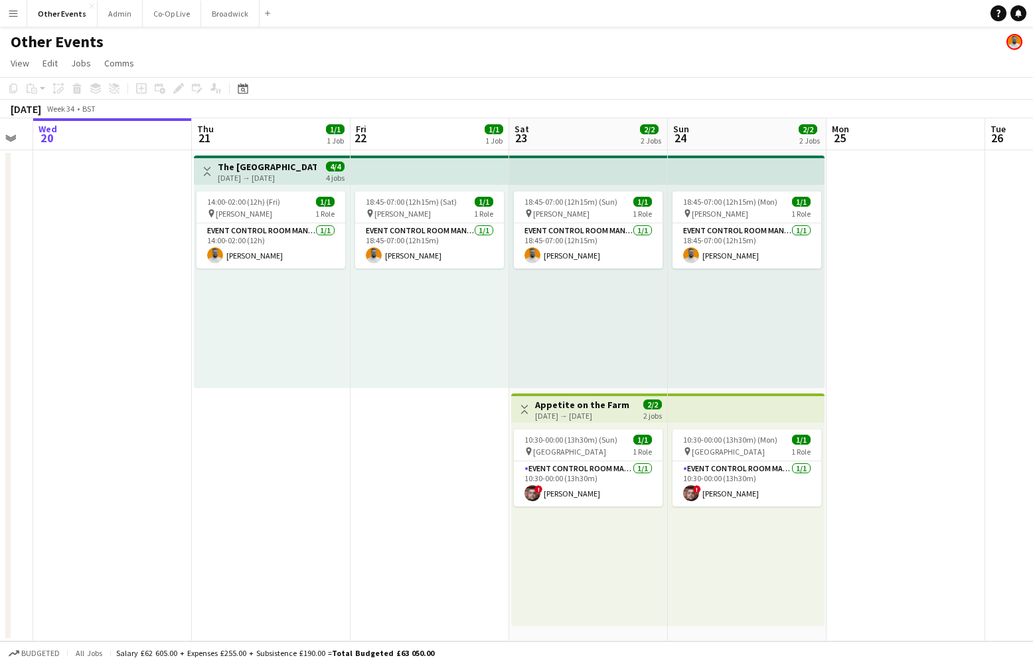
click at [668, 484] on app-date-cell "18:45-07:00 (12h15m) (Sun) 1/1 pin [PERSON_NAME] 1 Role Event Control Room Mana…" at bounding box center [588, 395] width 159 height 491
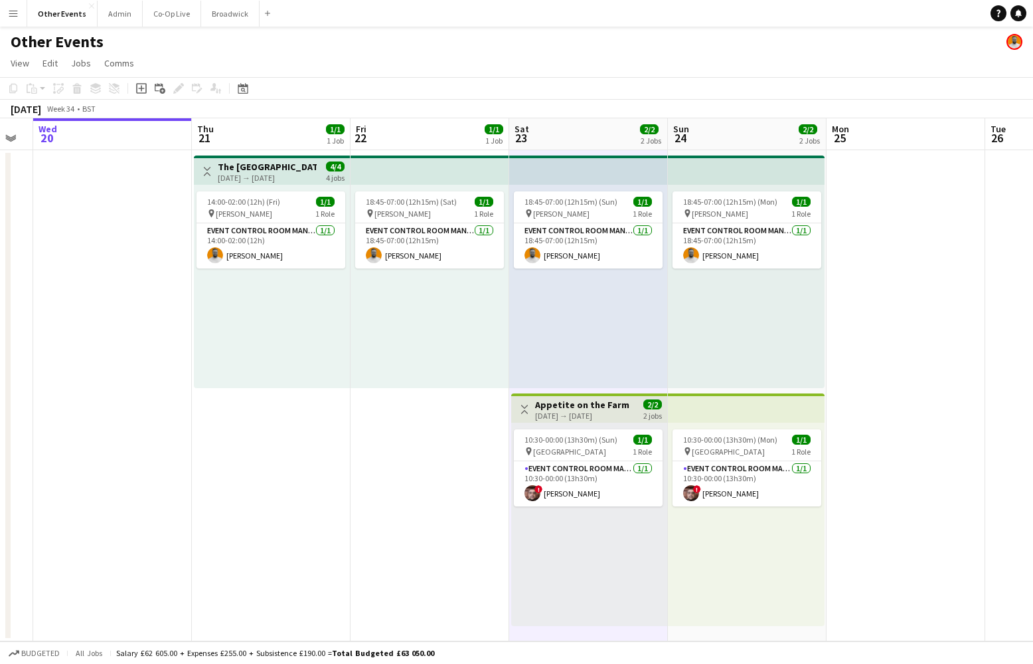
click at [679, 421] on app-top-bar at bounding box center [746, 407] width 157 height 29
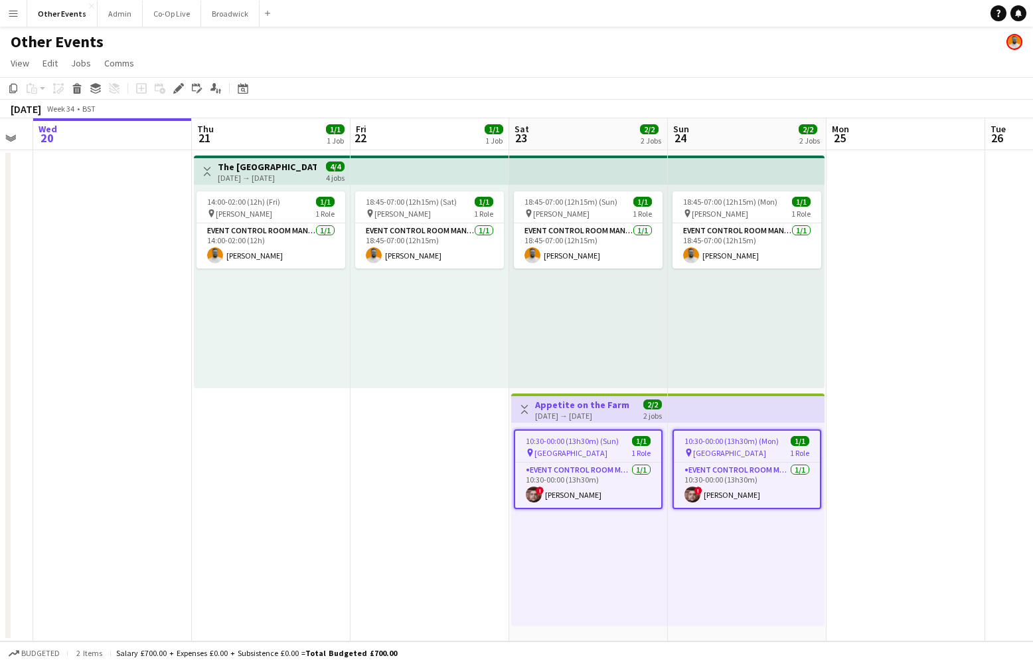
click at [681, 406] on app-top-bar at bounding box center [746, 407] width 157 height 29
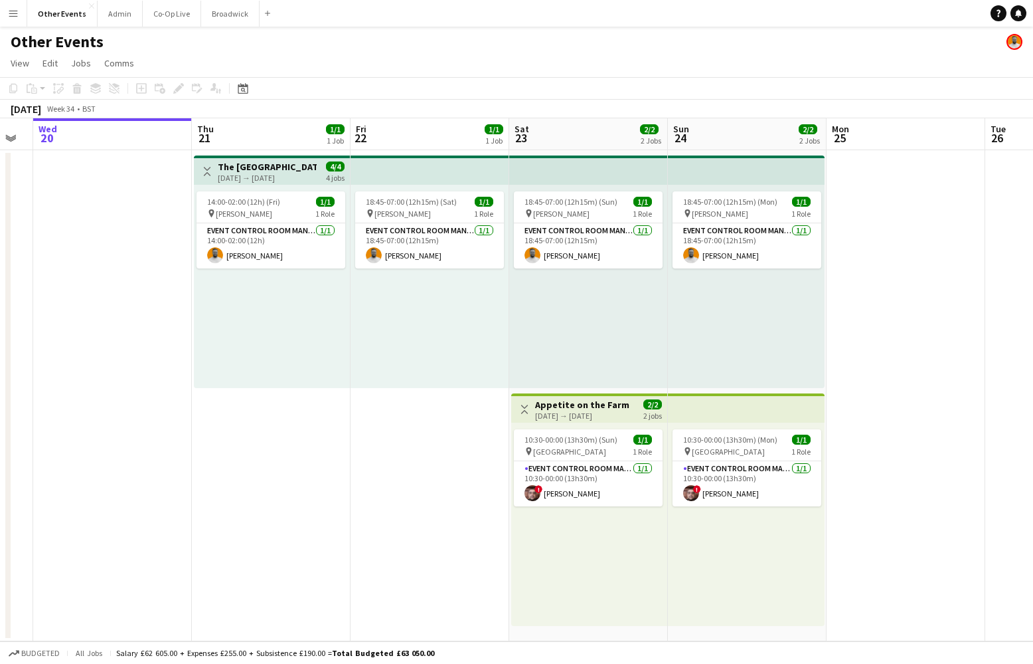
click at [709, 403] on app-top-bar at bounding box center [746, 407] width 157 height 29
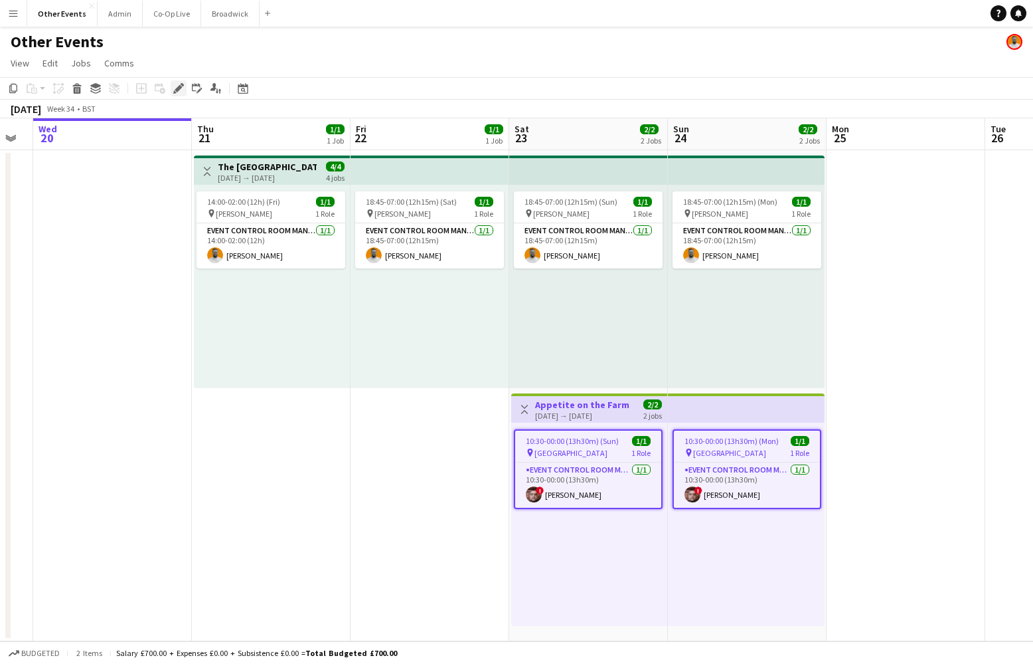
click at [181, 89] on icon "Edit" at bounding box center [178, 88] width 11 height 11
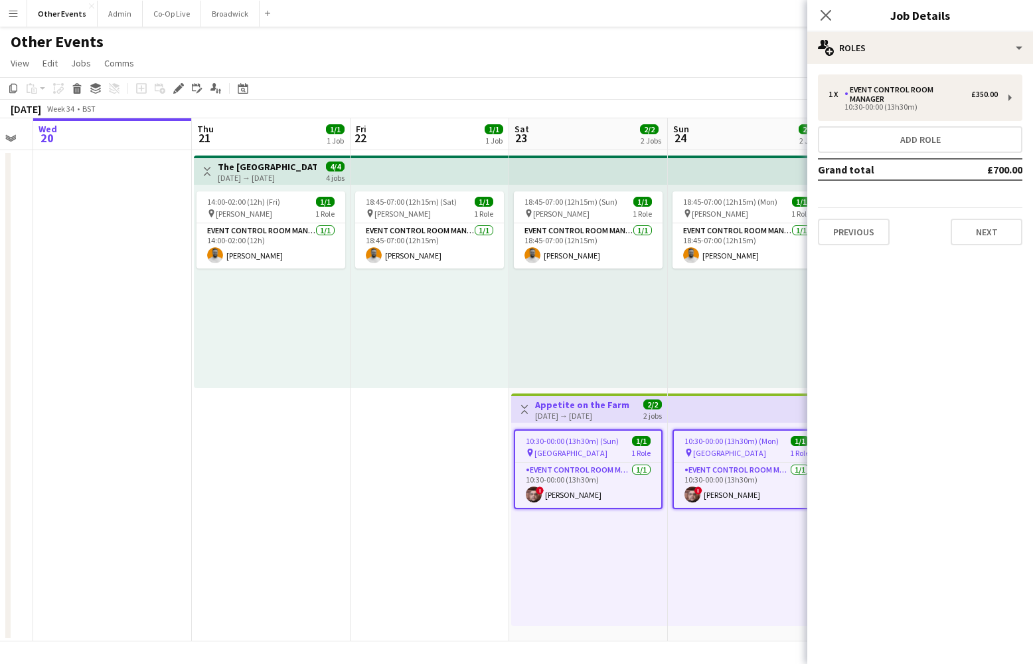
click at [948, 221] on div "Previous Next" at bounding box center [920, 226] width 205 height 38
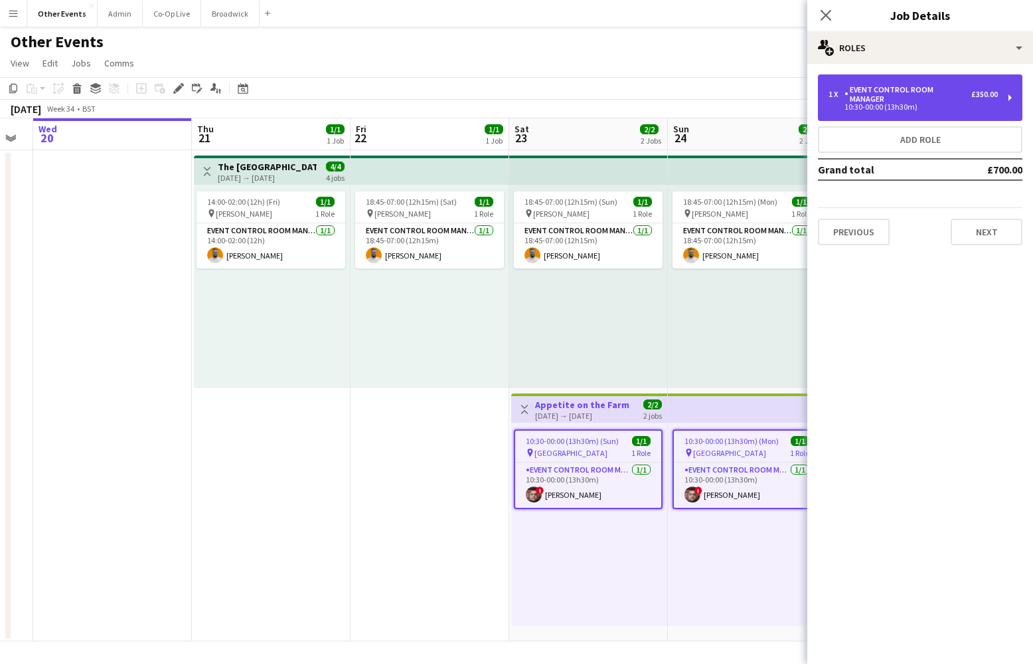
click at [955, 104] on div "10:30-00:00 (13h30m)" at bounding box center [913, 107] width 169 height 7
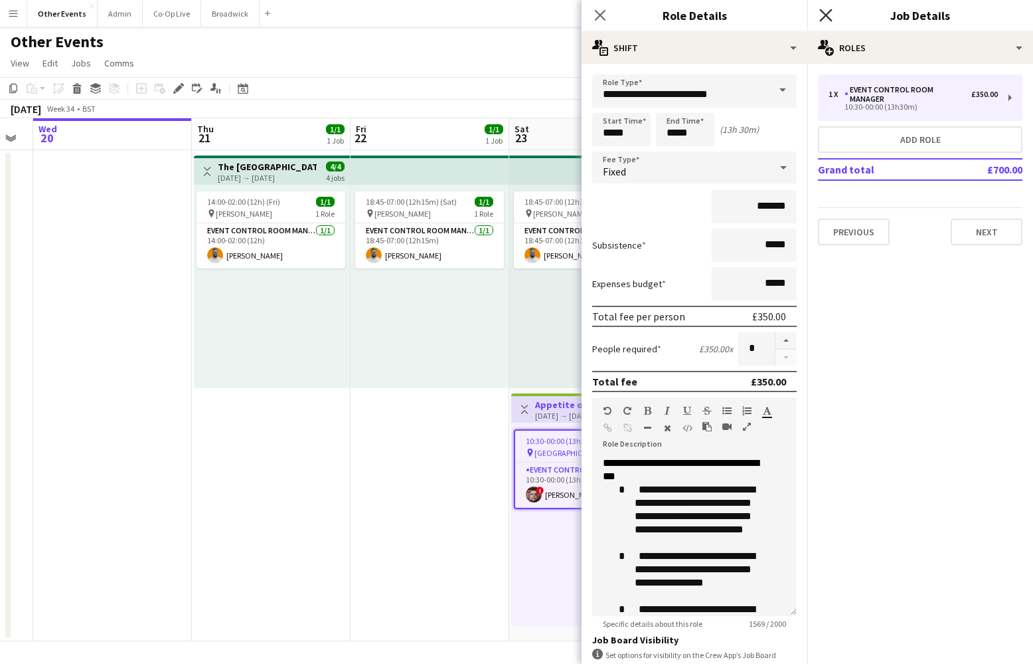
click at [822, 19] on icon at bounding box center [826, 15] width 13 height 13
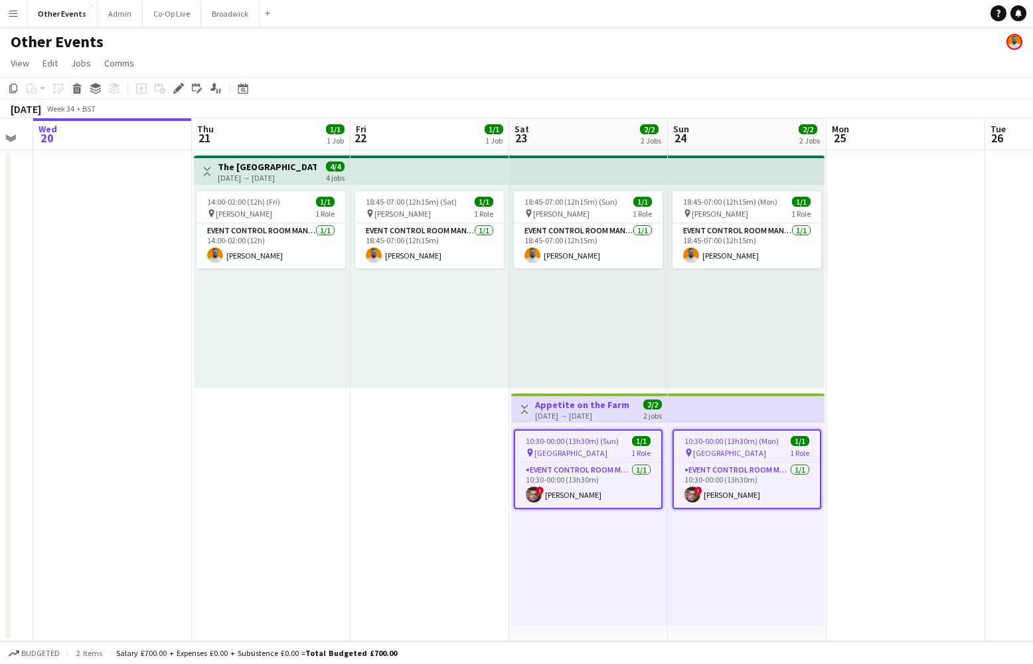
click at [658, 534] on div "10:30-00:00 (13h30m) (Sun) 1/1 pin [GEOGRAPHIC_DATA] 1 Role Event Control Room …" at bounding box center [589, 523] width 156 height 203
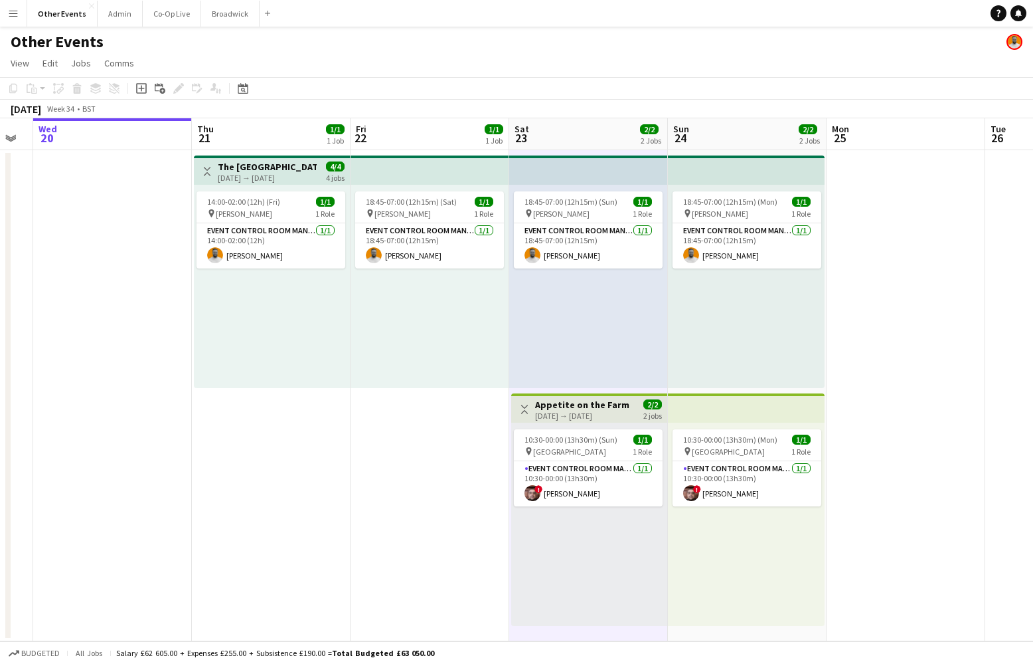
click at [692, 532] on div "10:30-00:00 (13h30m) (Mon) 1/1 pin [GEOGRAPHIC_DATA] 1 Role Event Control Room …" at bounding box center [746, 523] width 157 height 203
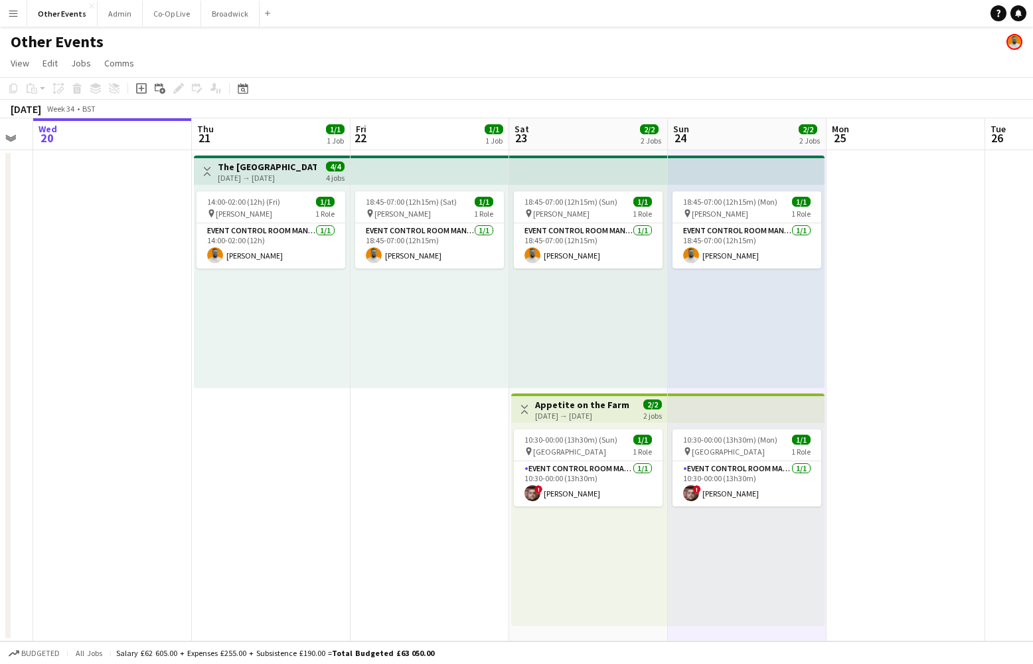
click at [596, 413] on div "[DATE] → [DATE]" at bounding box center [582, 415] width 94 height 10
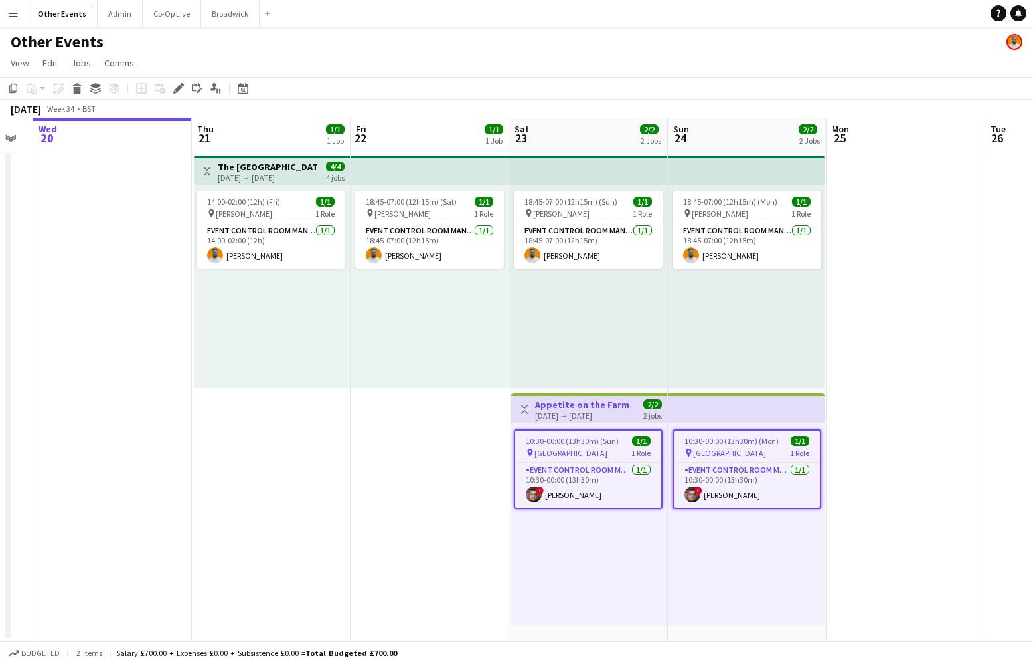
click at [583, 577] on div "10:30-00:00 (13h30m) (Sun) 1/1 pin [GEOGRAPHIC_DATA] 1 Role Event Control Room …" at bounding box center [589, 523] width 156 height 203
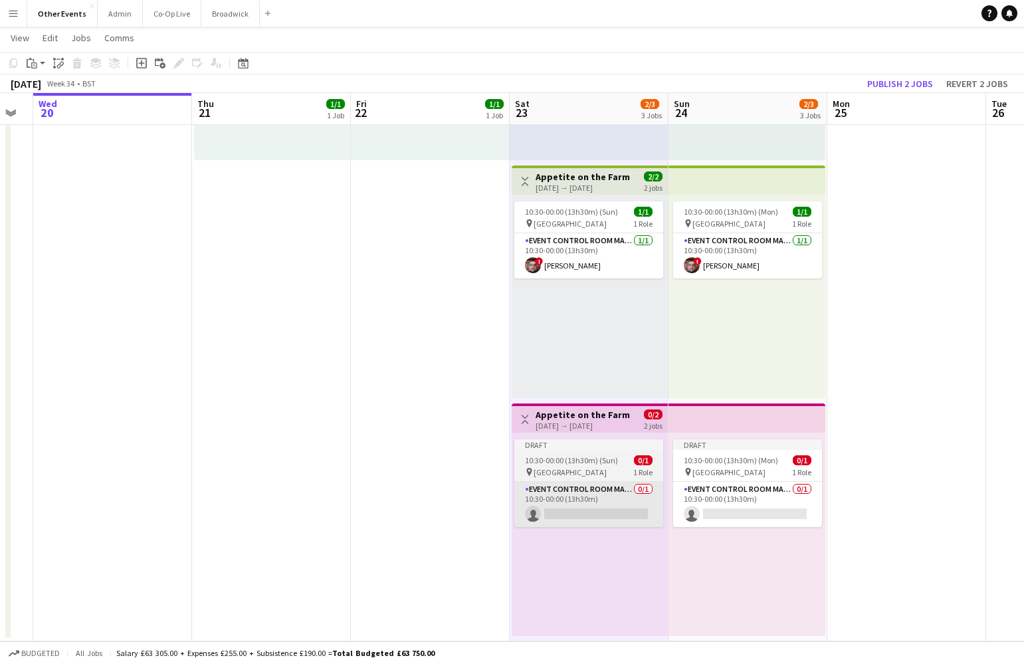
scroll to position [226, 0]
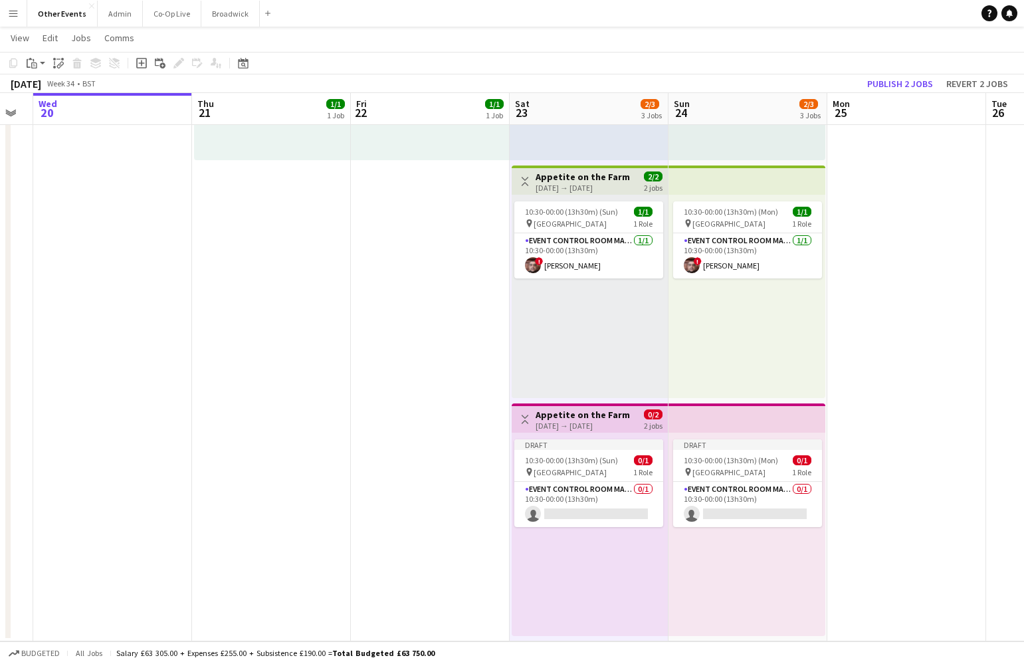
click at [612, 417] on h3 "Appetite on the Farm" at bounding box center [582, 414] width 94 height 12
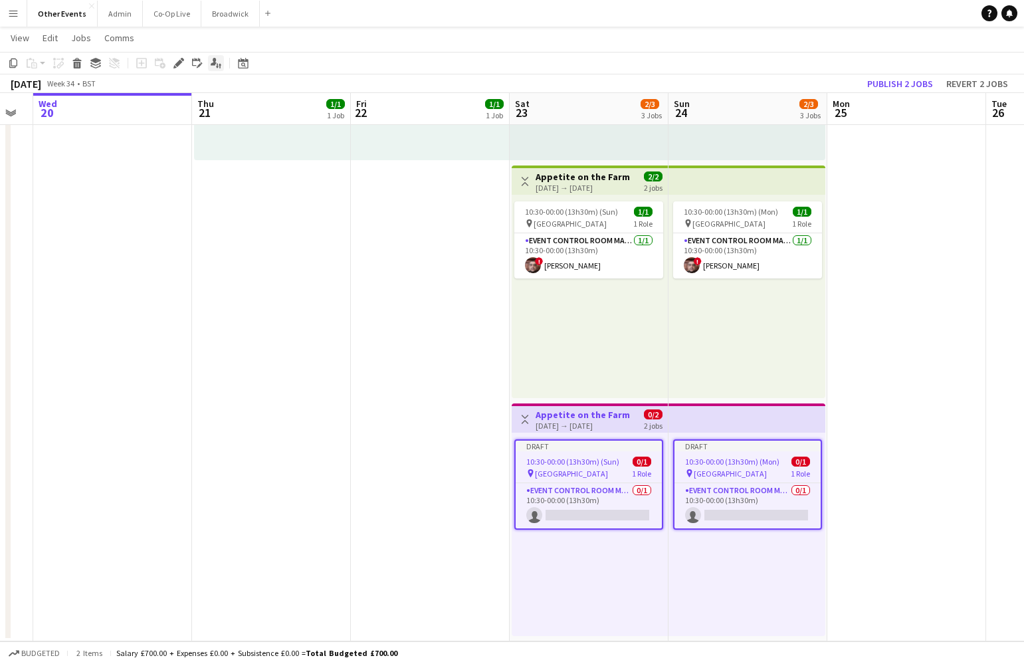
click at [214, 60] on icon at bounding box center [214, 61] width 6 height 7
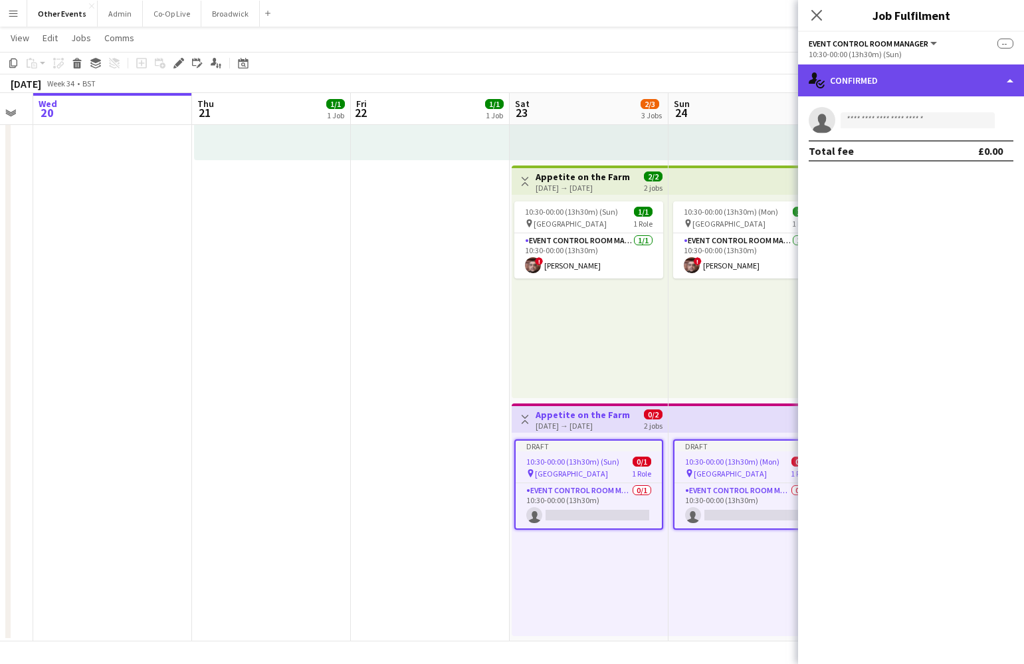
click at [942, 85] on div "single-neutral-actions-check-2 Confirmed" at bounding box center [911, 80] width 226 height 32
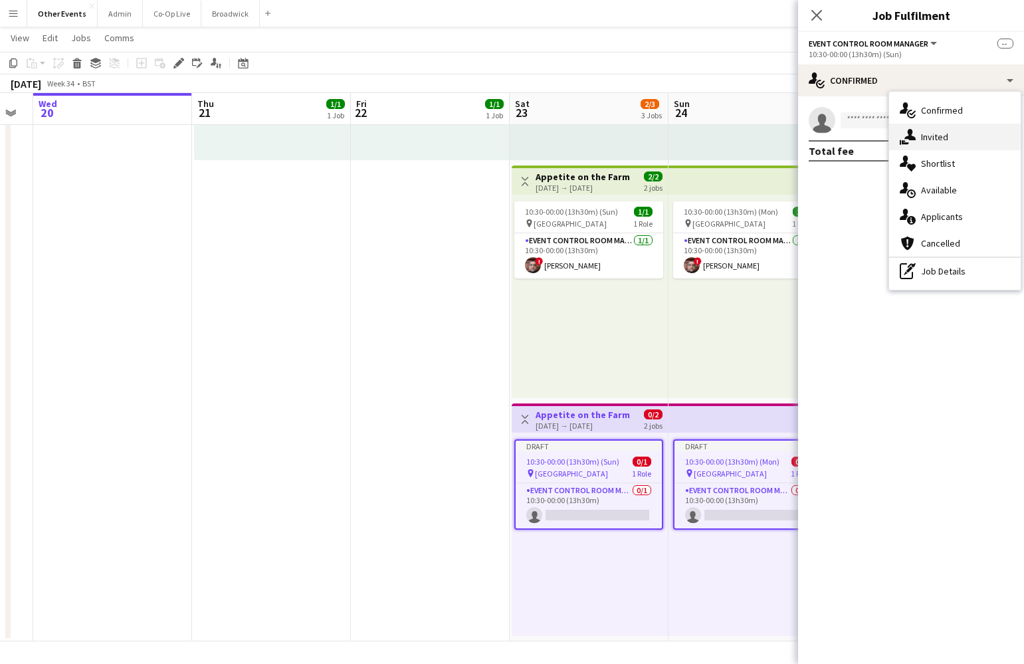
click at [960, 136] on div "single-neutral-actions-share-1 Invited" at bounding box center [955, 137] width 132 height 27
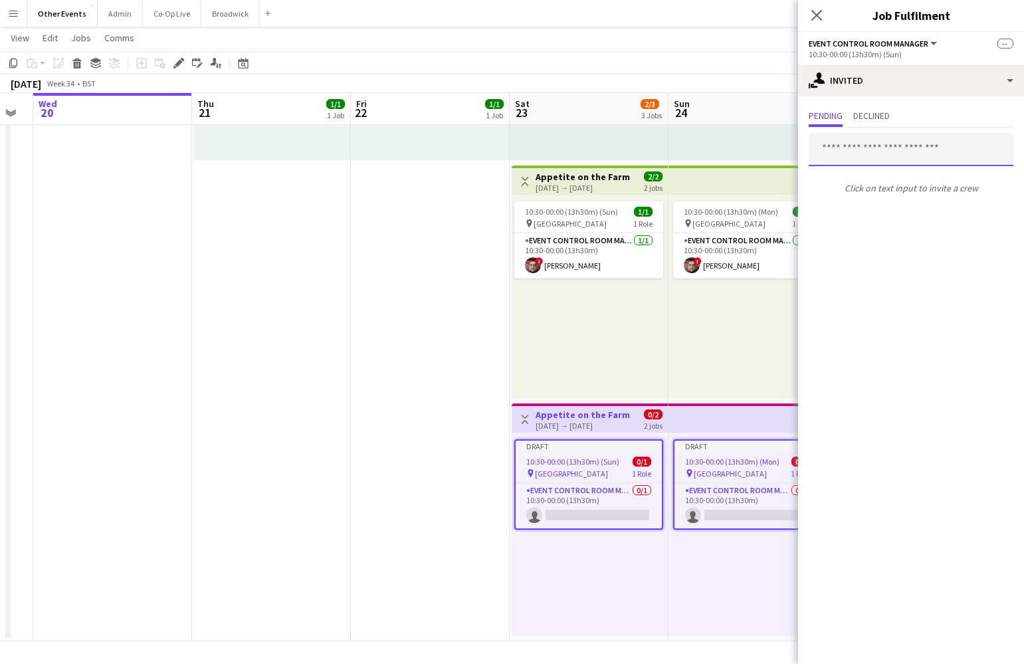
click at [875, 142] on input "text" at bounding box center [910, 149] width 205 height 33
type input "*"
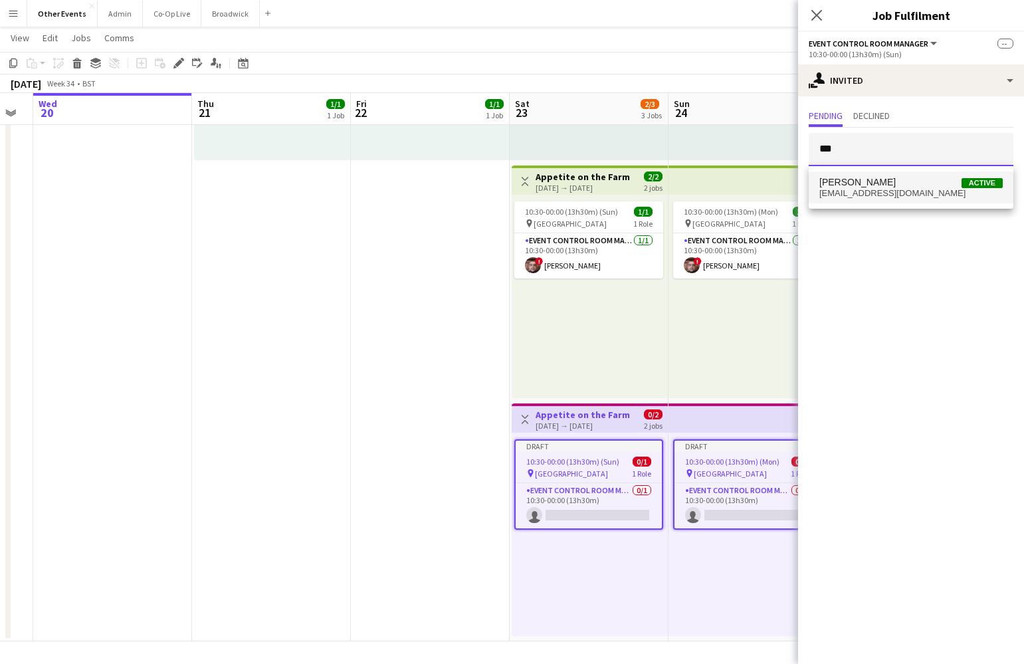
type input "***"
click at [887, 181] on span "[PERSON_NAME] Active" at bounding box center [910, 182] width 183 height 11
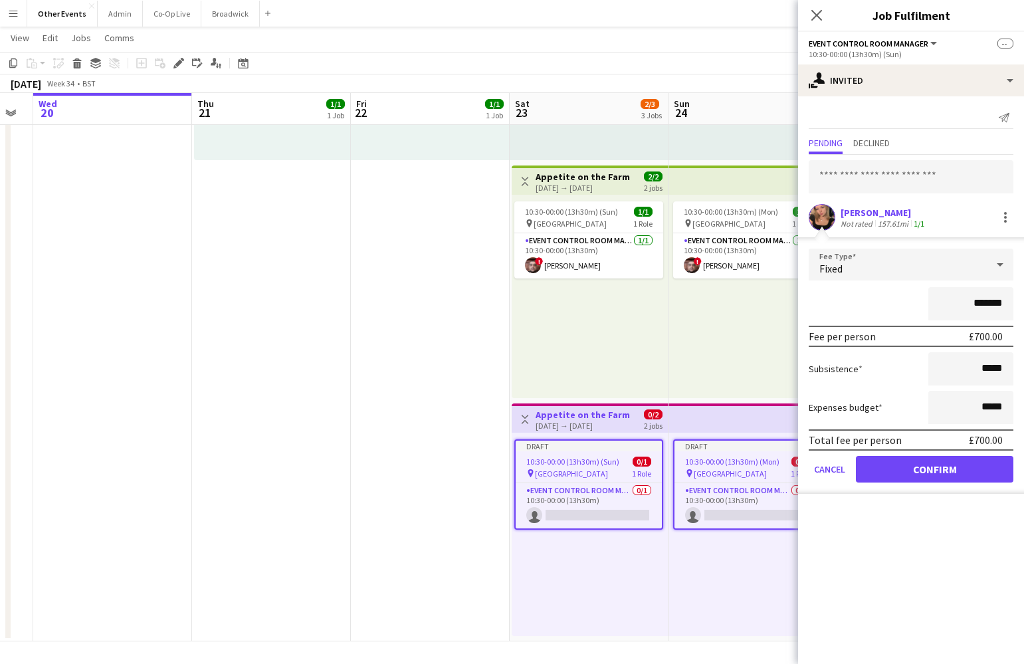
click at [959, 476] on button "Confirm" at bounding box center [933, 469] width 157 height 27
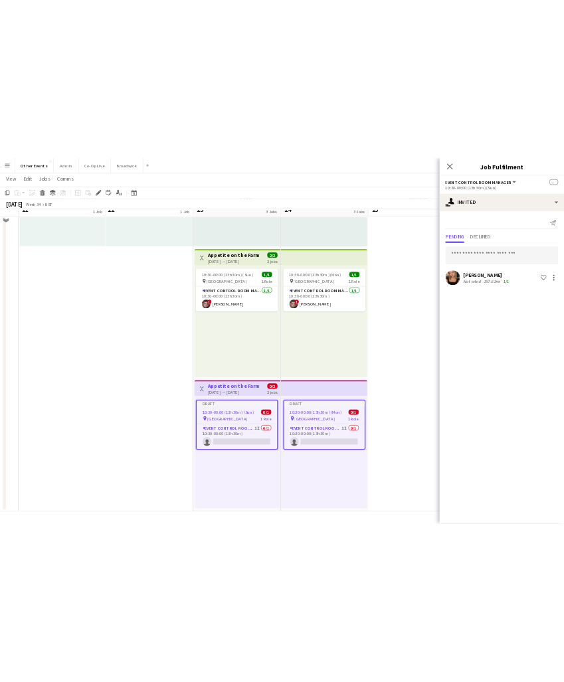
scroll to position [208, 0]
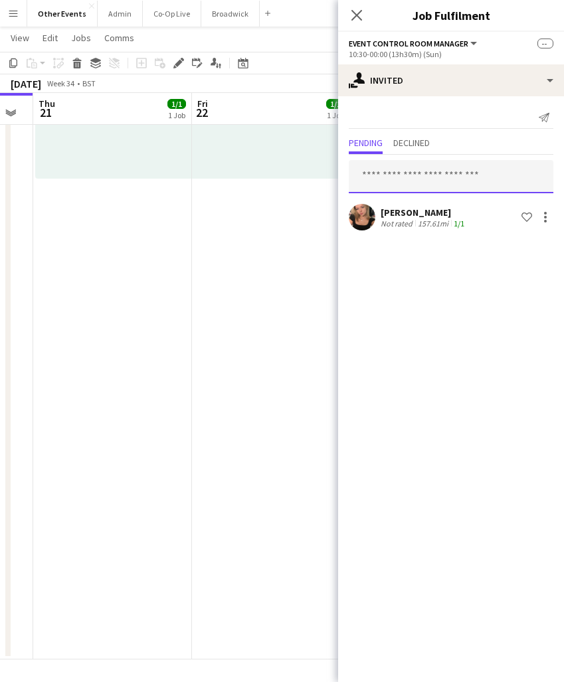
click at [456, 179] on input "text" at bounding box center [451, 176] width 205 height 33
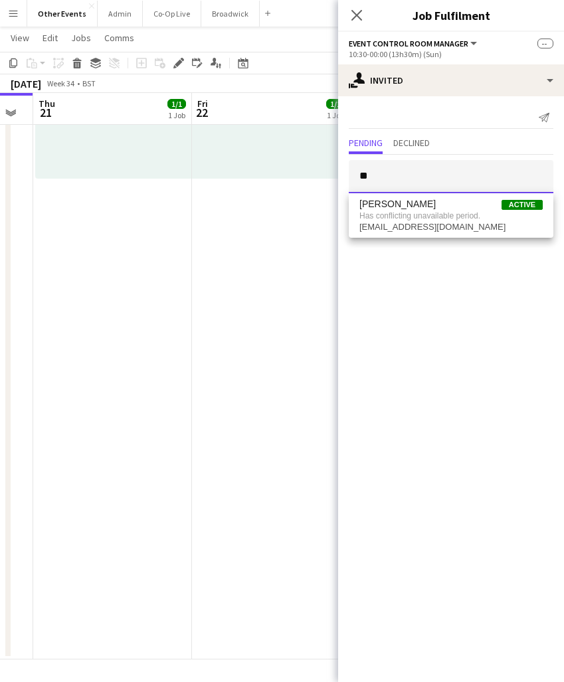
type input "*"
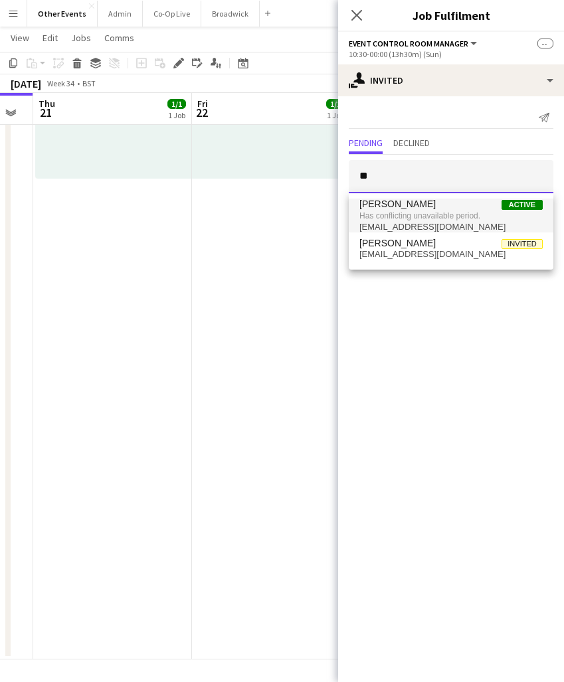
type input "*"
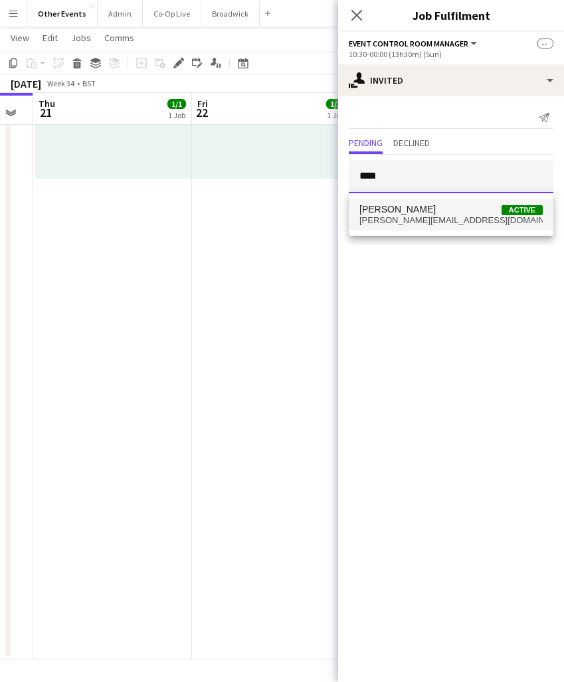
type input "****"
click at [454, 221] on span "[PERSON_NAME][EMAIL_ADDRESS][DOMAIN_NAME]" at bounding box center [450, 220] width 183 height 11
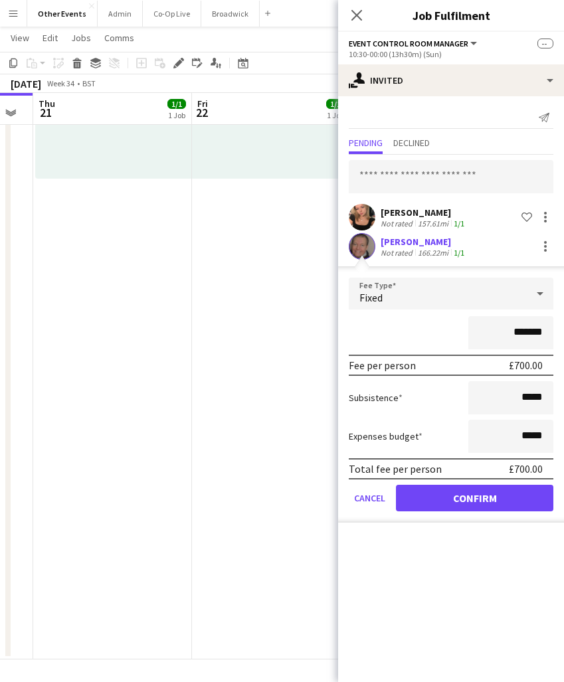
click at [490, 511] on button "Confirm" at bounding box center [474, 498] width 157 height 27
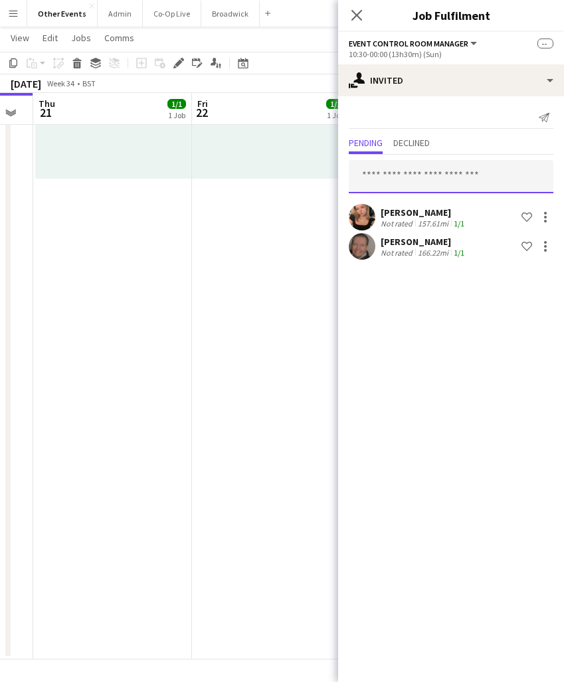
click at [444, 185] on input "text" at bounding box center [451, 176] width 205 height 33
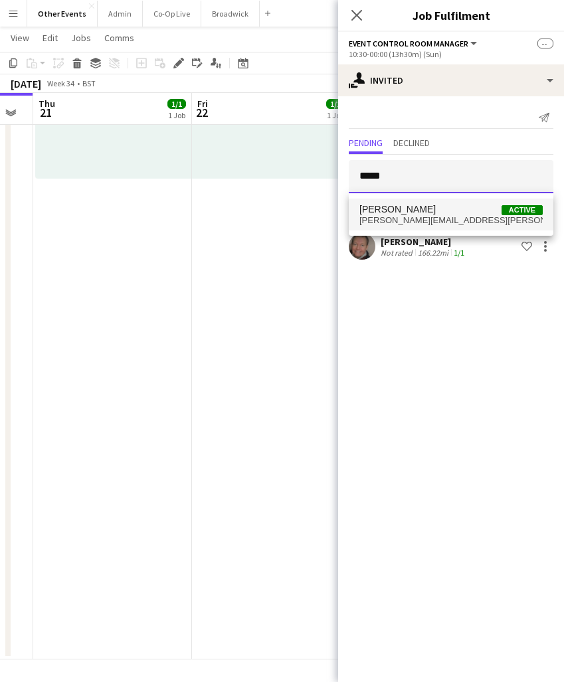
type input "*****"
click at [441, 214] on span "Mat [PERSON_NAME] Active" at bounding box center [450, 209] width 183 height 11
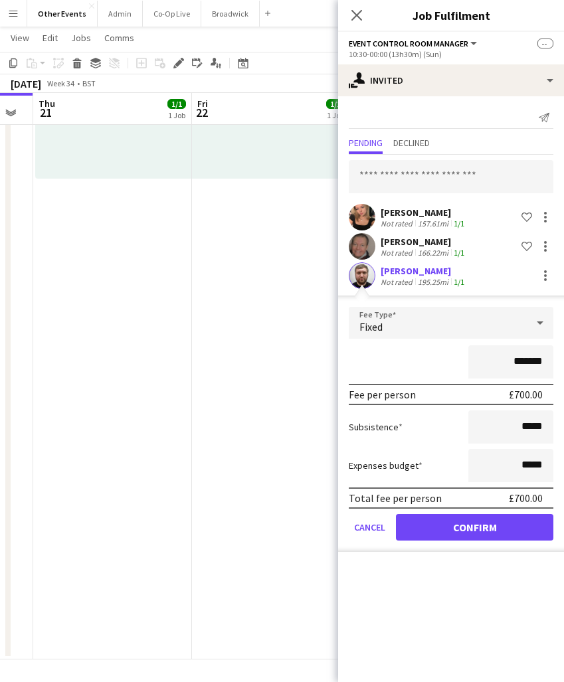
click at [468, 524] on button "Confirm" at bounding box center [474, 527] width 157 height 27
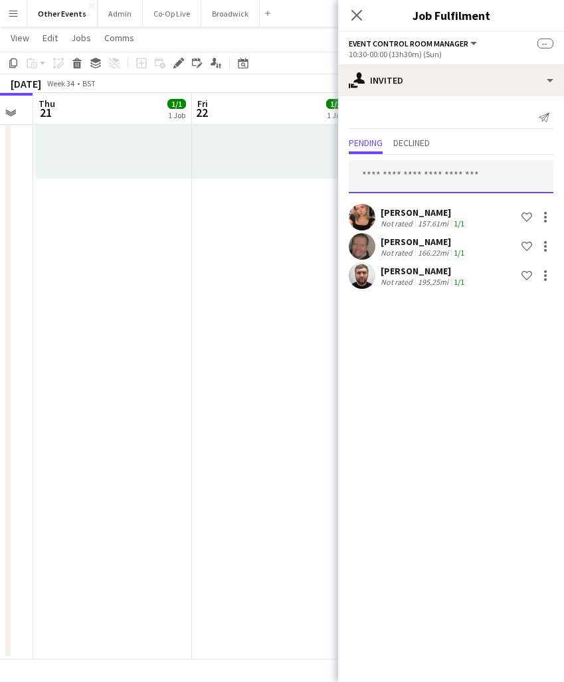
click at [468, 167] on input "text" at bounding box center [451, 176] width 205 height 33
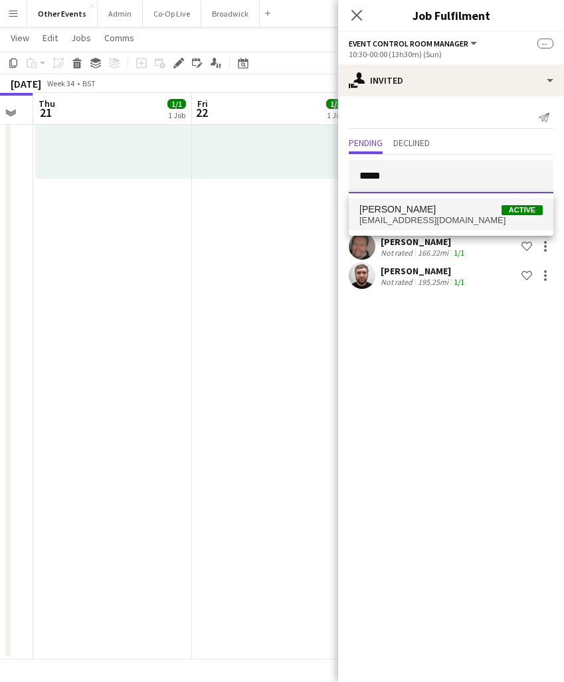
type input "*****"
click at [460, 221] on span "[EMAIL_ADDRESS][DOMAIN_NAME]" at bounding box center [450, 220] width 183 height 11
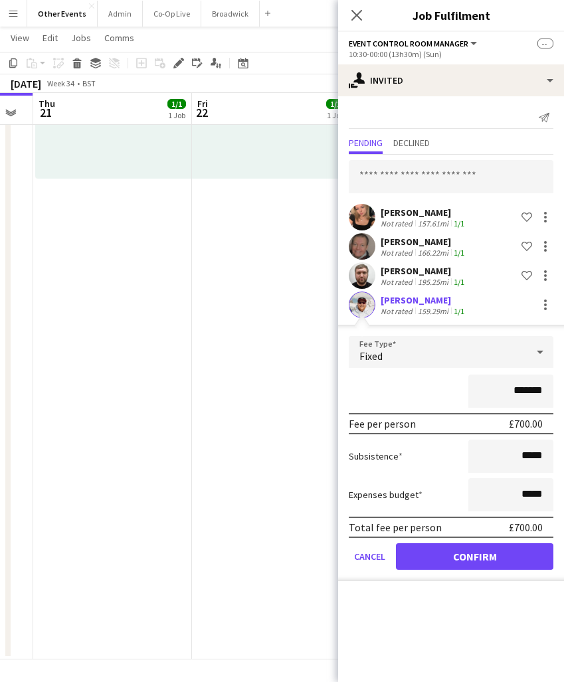
click at [478, 552] on button "Confirm" at bounding box center [474, 556] width 157 height 27
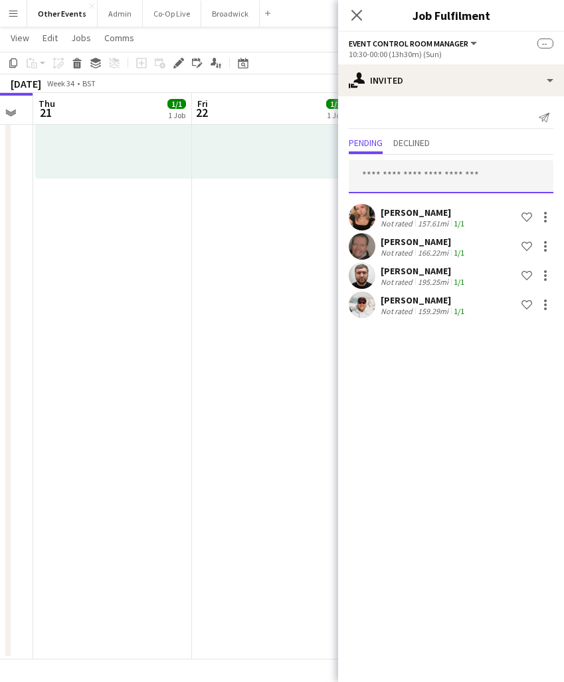
click at [440, 180] on input "text" at bounding box center [451, 176] width 205 height 33
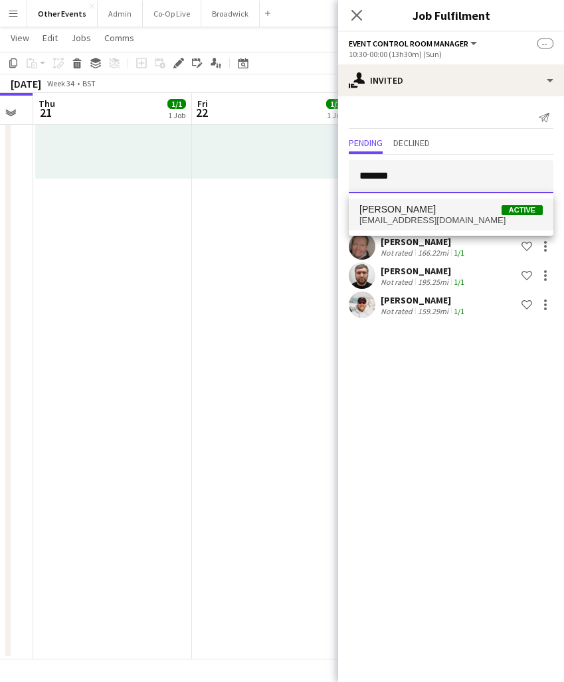
type input "*******"
click at [436, 213] on span "[PERSON_NAME] Active" at bounding box center [450, 209] width 183 height 11
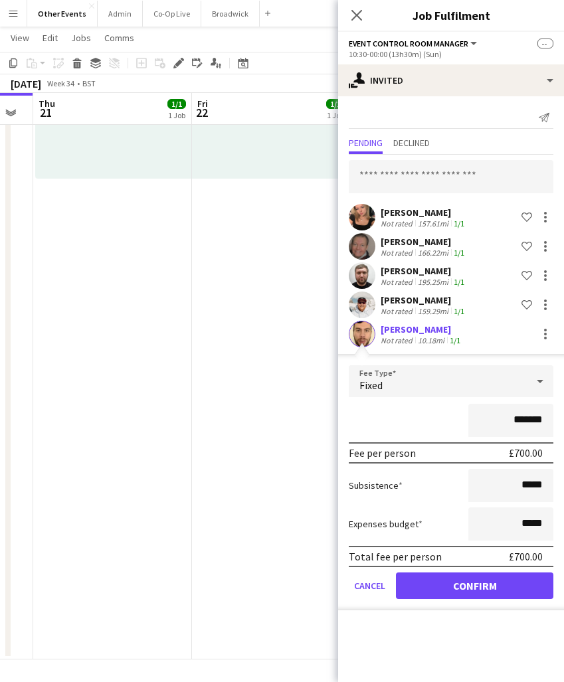
click at [475, 584] on button "Confirm" at bounding box center [474, 586] width 157 height 27
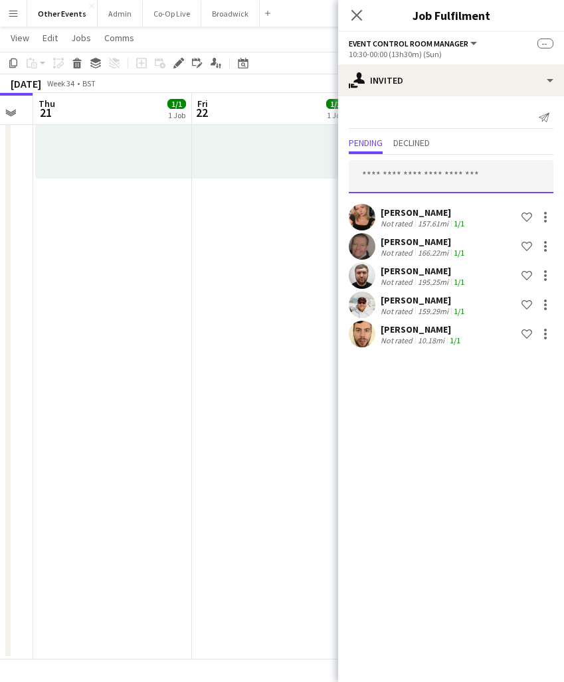
click at [484, 171] on input "text" at bounding box center [451, 176] width 205 height 33
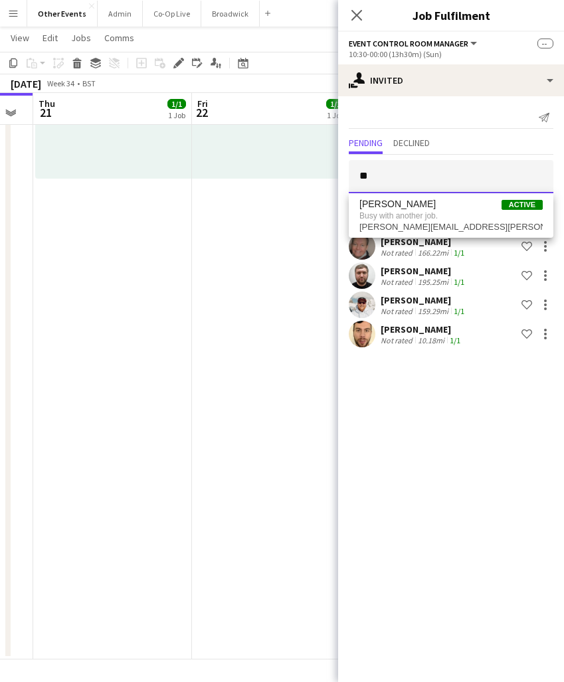
type input "*"
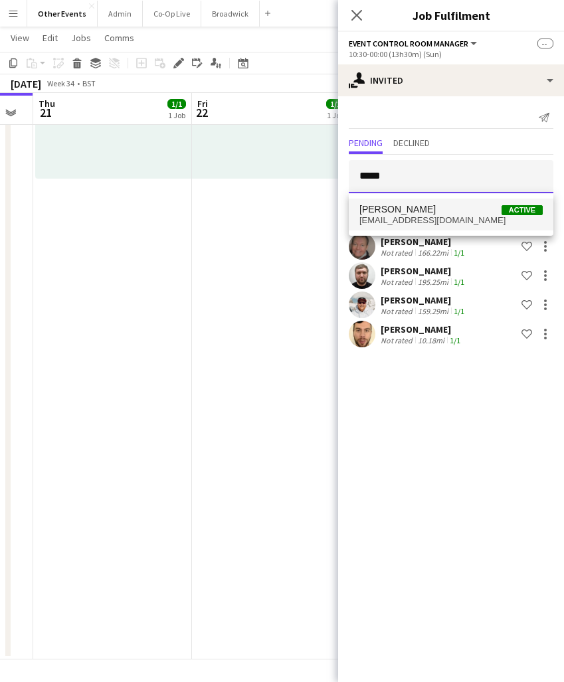
type input "*****"
click at [472, 210] on span "[PERSON_NAME] Active" at bounding box center [450, 209] width 183 height 11
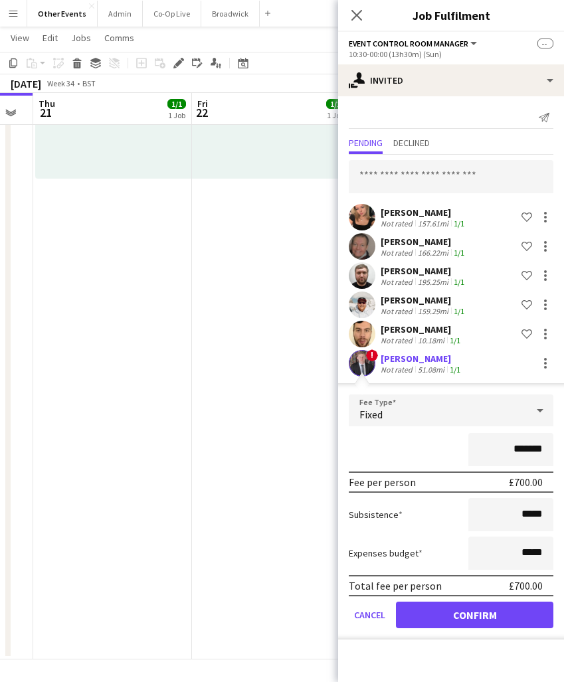
click at [491, 617] on button "Confirm" at bounding box center [474, 615] width 157 height 27
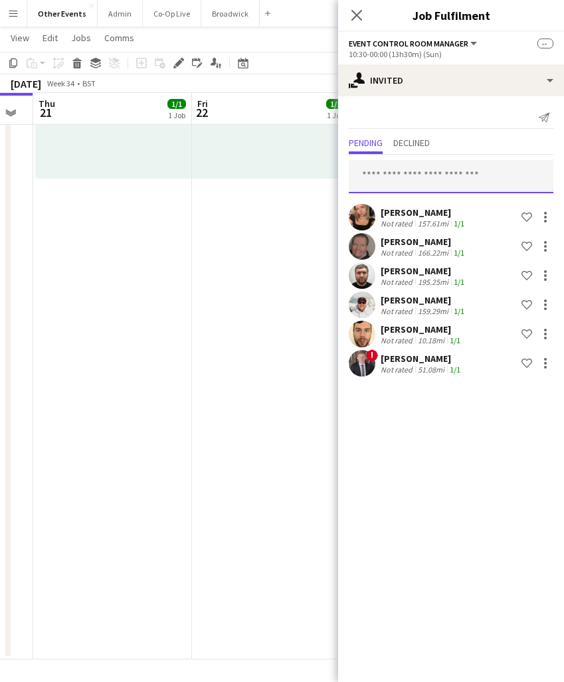
click at [465, 179] on input "text" at bounding box center [451, 176] width 205 height 33
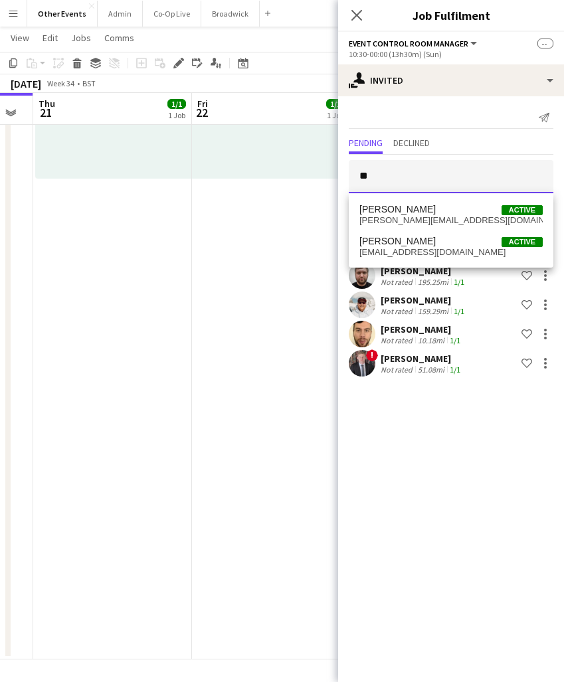
type input "*"
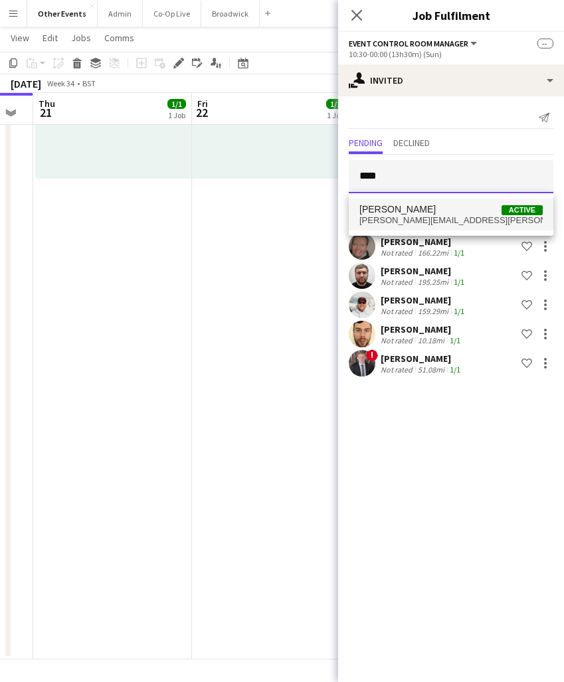
type input "****"
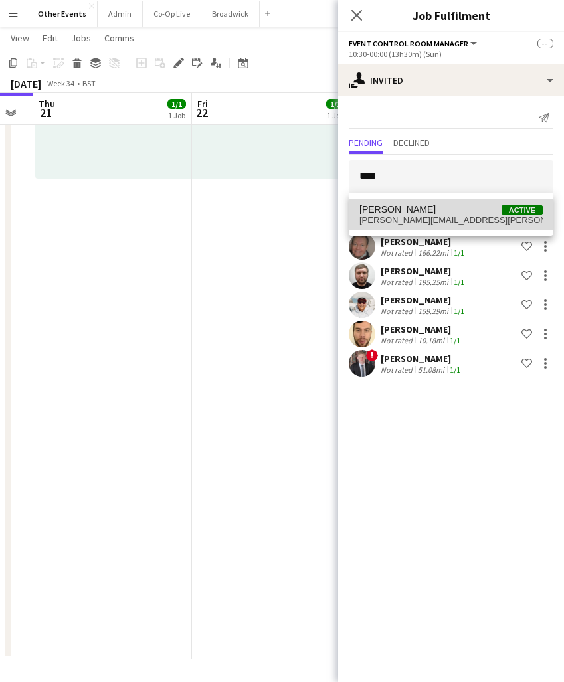
click at [460, 215] on span "[PERSON_NAME] Active" at bounding box center [450, 209] width 183 height 11
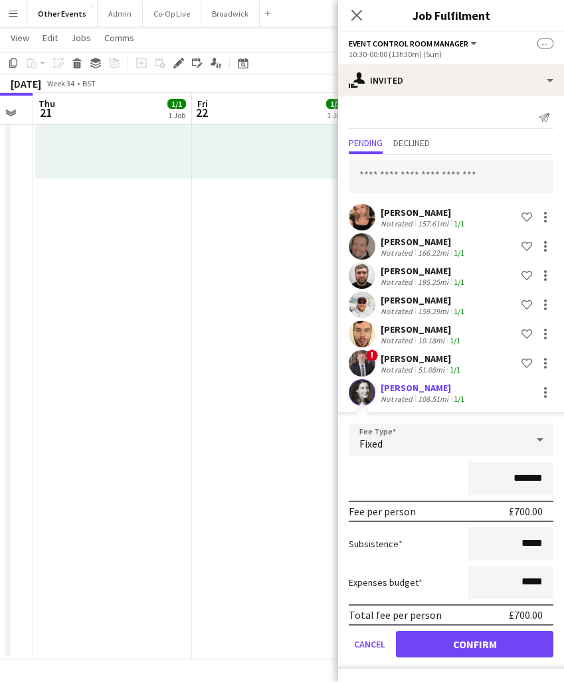
click at [489, 638] on button "Confirm" at bounding box center [474, 644] width 157 height 27
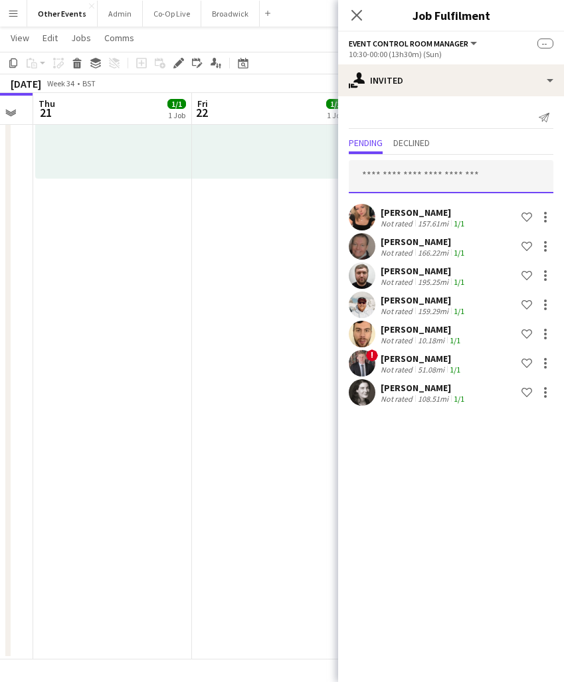
click at [480, 175] on input "text" at bounding box center [451, 176] width 205 height 33
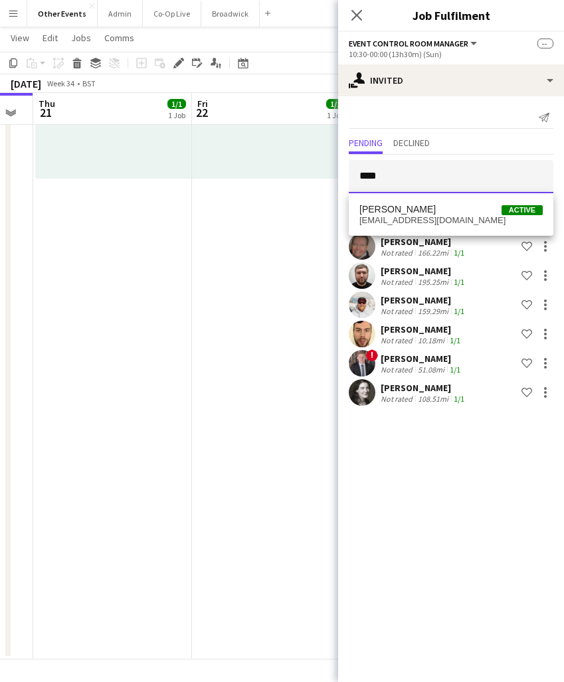
type input "****"
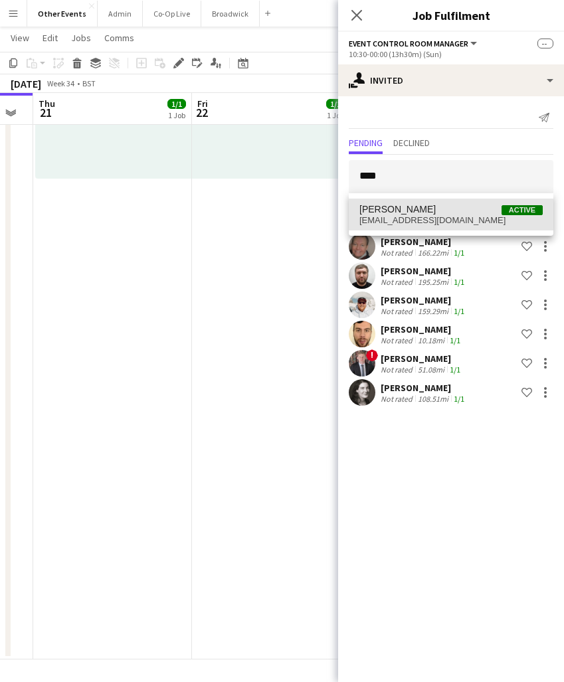
click at [460, 223] on span "[EMAIL_ADDRESS][DOMAIN_NAME]" at bounding box center [450, 220] width 183 height 11
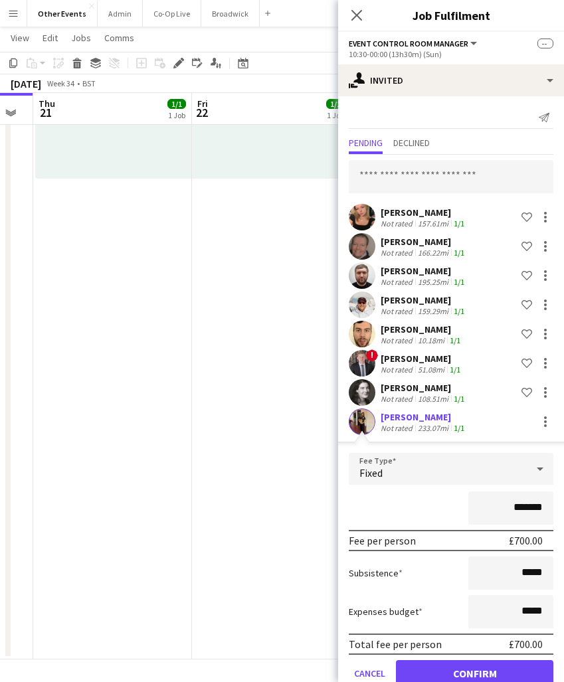
click at [475, 663] on button "Confirm" at bounding box center [474, 673] width 157 height 27
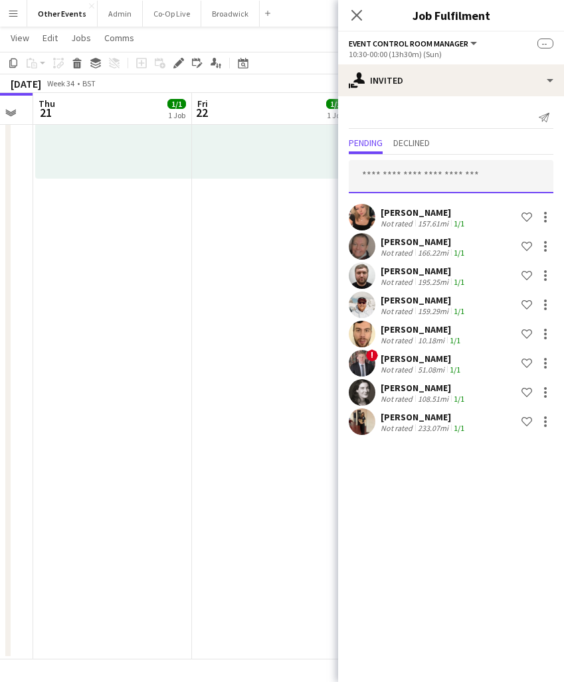
click at [482, 174] on input "text" at bounding box center [451, 176] width 205 height 33
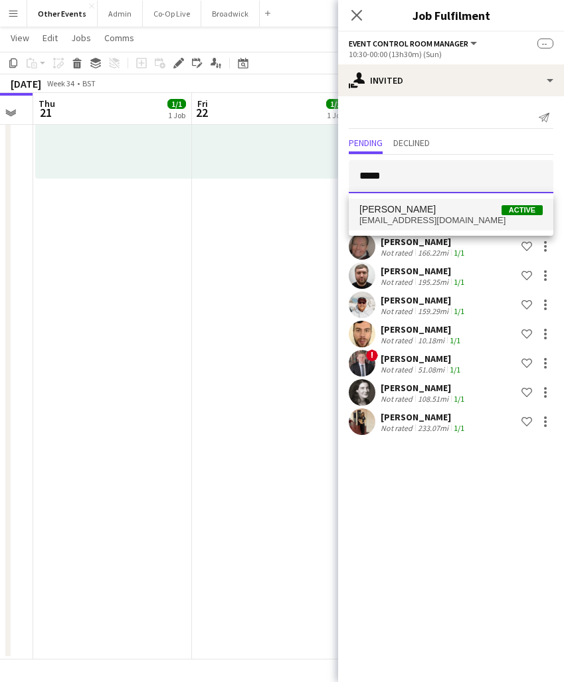
type input "*****"
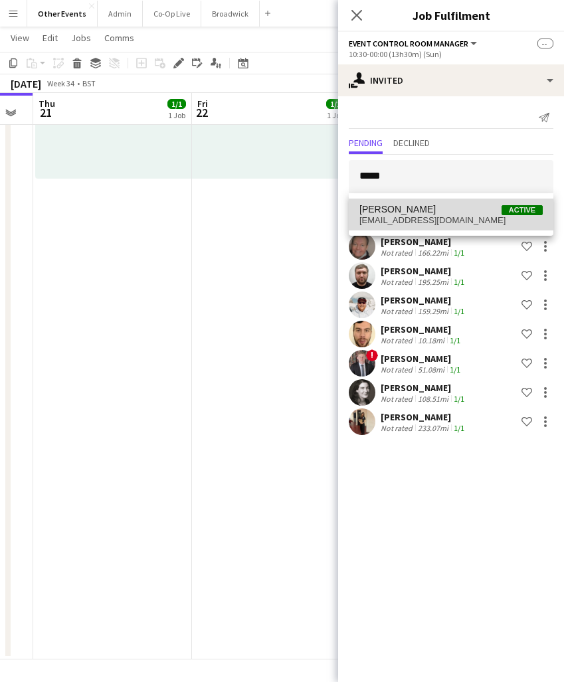
click at [465, 215] on span "[PERSON_NAME] Active" at bounding box center [450, 209] width 183 height 11
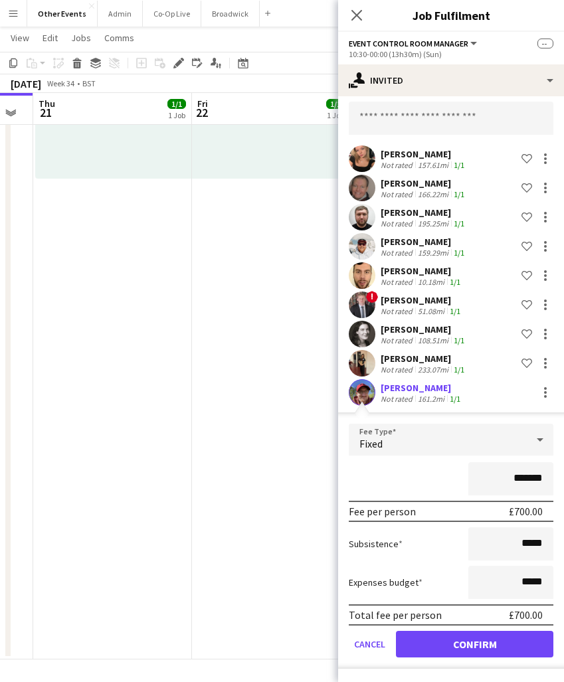
scroll to position [58, 0]
click at [478, 644] on button "Confirm" at bounding box center [474, 644] width 157 height 27
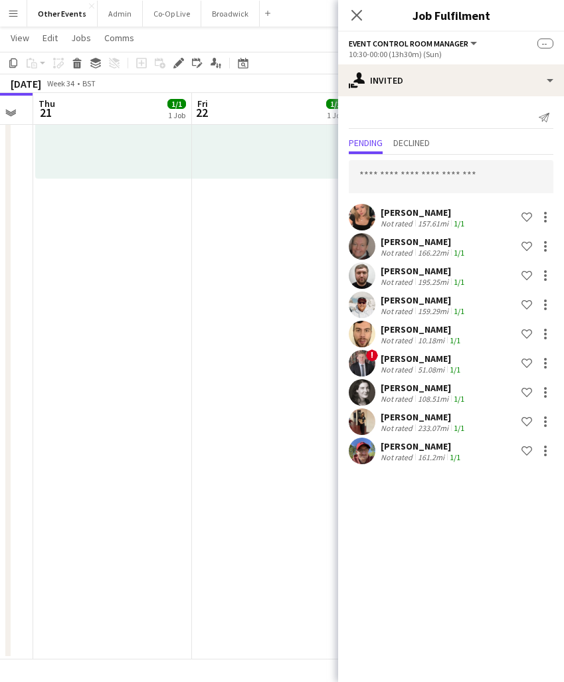
scroll to position [0, 0]
click at [466, 175] on input "text" at bounding box center [451, 176] width 205 height 33
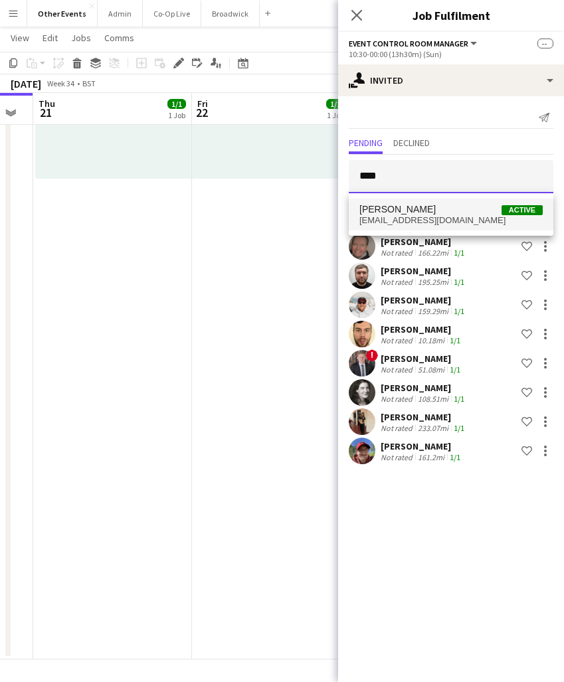
type input "****"
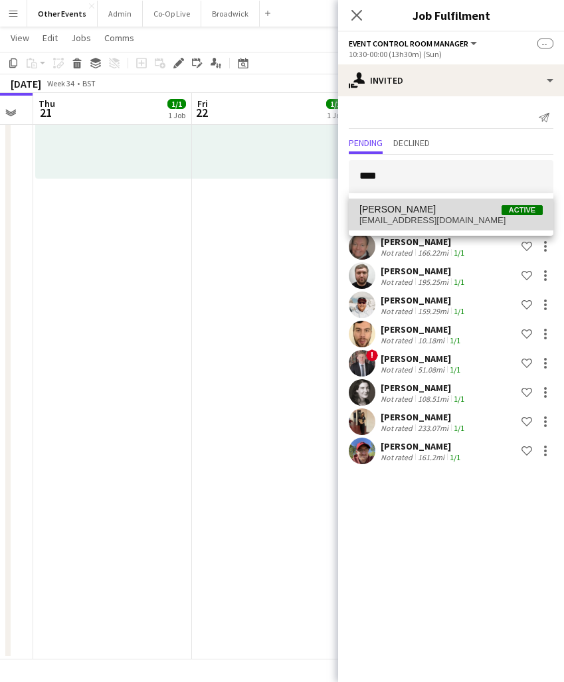
click at [456, 207] on span "[PERSON_NAME] Active" at bounding box center [450, 209] width 183 height 11
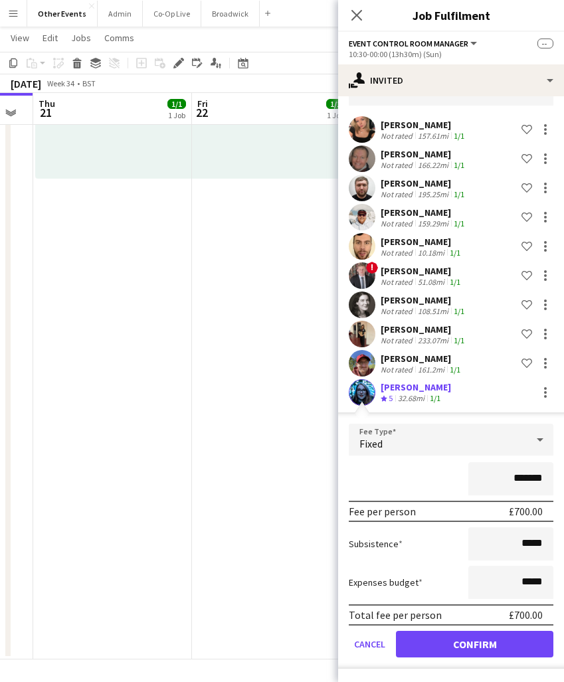
scroll to position [88, 0]
click at [495, 656] on button "Confirm" at bounding box center [474, 644] width 157 height 27
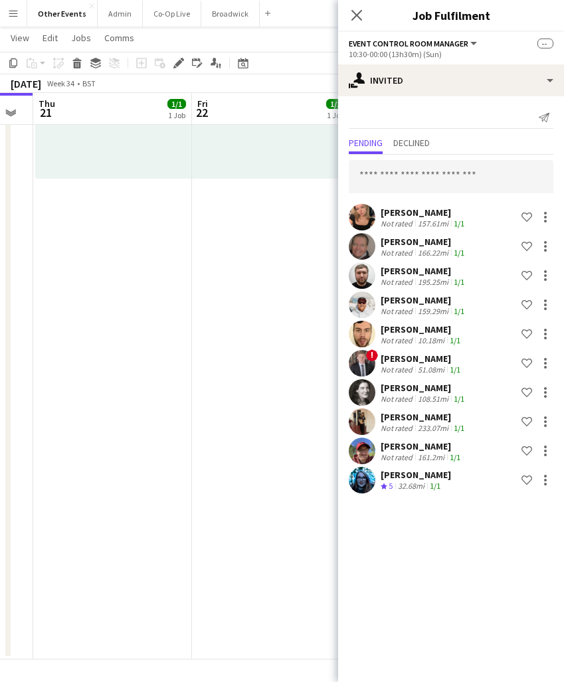
scroll to position [0, 0]
click at [357, 19] on icon "Close pop-in" at bounding box center [356, 15] width 13 height 13
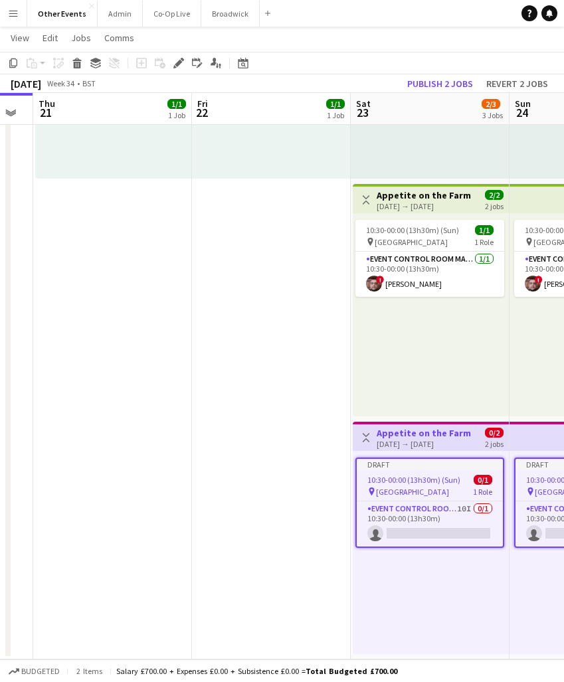
click at [437, 371] on div "10:30-00:00 (13h30m) (Sun) 1/1 pin [GEOGRAPHIC_DATA] 1 Role Event Control Room …" at bounding box center [431, 314] width 156 height 203
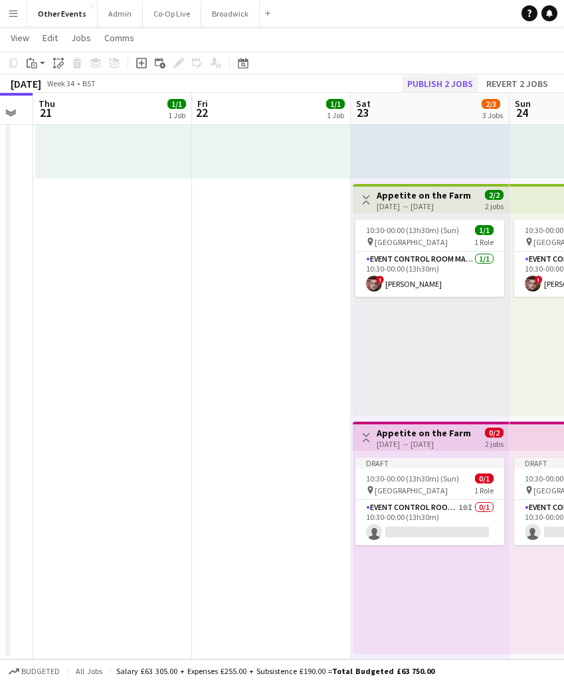
click at [454, 88] on button "Publish 2 jobs" at bounding box center [440, 83] width 76 height 17
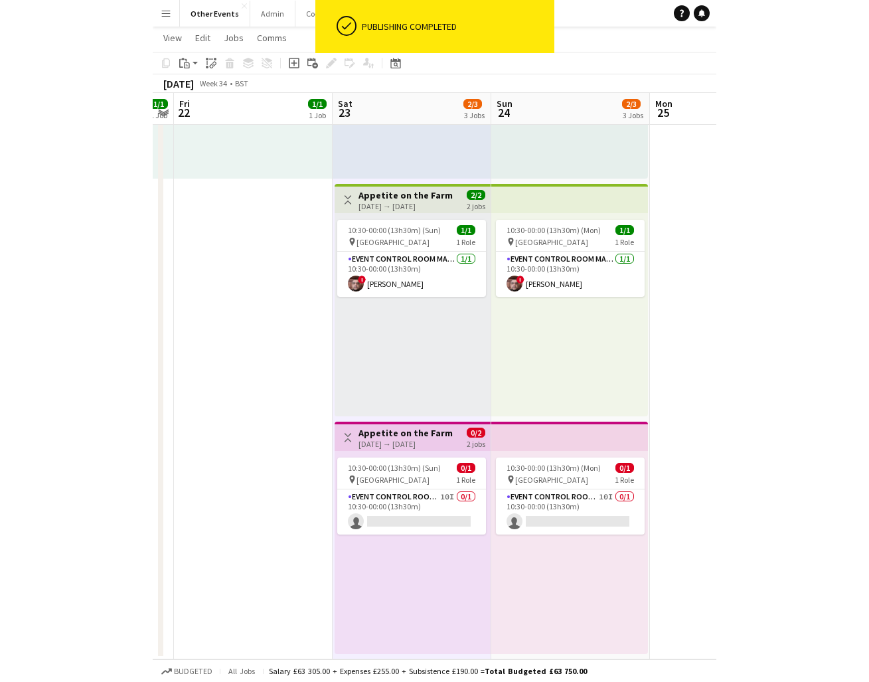
scroll to position [0, 450]
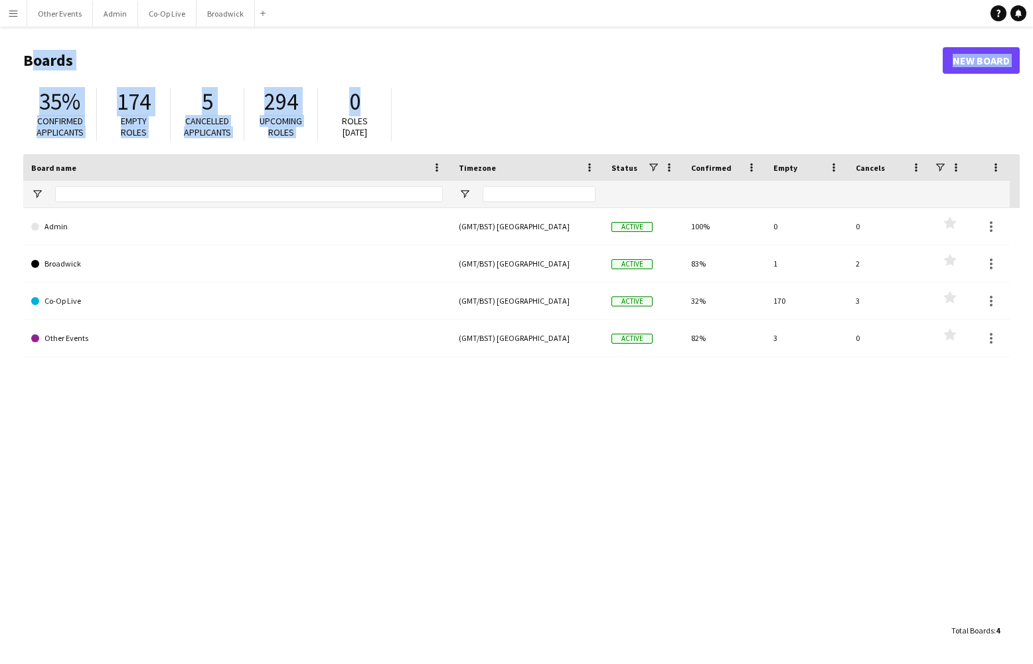
drag, startPoint x: 610, startPoint y: 98, endPoint x: 612, endPoint y: 84, distance: 13.4
click at [608, 97] on div "Menu Boards Boards Boards All jobs Status Workforce Workforce My Workforce Recr…" at bounding box center [516, 332] width 1033 height 664
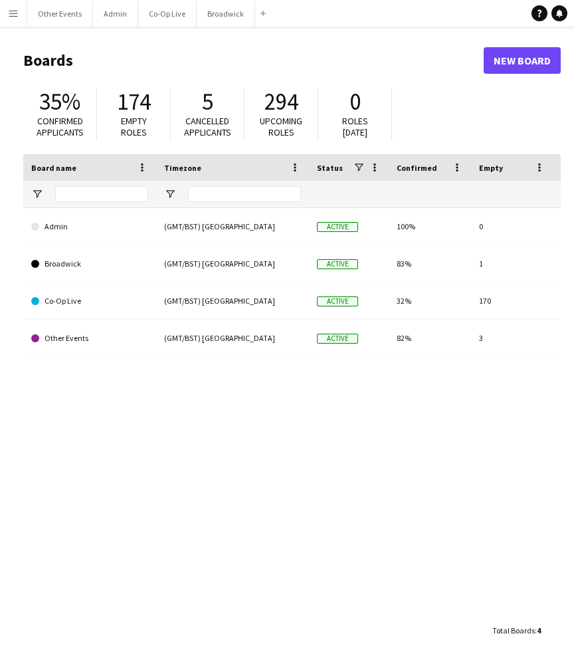
click at [321, 418] on div "Admin (GMT/BST) [GEOGRAPHIC_DATA] Active 100% 0 0 Favourites [GEOGRAPHIC_DATA] …" at bounding box center [291, 407] width 537 height 399
click at [13, 11] on app-icon "Menu" at bounding box center [13, 13] width 11 height 11
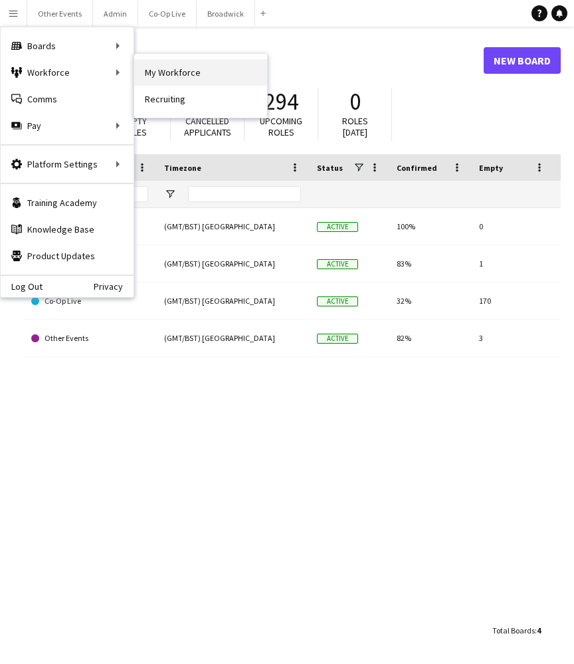
click at [198, 72] on link "My Workforce" at bounding box center [200, 72] width 133 height 27
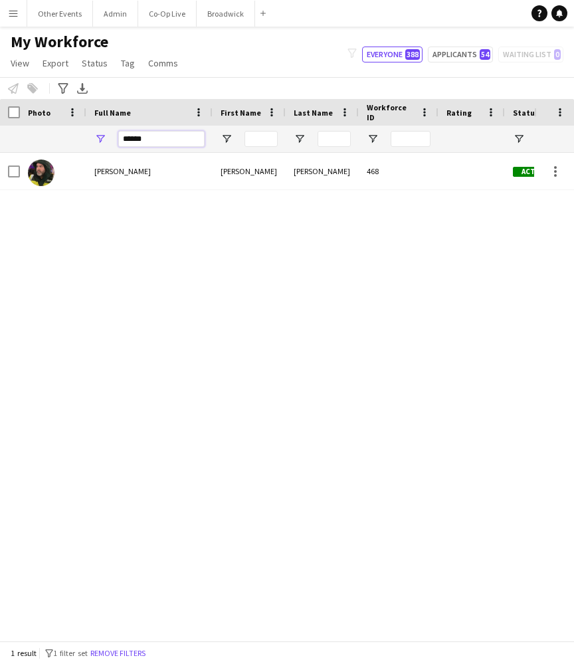
drag, startPoint x: 169, startPoint y: 137, endPoint x: 84, endPoint y: 132, distance: 85.2
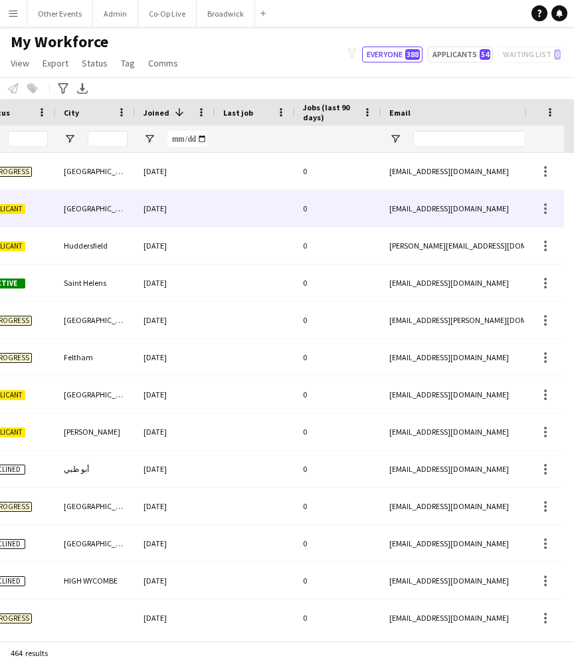
scroll to position [0, 584]
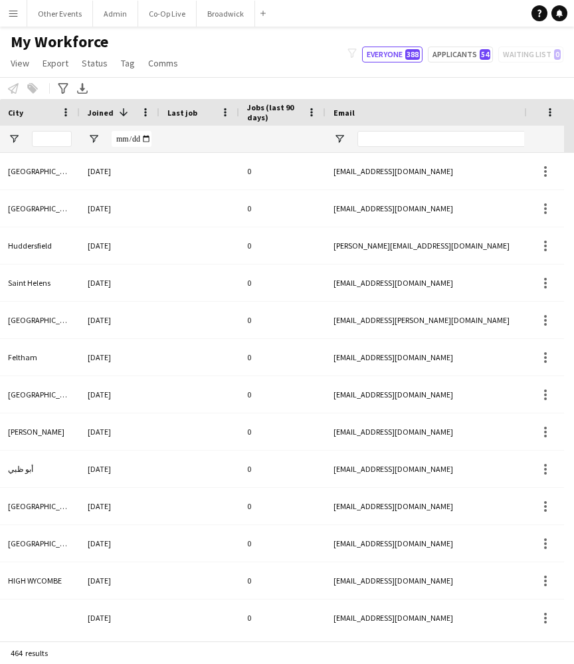
click at [260, 108] on span "Jobs (last 90 days)" at bounding box center [274, 112] width 54 height 20
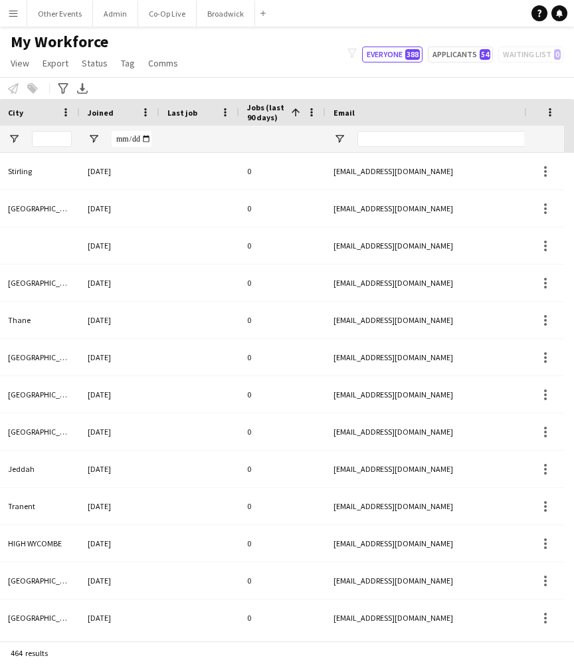
click at [260, 109] on span "Jobs (last 90 days)" at bounding box center [266, 112] width 39 height 20
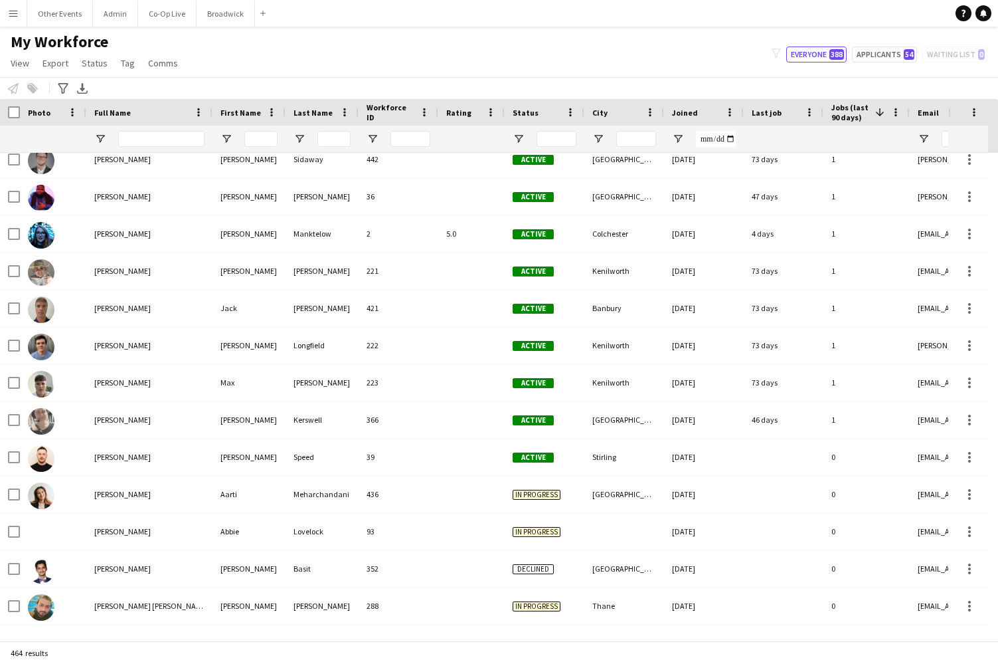
click at [14, 17] on app-icon "Menu" at bounding box center [13, 13] width 11 height 11
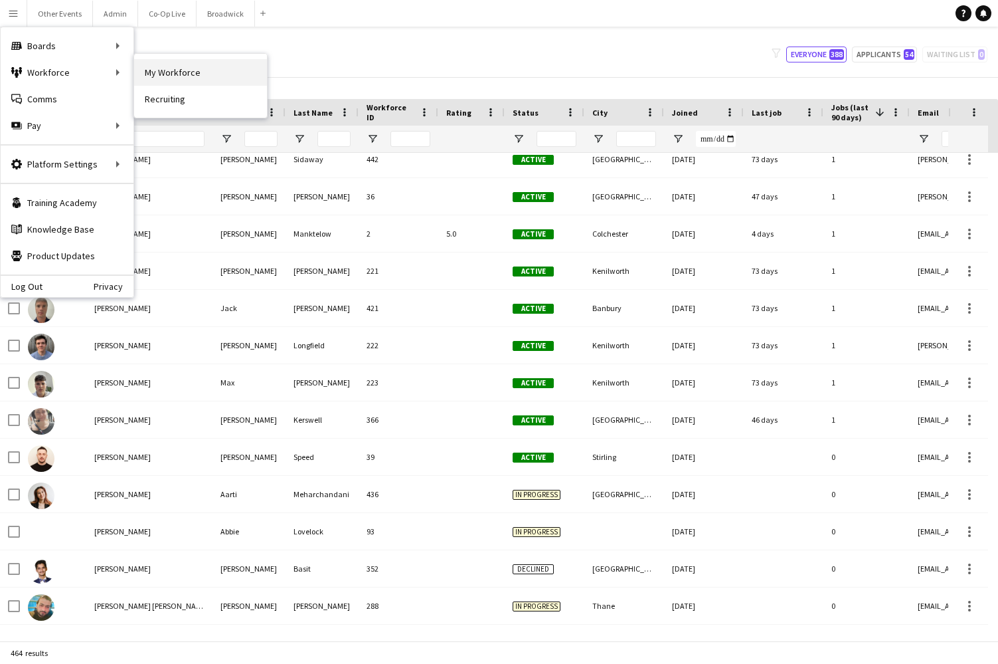
click at [188, 74] on link "My Workforce" at bounding box center [200, 72] width 133 height 27
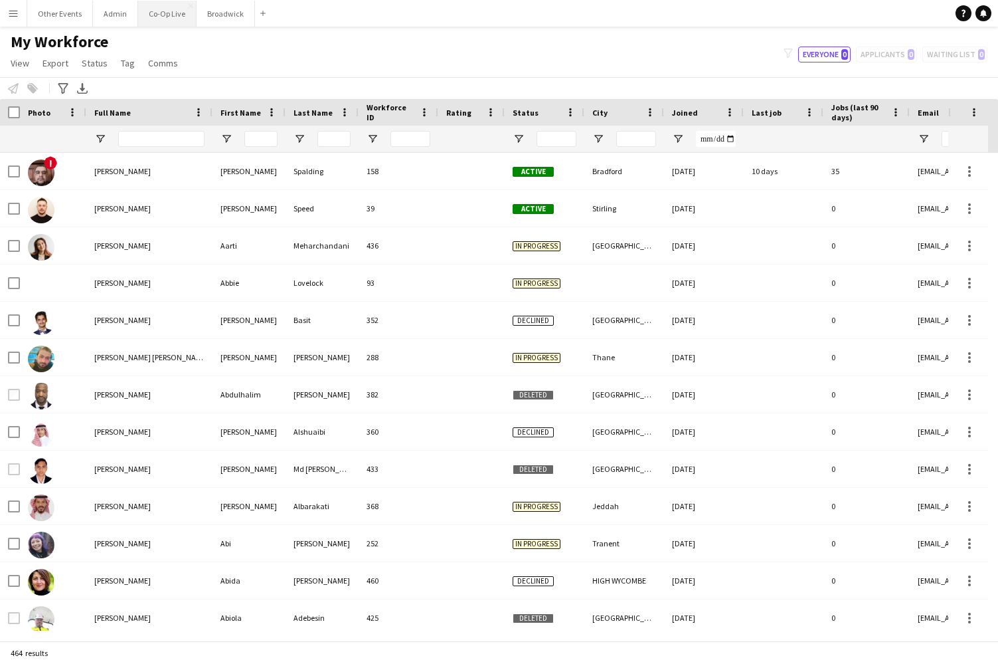
click at [165, 8] on button "Co-Op Live Close" at bounding box center [167, 14] width 58 height 26
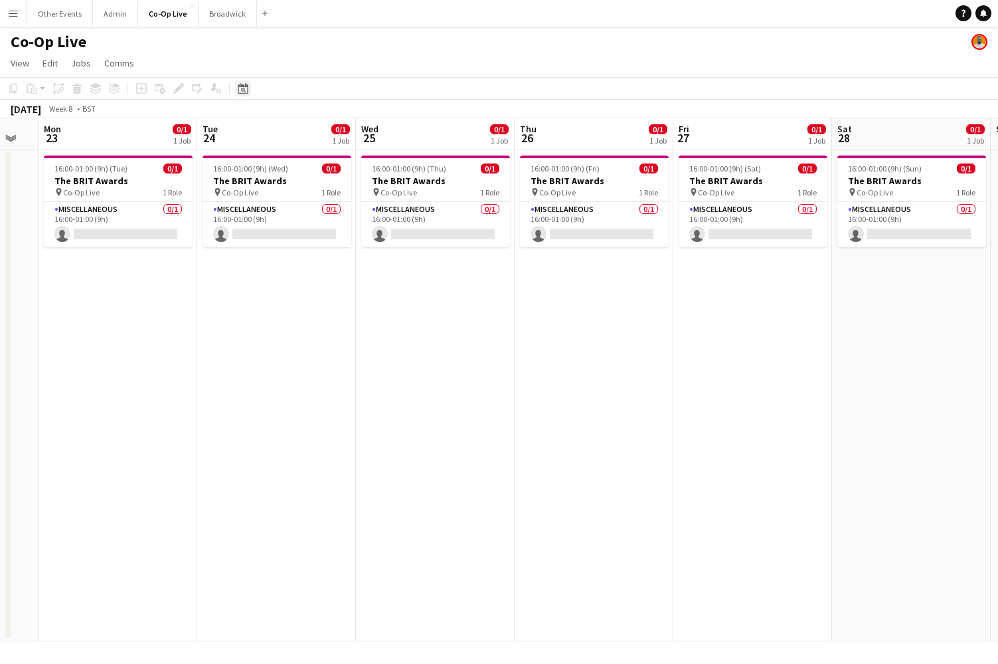
click at [241, 88] on icon "Date picker" at bounding box center [243, 88] width 11 height 11
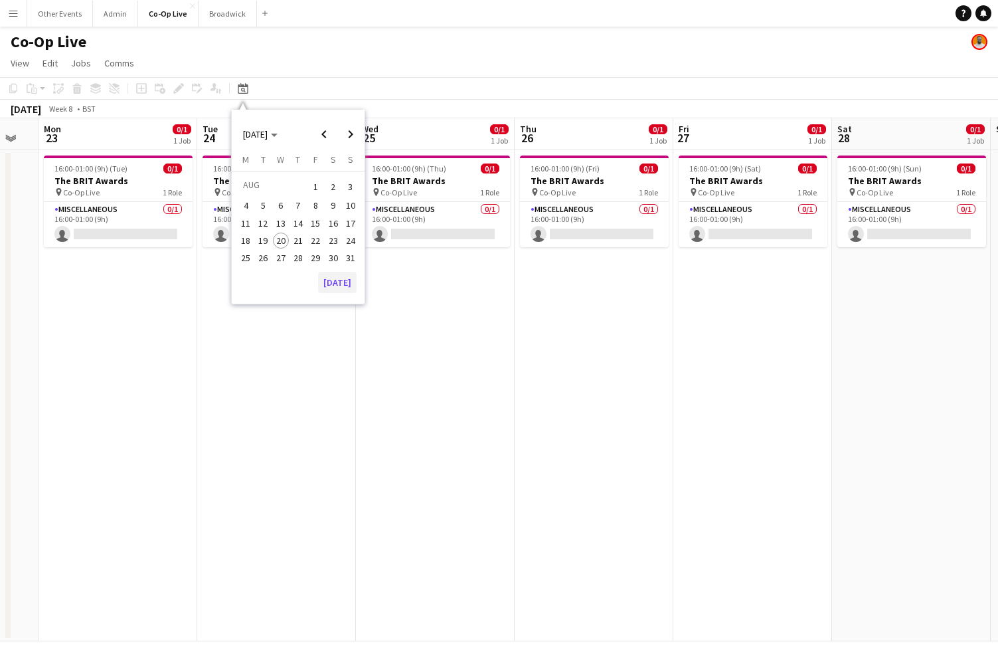
click at [345, 282] on button "[DATE]" at bounding box center [337, 282] width 39 height 21
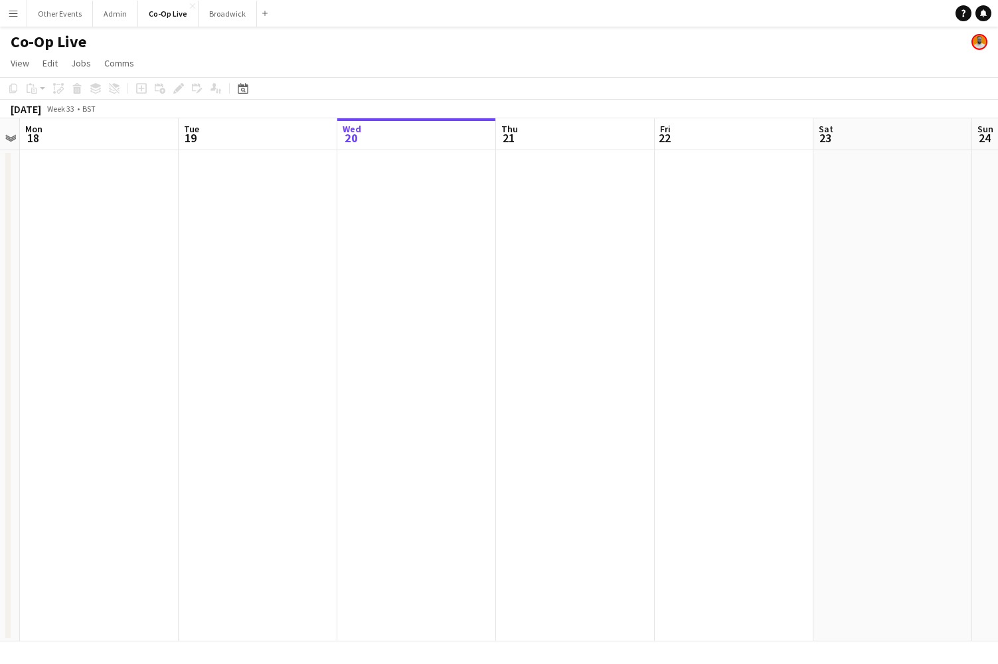
click at [420, 94] on app-toolbar "Copy Paste Paste Command V Paste with crew Command Shift V Paste linked Job Del…" at bounding box center [499, 88] width 998 height 23
click at [413, 79] on app-toolbar "Copy Paste Paste Command V Paste with crew Command Shift V Paste linked Job Del…" at bounding box center [499, 88] width 998 height 23
click at [412, 86] on app-toolbar "Copy Paste Paste Command V Paste with crew Command Shift V Paste linked Job Del…" at bounding box center [499, 88] width 998 height 23
click at [82, 22] on button "Other Events Close" at bounding box center [60, 14] width 66 height 26
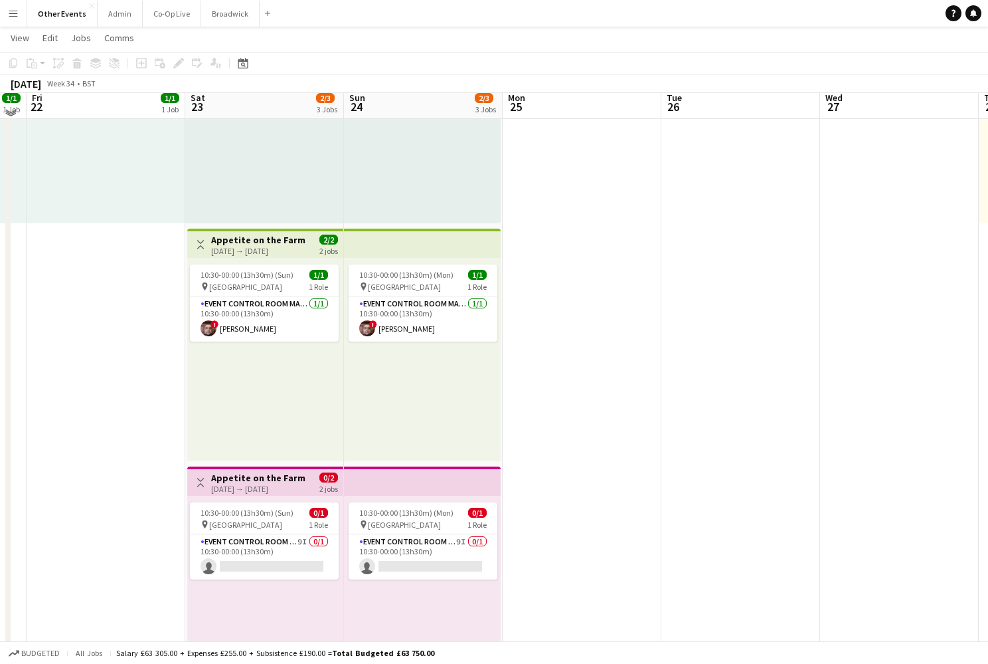
scroll to position [169, 0]
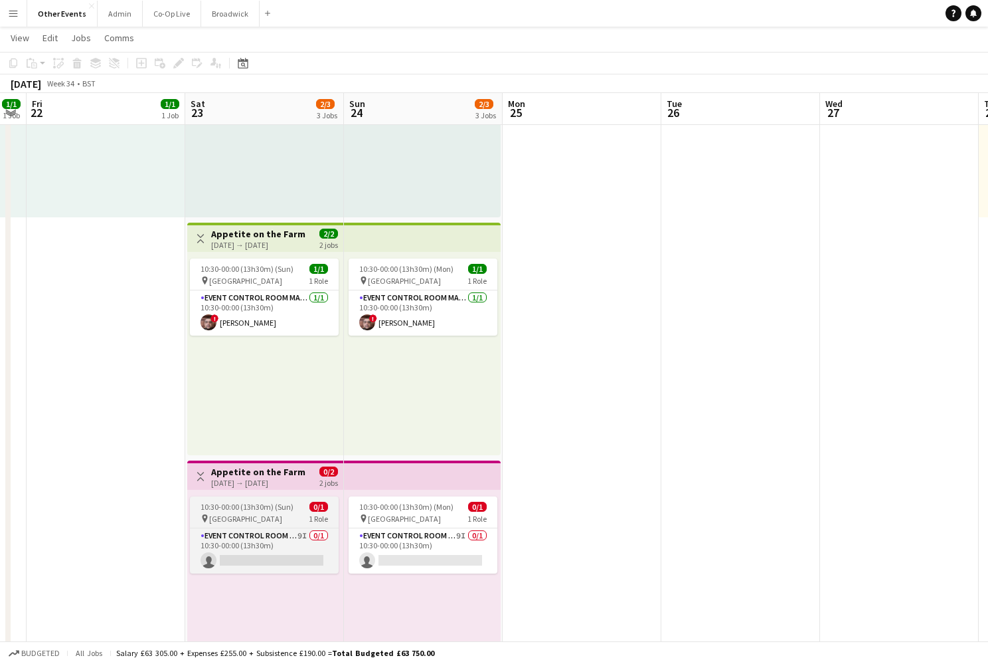
click at [300, 512] on app-job-card "10:30-00:00 (13h30m) (Sun) 0/1 pin Kelvedon Hall 1 Role Event Control Room Mana…" at bounding box center [264, 534] width 149 height 77
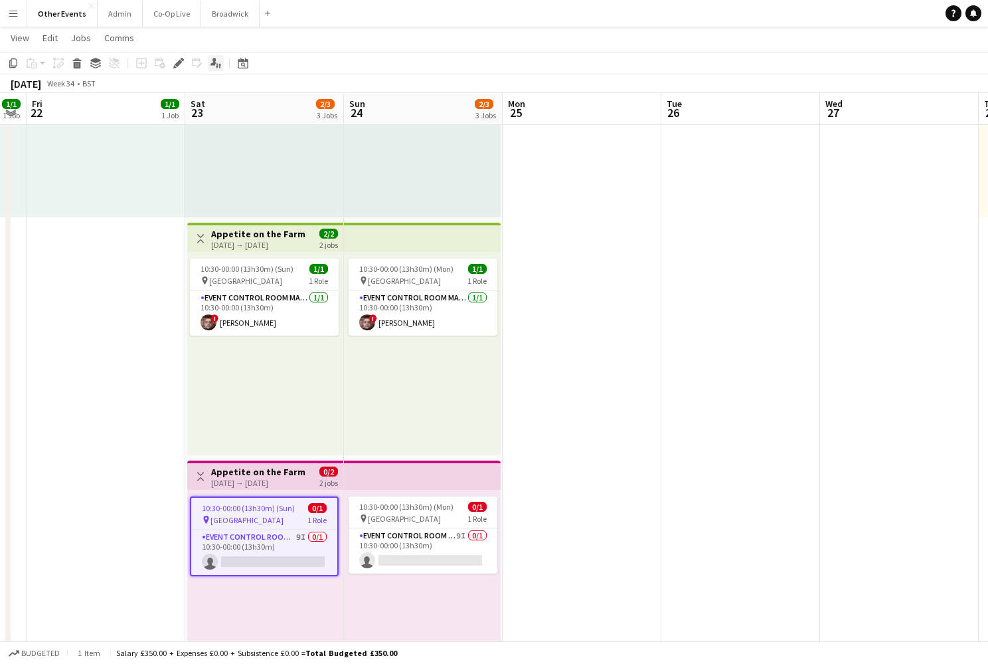
click at [219, 63] on icon "Applicants" at bounding box center [216, 63] width 11 height 11
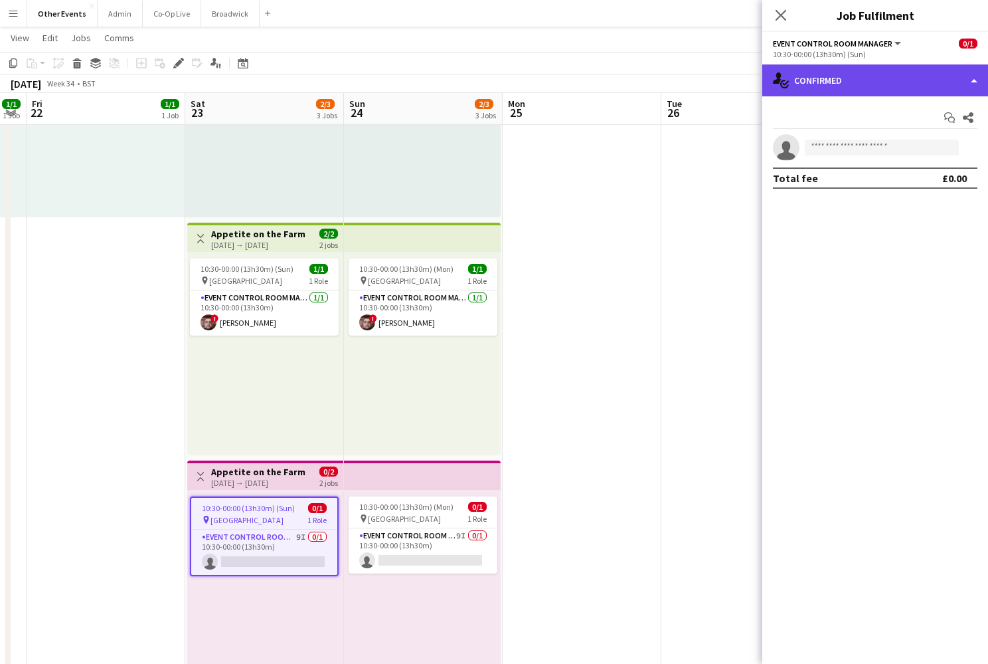
click at [863, 84] on div "single-neutral-actions-check-2 Confirmed" at bounding box center [875, 80] width 226 height 32
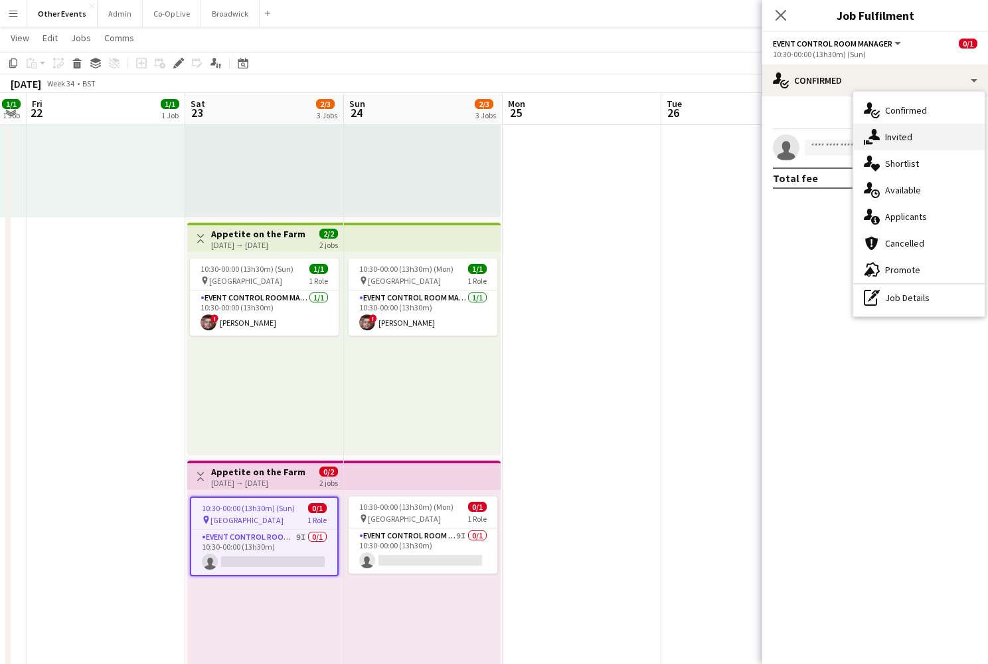
click at [907, 141] on div "single-neutral-actions-share-1 Invited" at bounding box center [919, 137] width 132 height 27
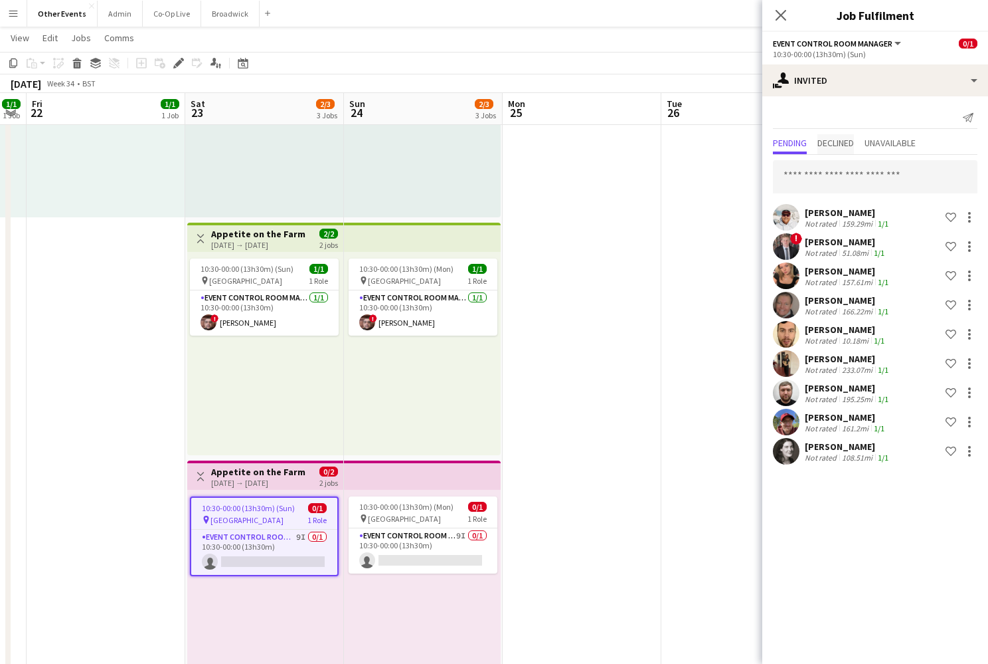
click at [844, 138] on span "Declined" at bounding box center [836, 142] width 37 height 9
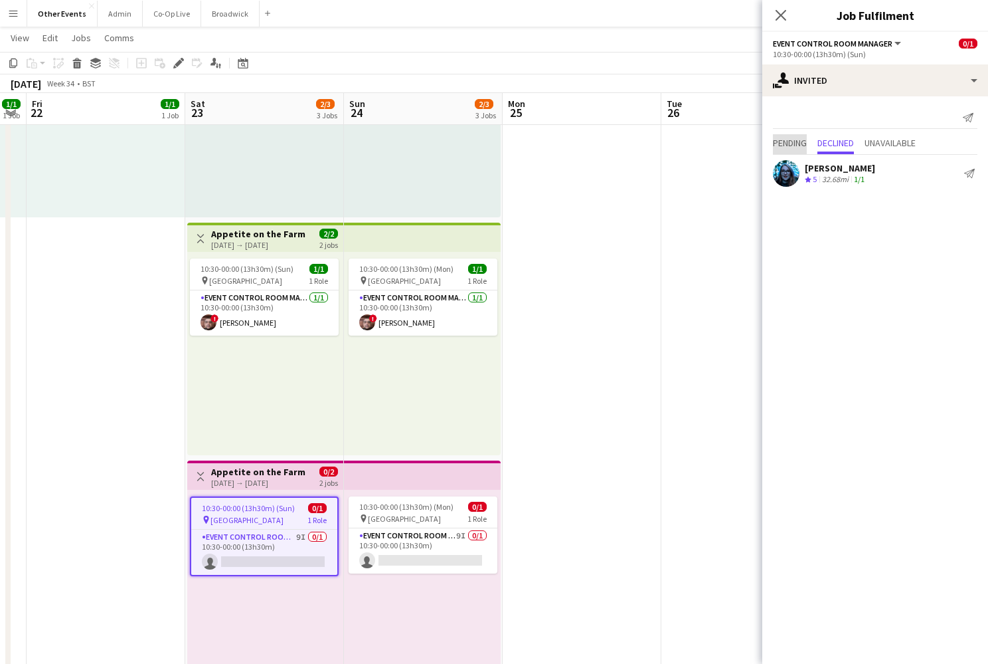
click at [794, 140] on span "Pending" at bounding box center [790, 142] width 34 height 9
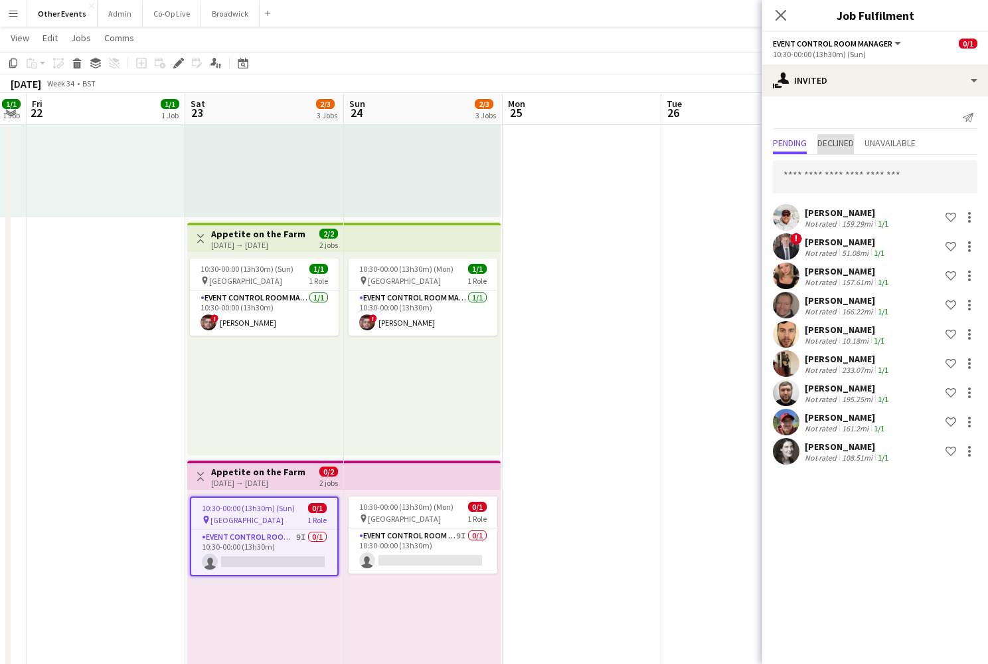
click at [846, 149] on span "Declined" at bounding box center [836, 144] width 37 height 20
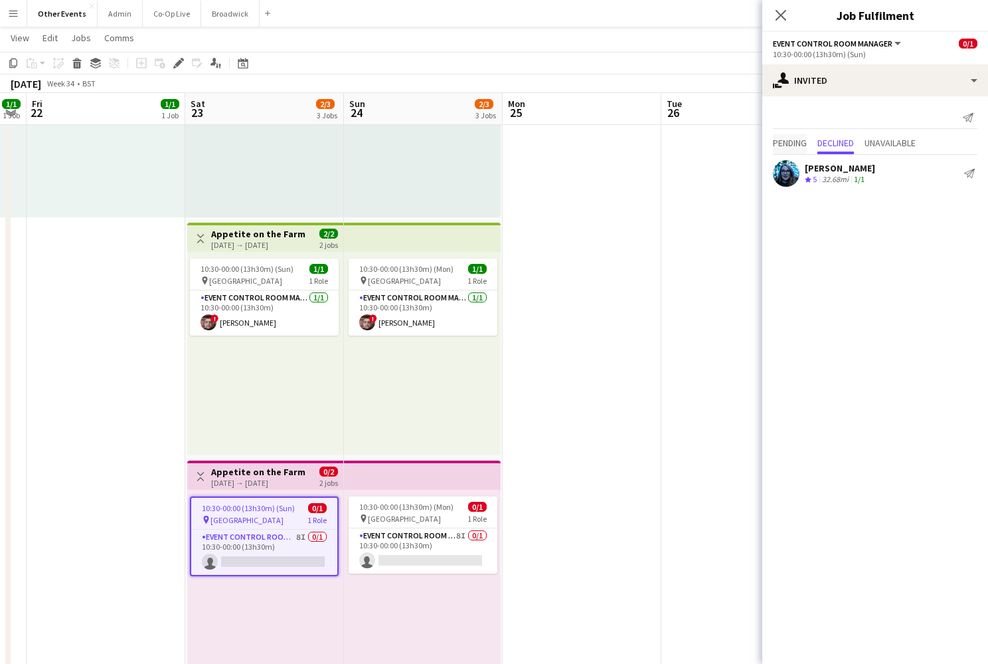
click at [807, 145] on span "Pending" at bounding box center [790, 142] width 34 height 9
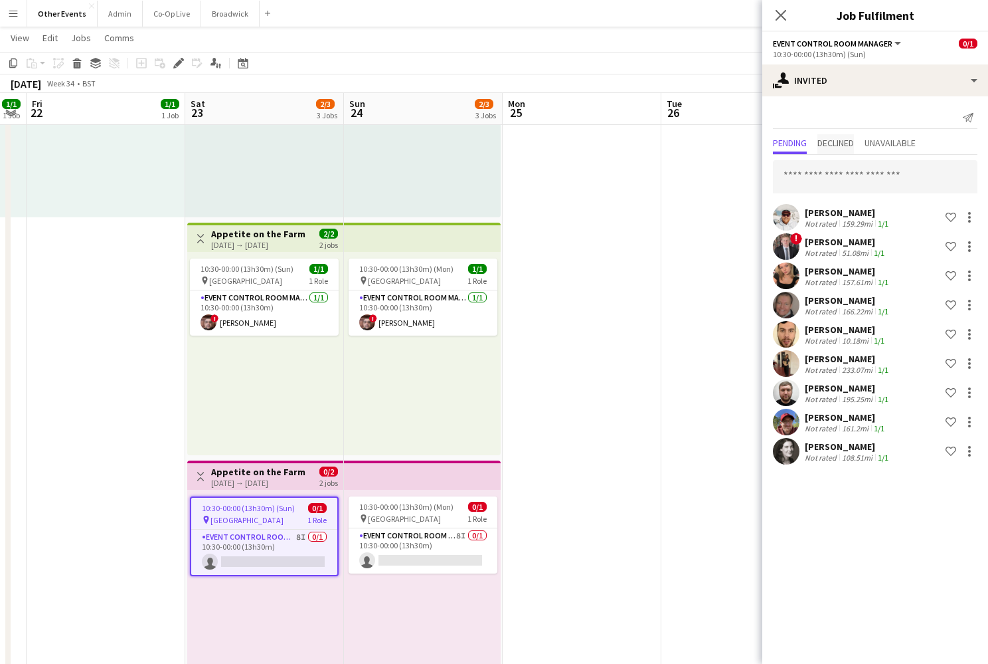
click at [844, 146] on span "Declined" at bounding box center [836, 142] width 37 height 9
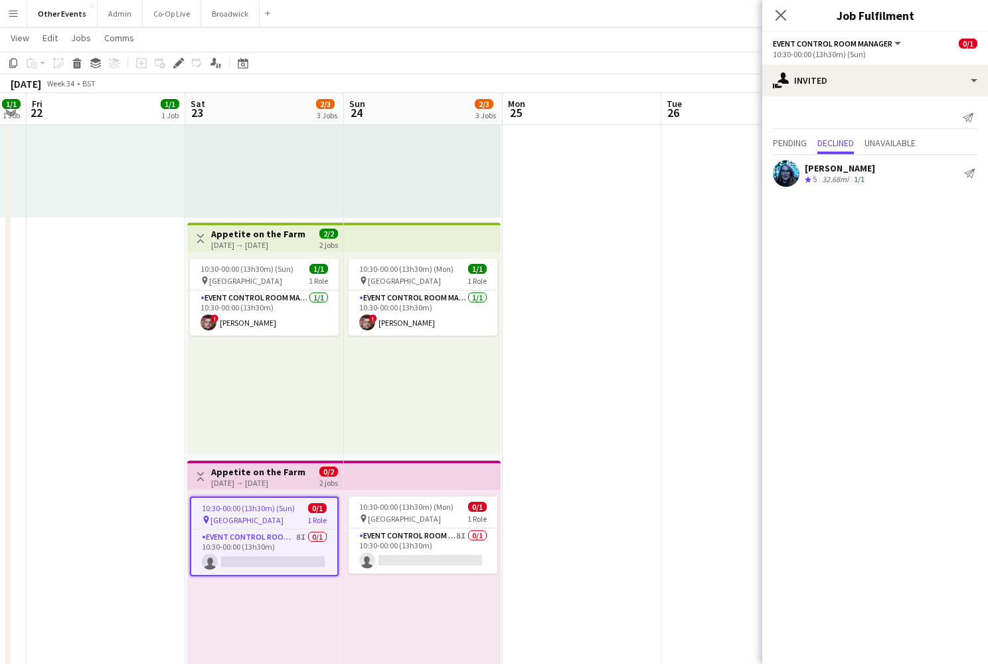
click at [682, 226] on app-date-cell at bounding box center [741, 338] width 159 height 719
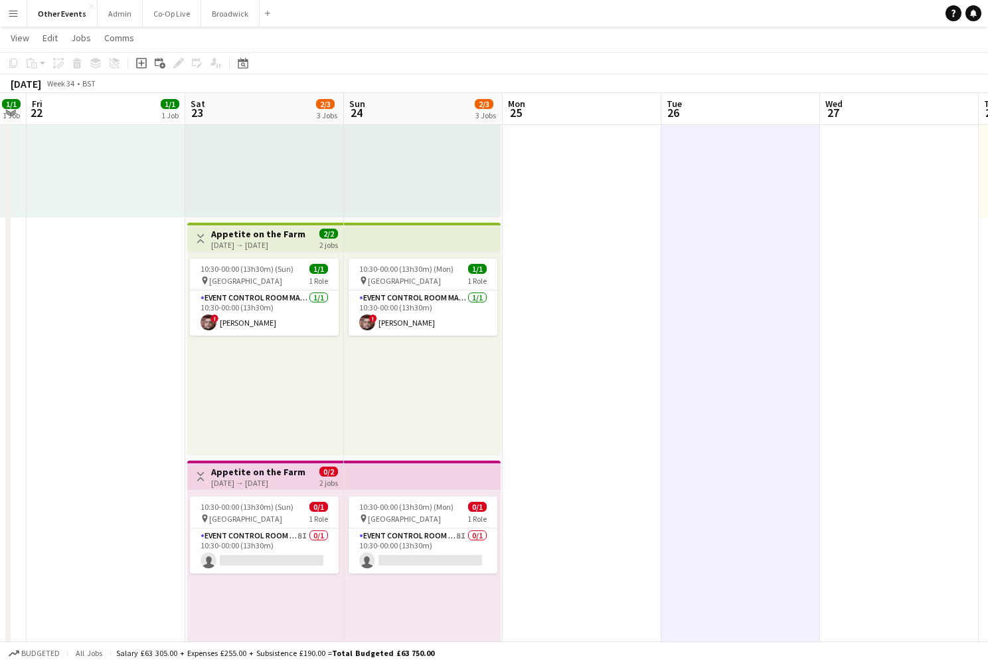
click at [272, 518] on div "pin [GEOGRAPHIC_DATA] 1 Role" at bounding box center [264, 518] width 149 height 11
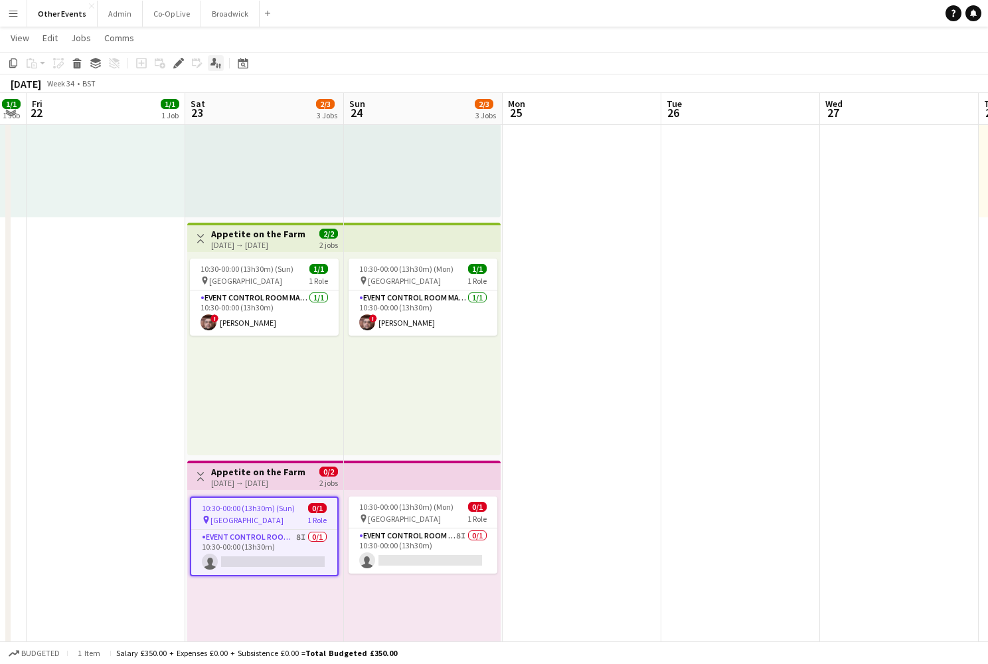
click at [217, 62] on icon "Applicants" at bounding box center [216, 63] width 11 height 11
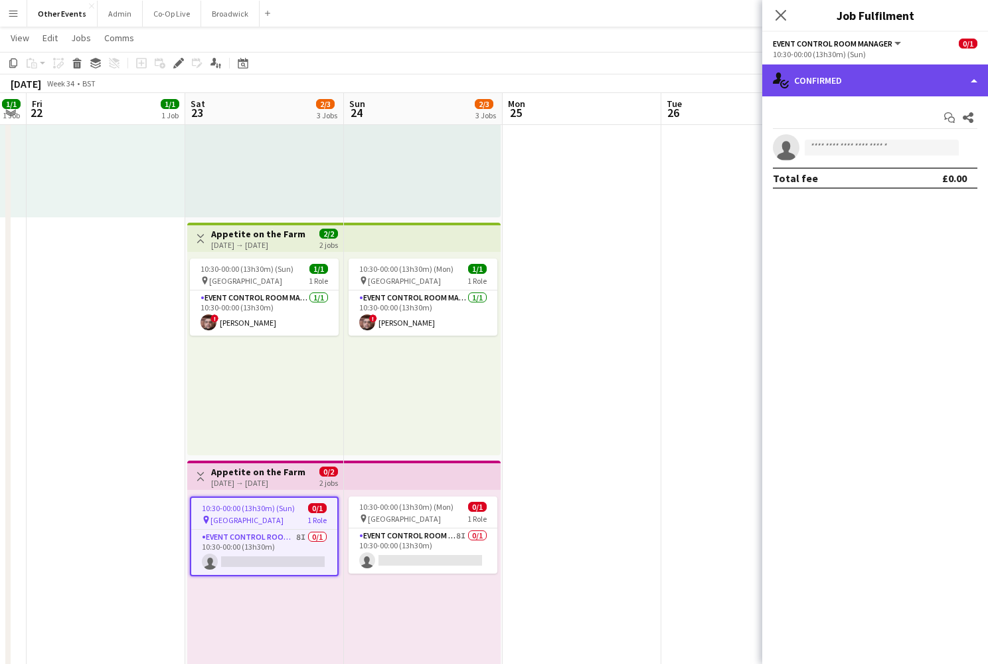
click at [856, 75] on div "single-neutral-actions-check-2 Confirmed" at bounding box center [875, 80] width 226 height 32
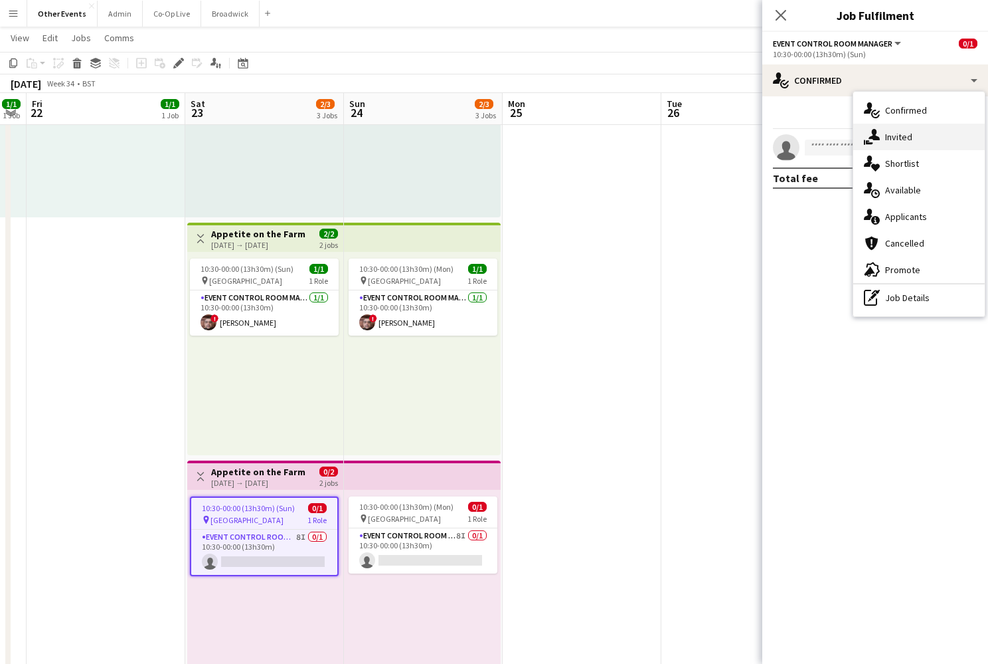
click at [903, 145] on div "single-neutral-actions-share-1 Invited" at bounding box center [919, 137] width 132 height 27
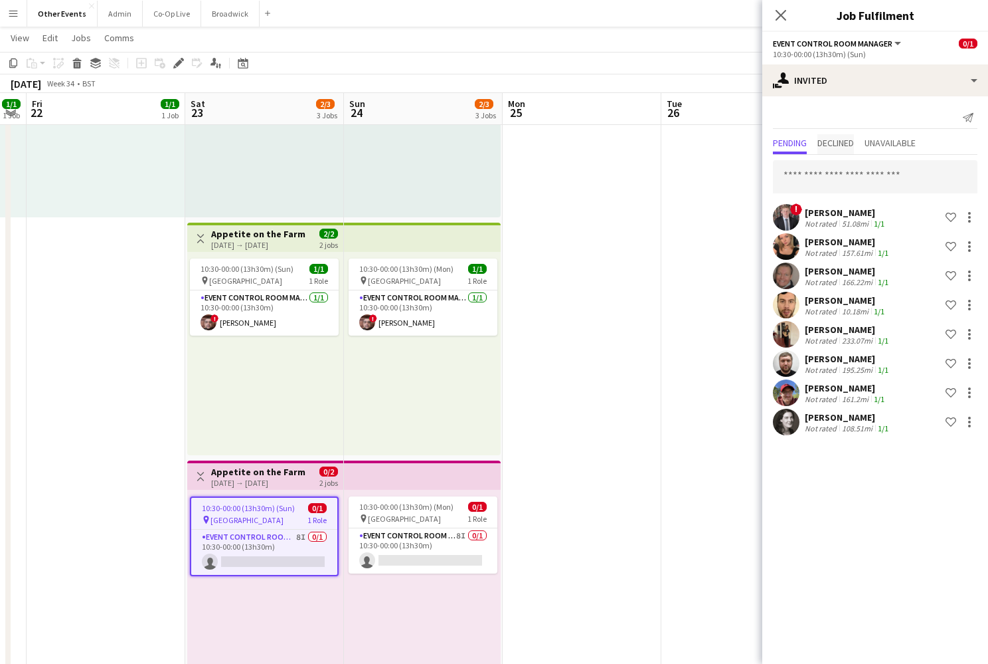
click at [852, 138] on span "Declined" at bounding box center [836, 142] width 37 height 9
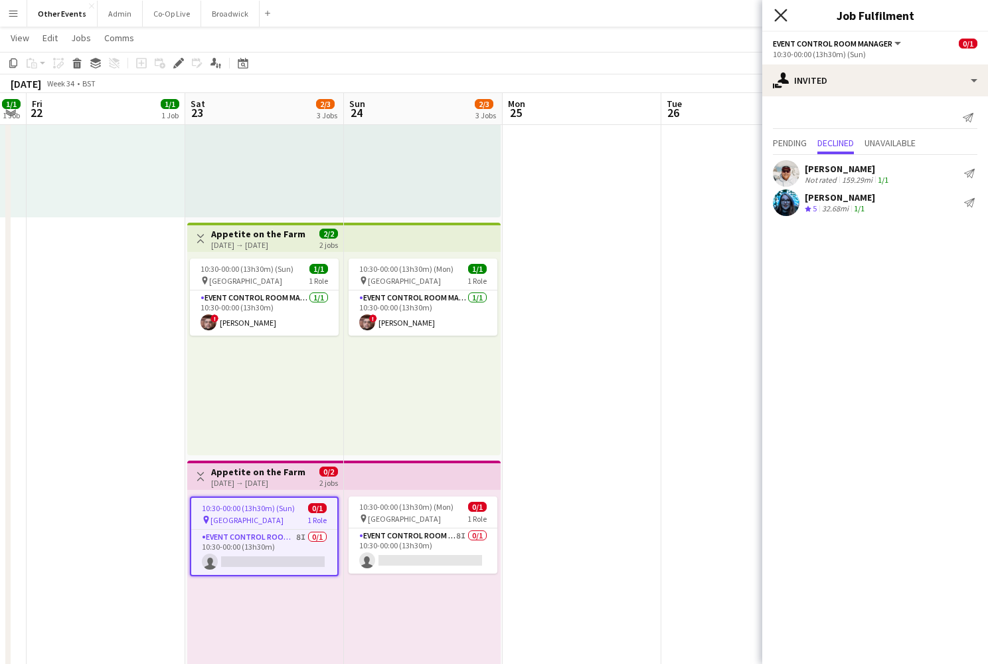
click at [782, 15] on icon at bounding box center [780, 15] width 13 height 13
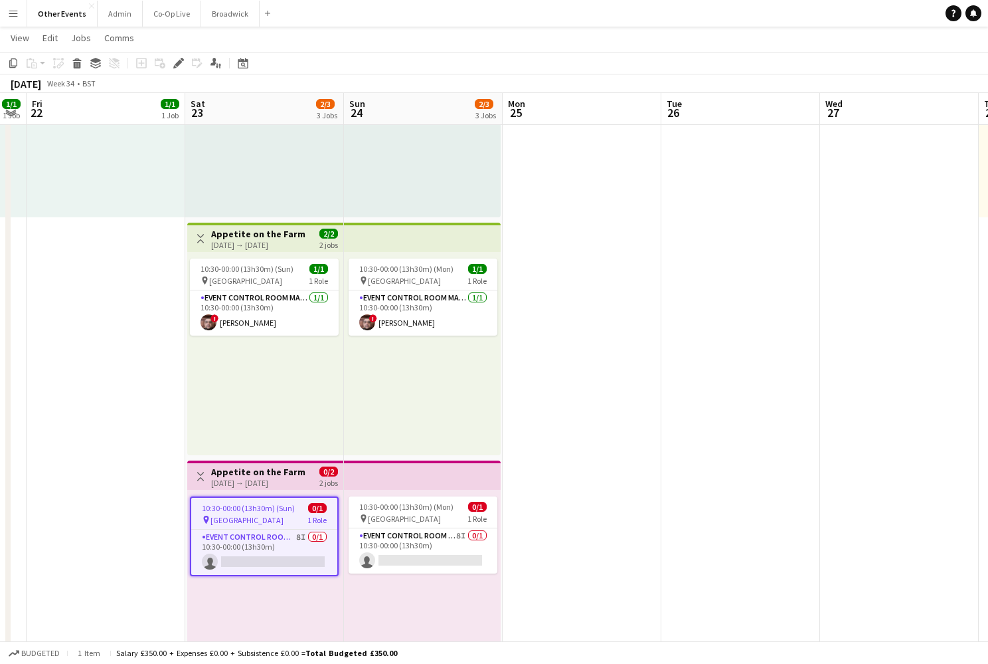
click at [614, 248] on app-date-cell at bounding box center [582, 338] width 159 height 719
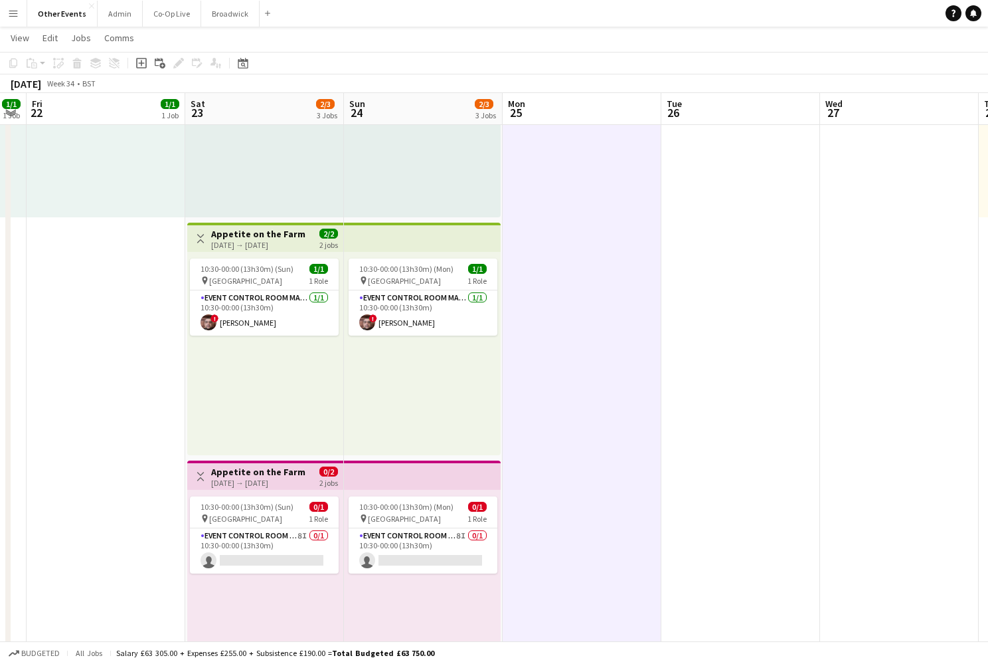
click at [567, 383] on app-date-cell at bounding box center [582, 338] width 159 height 719
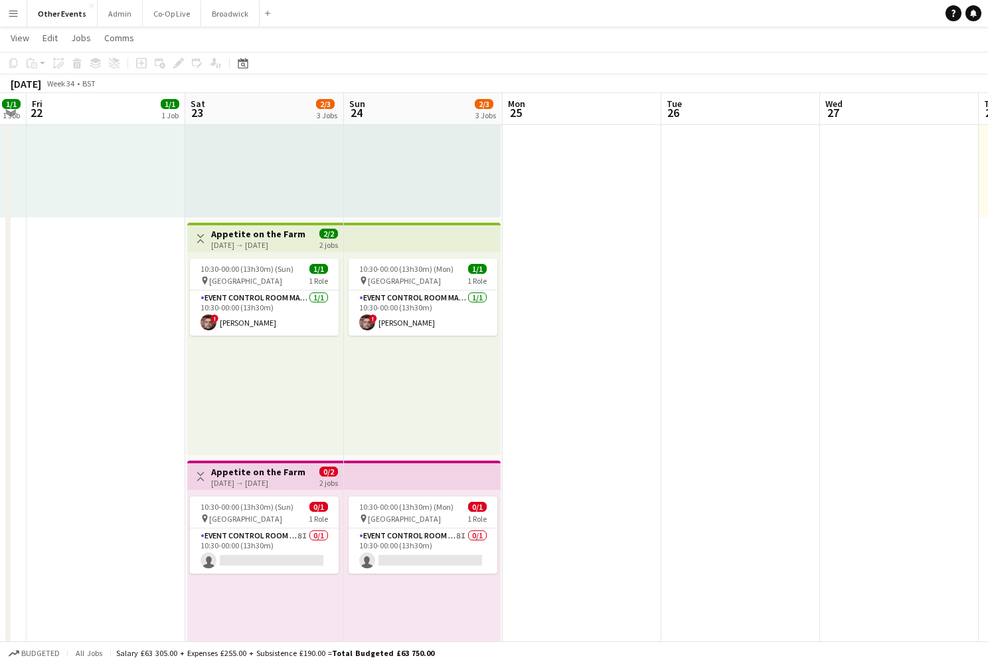
click at [569, 400] on app-date-cell at bounding box center [582, 338] width 159 height 719
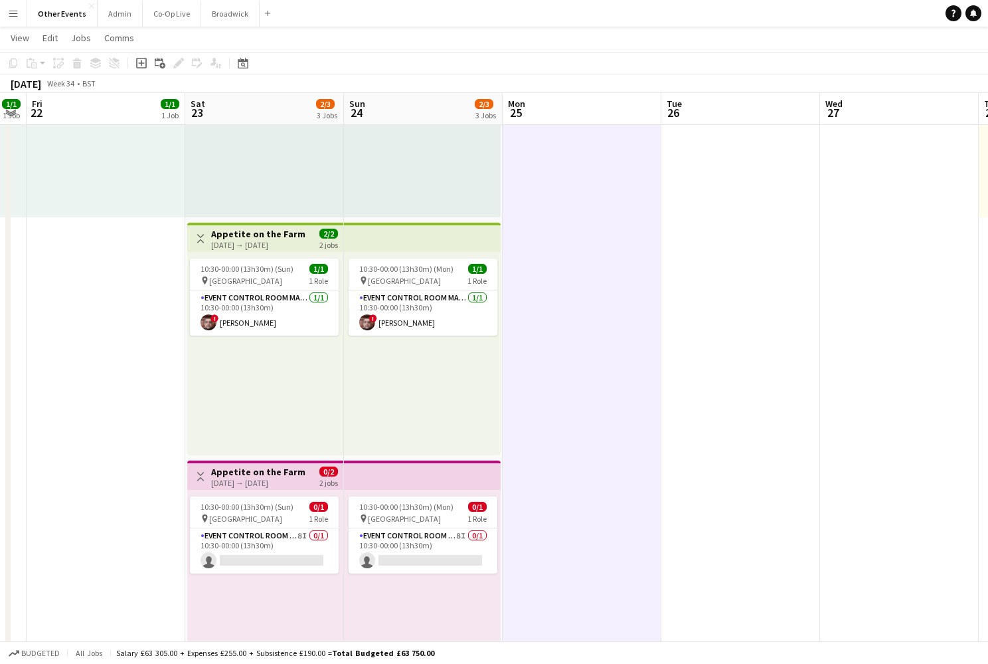
click at [584, 293] on app-date-cell at bounding box center [582, 338] width 159 height 719
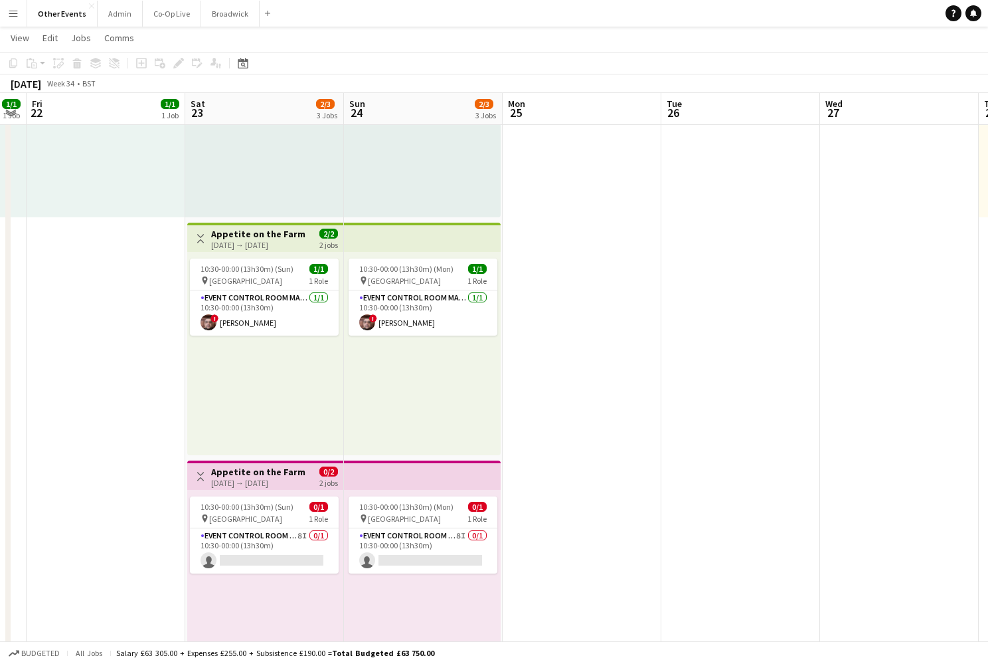
click at [478, 2] on app-navbar "Menu Boards Boards Boards All jobs Status Workforce Workforce My Workforce Recr…" at bounding box center [494, 13] width 988 height 27
click at [268, 540] on app-card-role "Event Control Room Manager 8I 0/1 10:30-00:00 (13h30m) single-neutral-actions" at bounding box center [264, 550] width 149 height 45
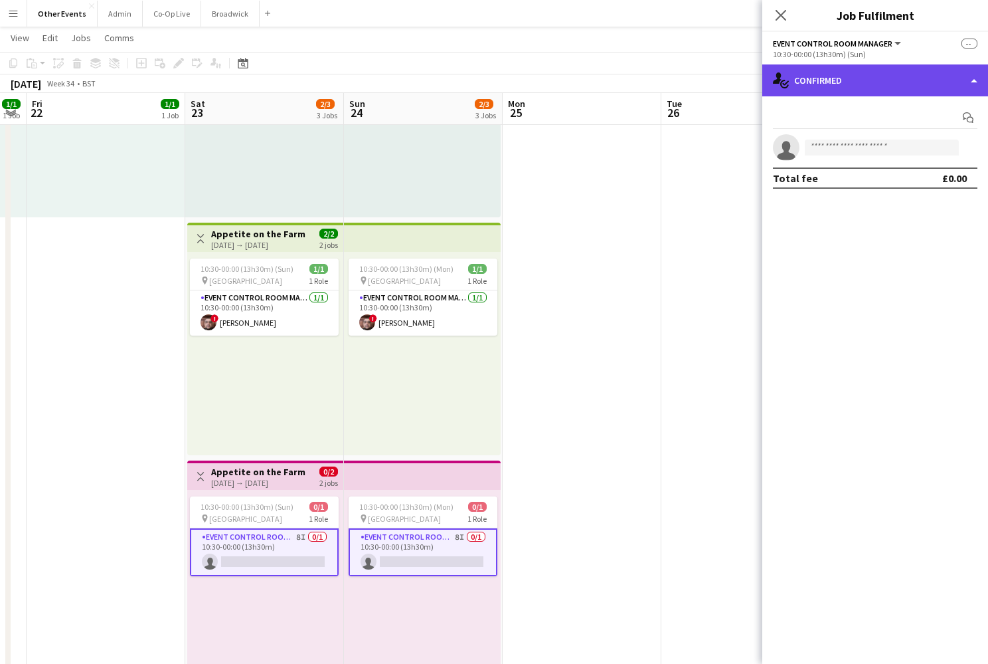
click at [913, 74] on div "single-neutral-actions-check-2 Confirmed" at bounding box center [875, 80] width 226 height 32
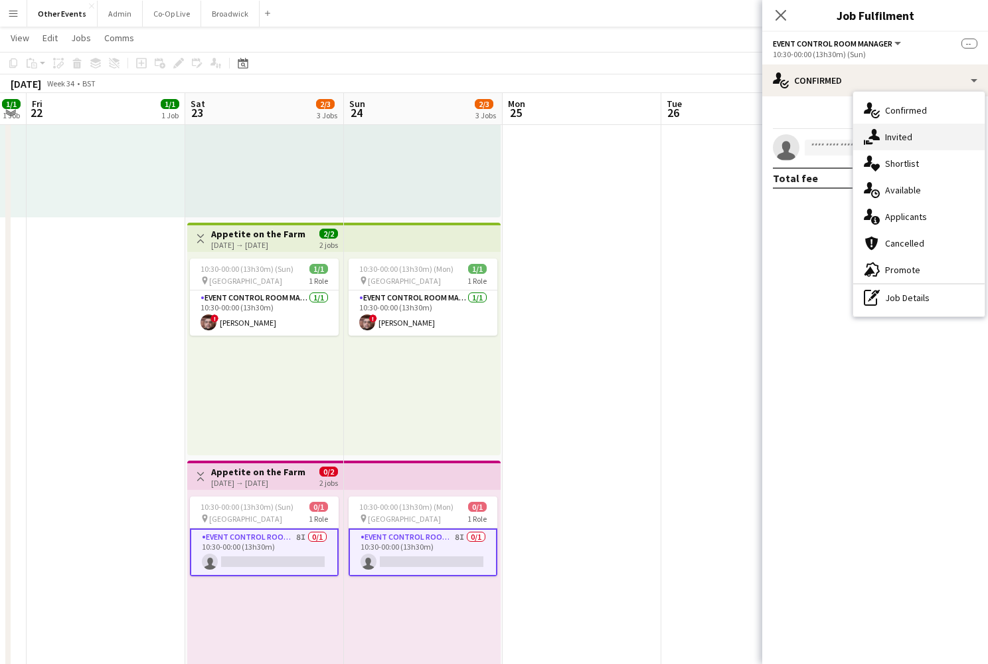
click at [927, 137] on div "single-neutral-actions-share-1 Invited" at bounding box center [919, 137] width 132 height 27
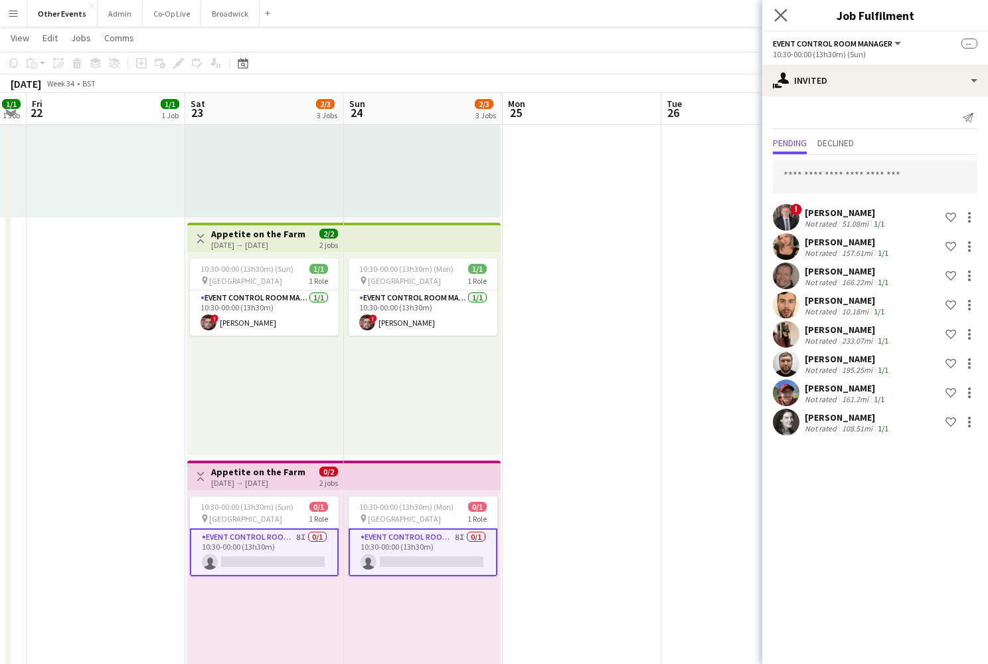
click at [787, 23] on div "Close pop-in" at bounding box center [780, 15] width 37 height 31
click at [782, 21] on app-icon "Close pop-in" at bounding box center [781, 15] width 19 height 19
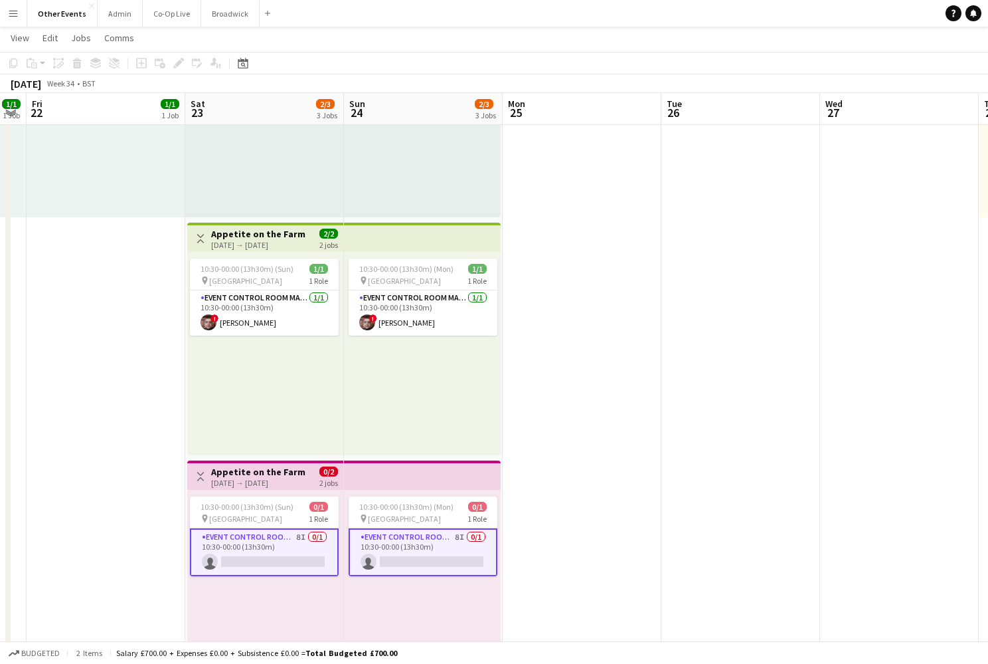
click at [729, 7] on app-navbar "Menu Boards Boards Boards All jobs Status Workforce Workforce My Workforce Recr…" at bounding box center [494, 13] width 988 height 27
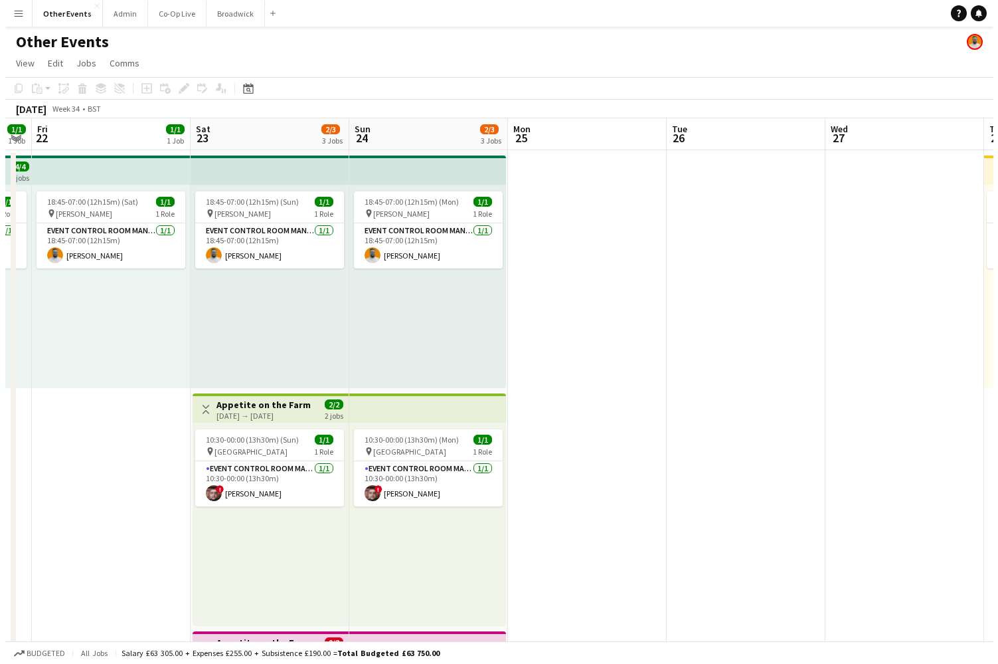
scroll to position [0, 0]
